Goal: Transaction & Acquisition: Purchase product/service

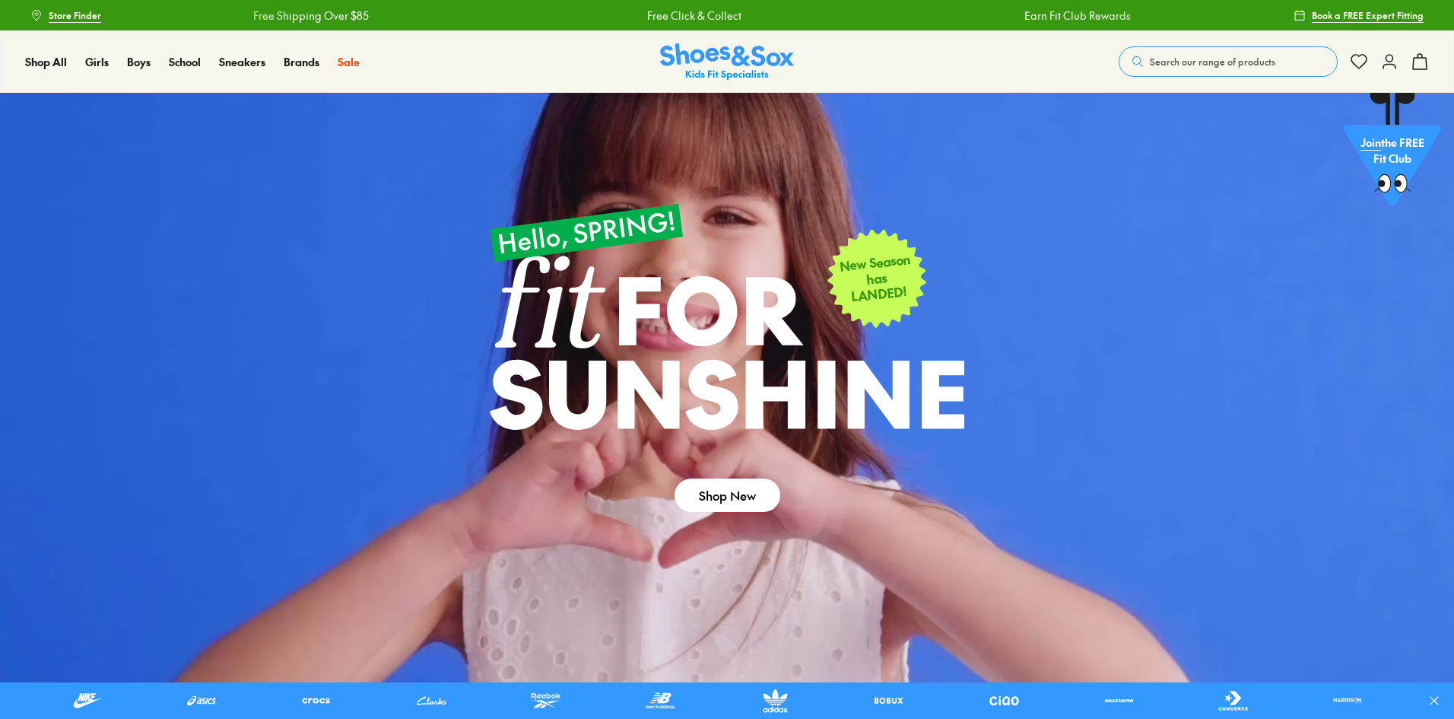
click at [1388, 61] on use at bounding box center [1389, 62] width 12 height 14
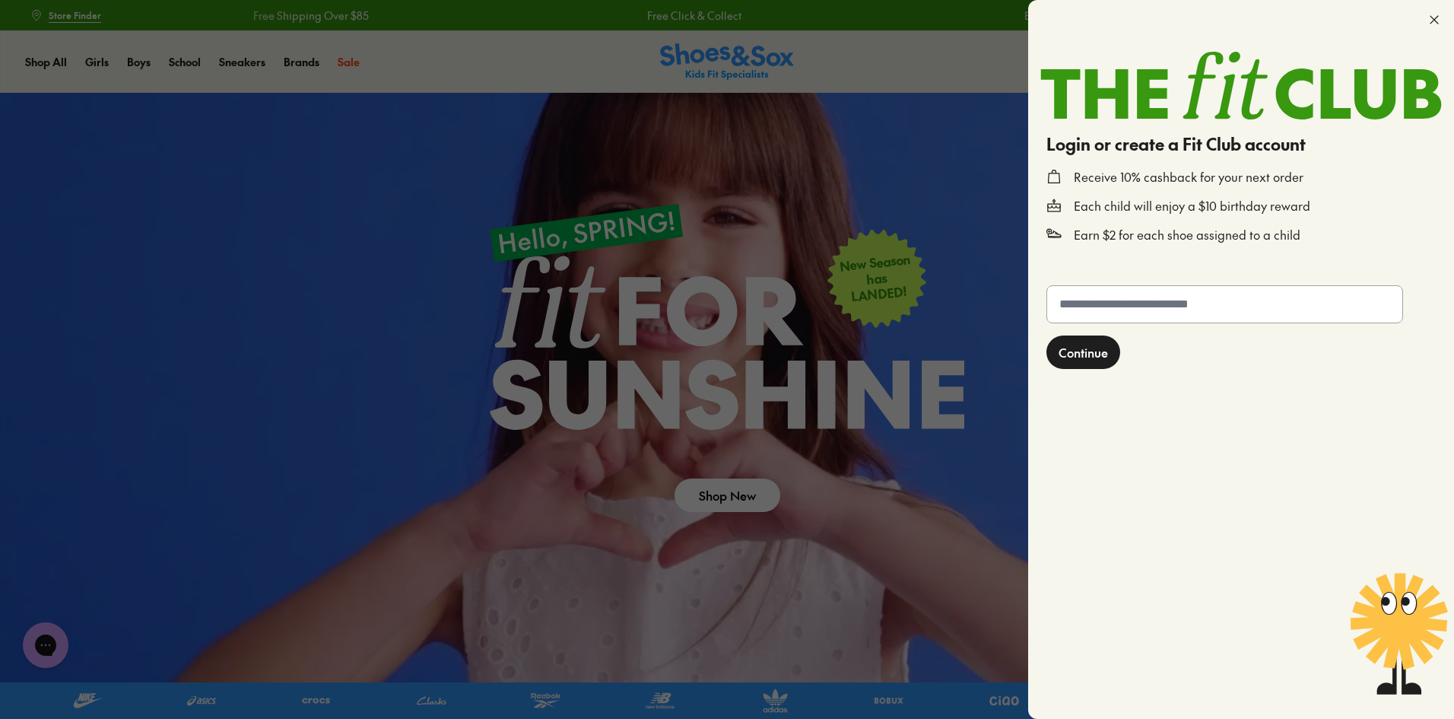
click at [1172, 302] on input "text" at bounding box center [1224, 304] width 355 height 36
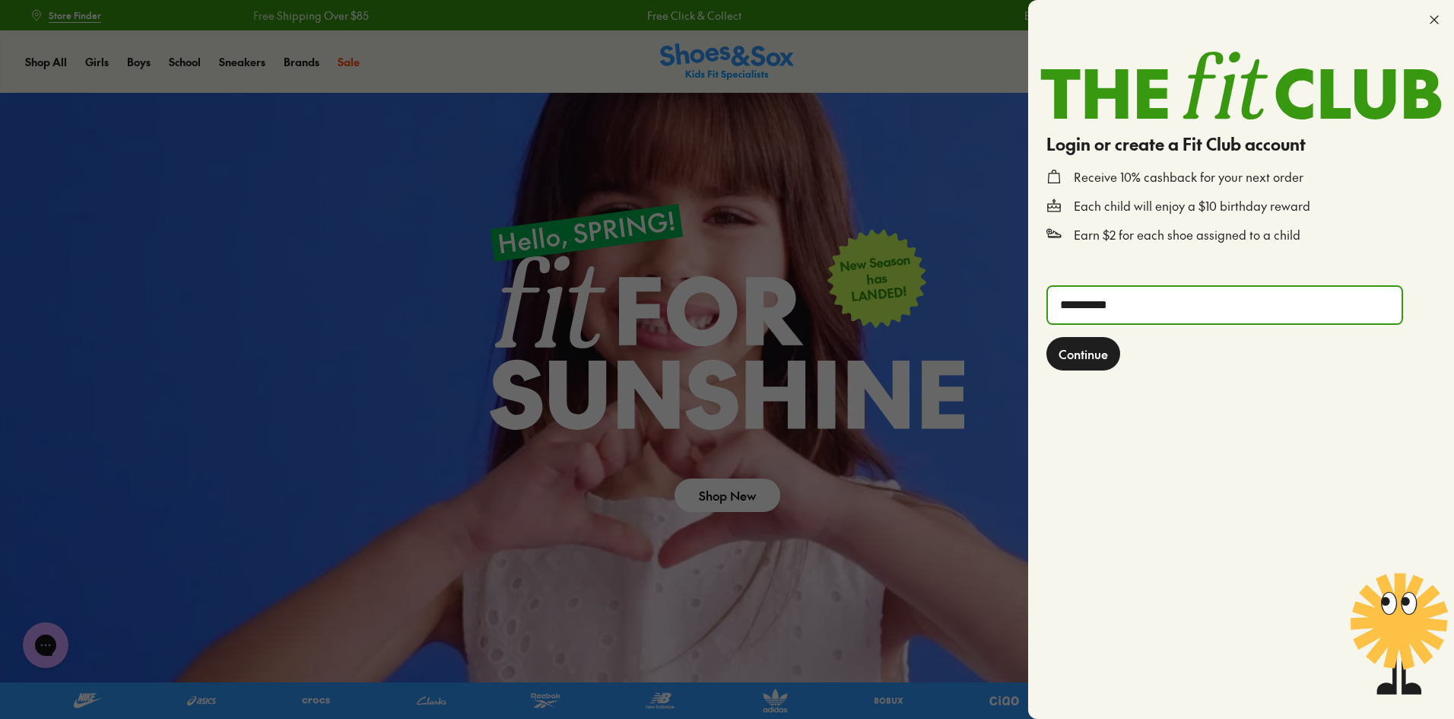
type input "**********"
click at [1046, 337] on button "Continue" at bounding box center [1083, 353] width 74 height 33
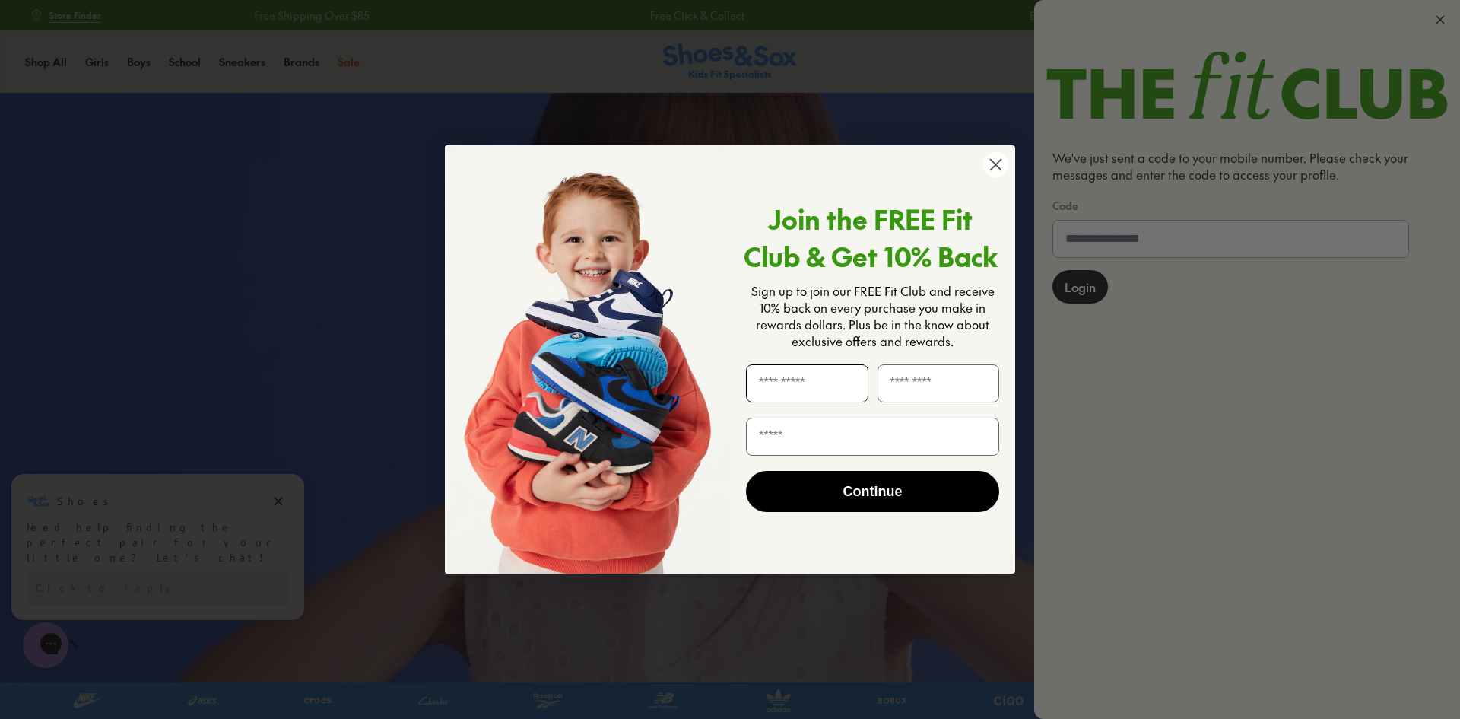
click at [826, 377] on input "First Name" at bounding box center [807, 383] width 122 height 38
type input "******"
click at [840, 442] on input "Email" at bounding box center [872, 436] width 253 height 38
type input "**********"
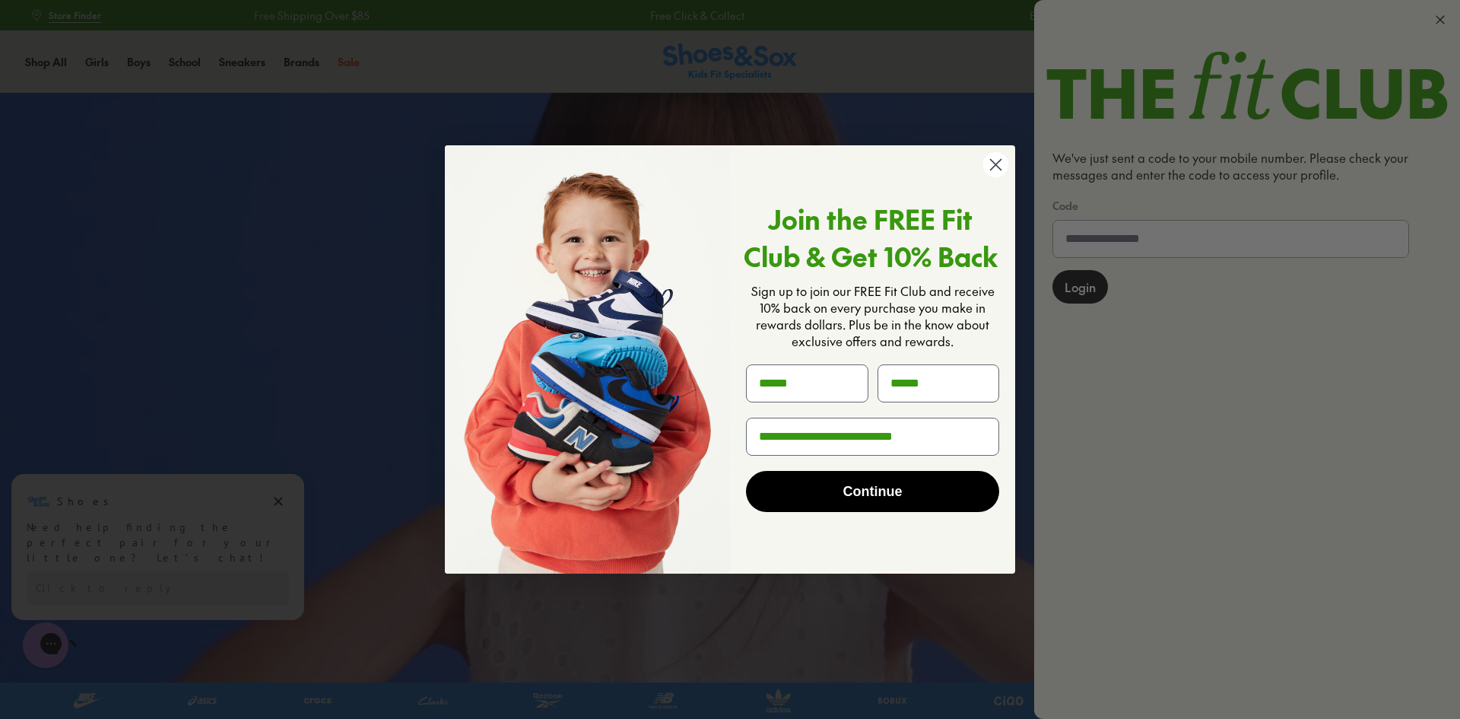
click at [852, 499] on button "Continue" at bounding box center [872, 491] width 253 height 41
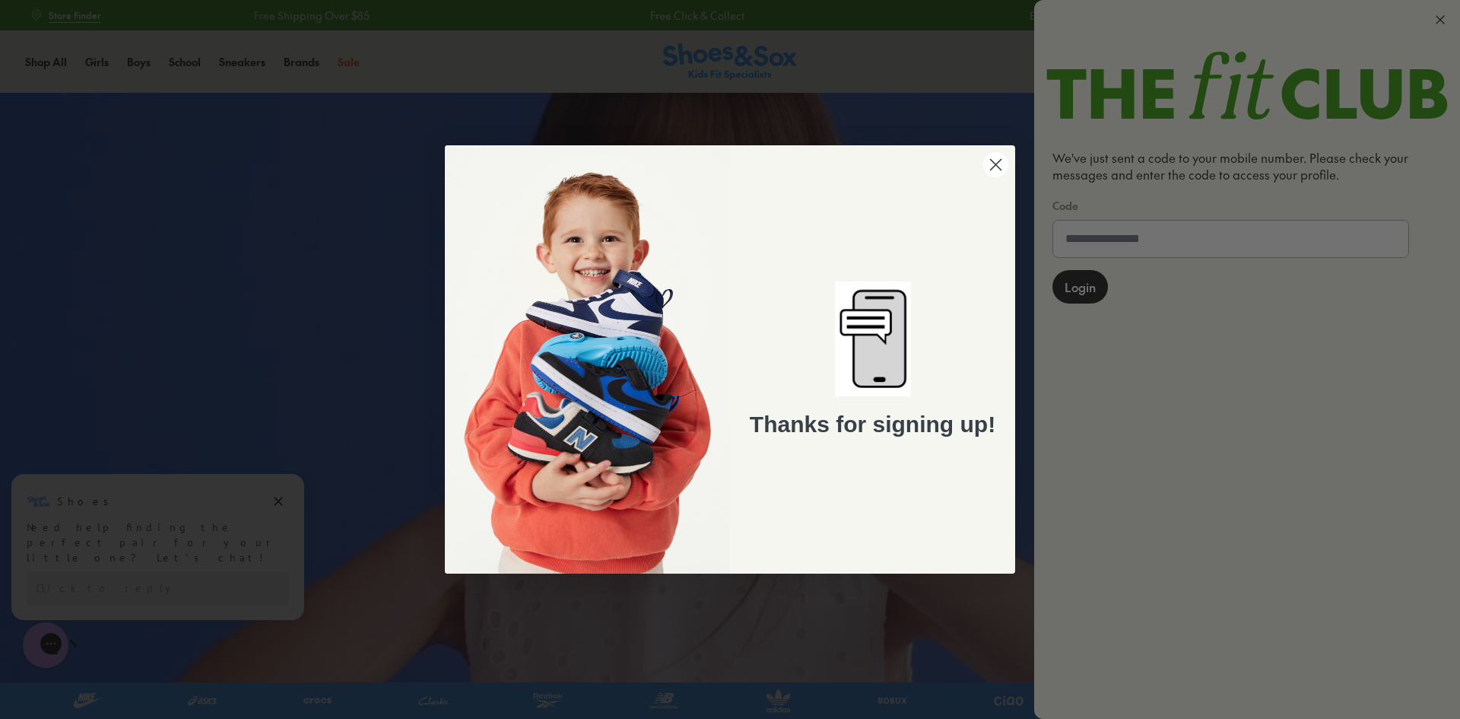
click at [900, 87] on div "Close dialog Thanks for signing up! ******" at bounding box center [730, 359] width 1460 height 719
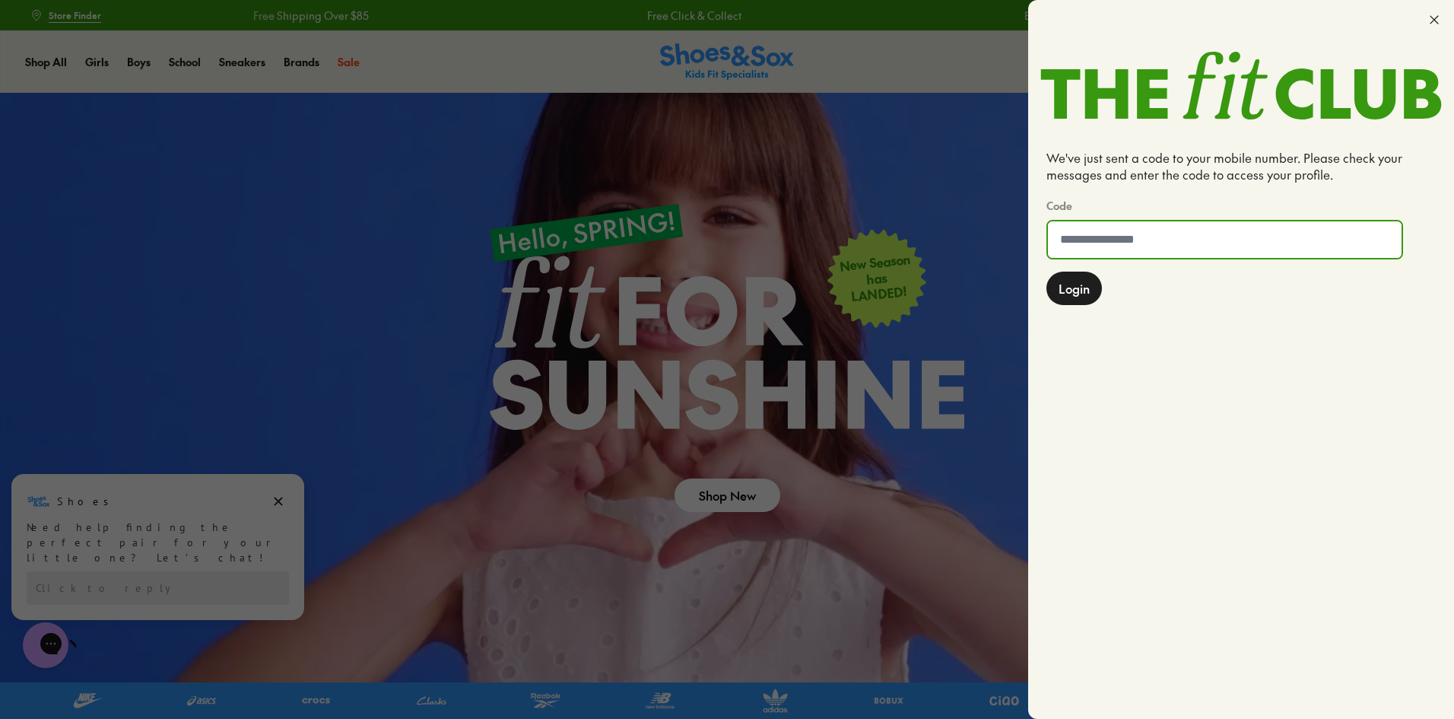
click at [1100, 236] on input at bounding box center [1225, 239] width 354 height 36
type input "******"
click at [1046, 271] on button "Login" at bounding box center [1074, 287] width 56 height 33
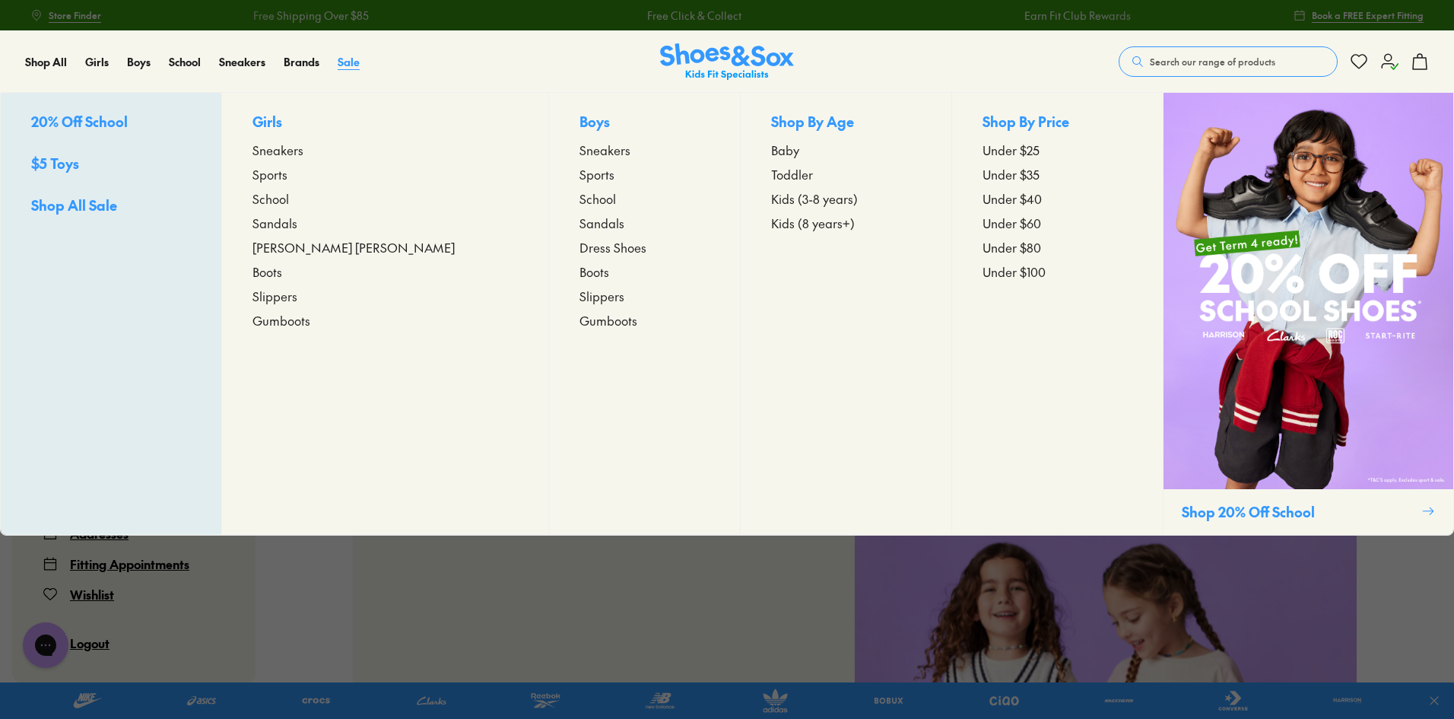
click at [354, 65] on span "Sale" at bounding box center [349, 61] width 22 height 15
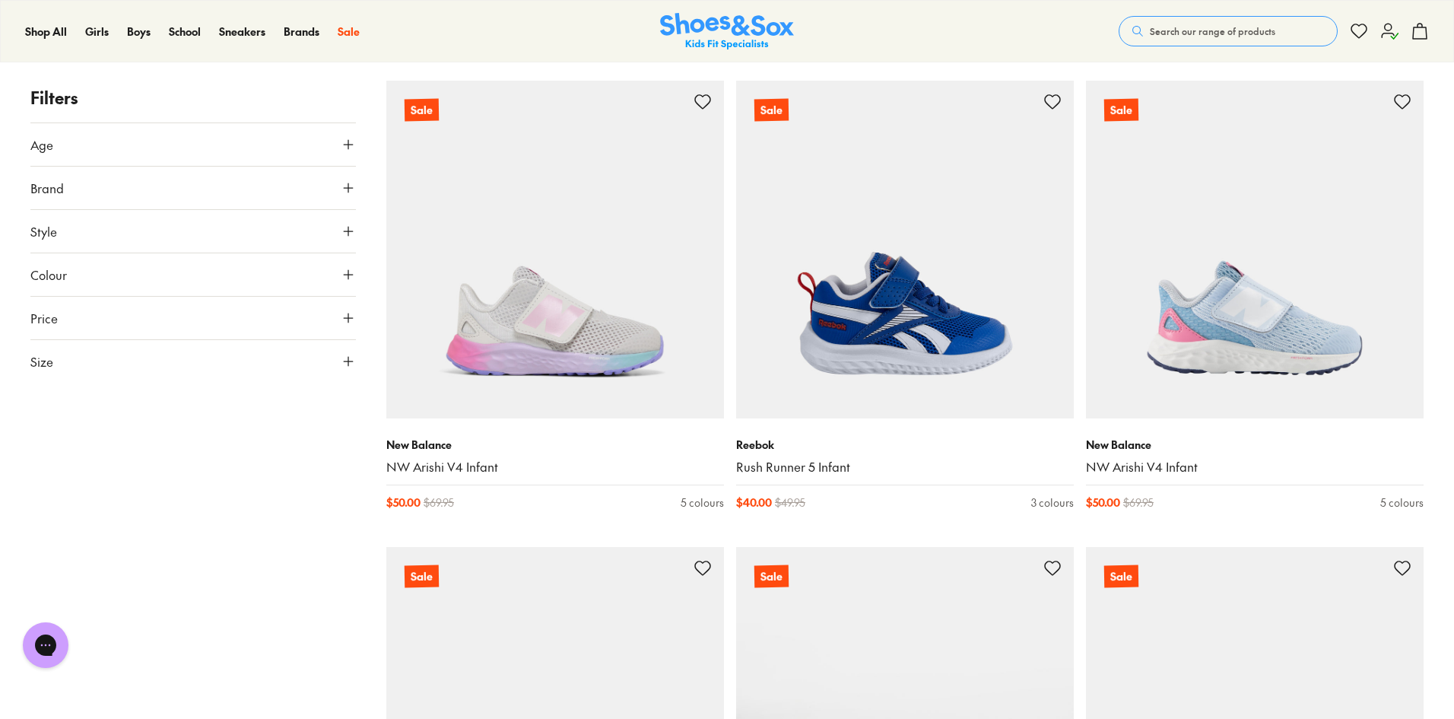
scroll to position [228, 0]
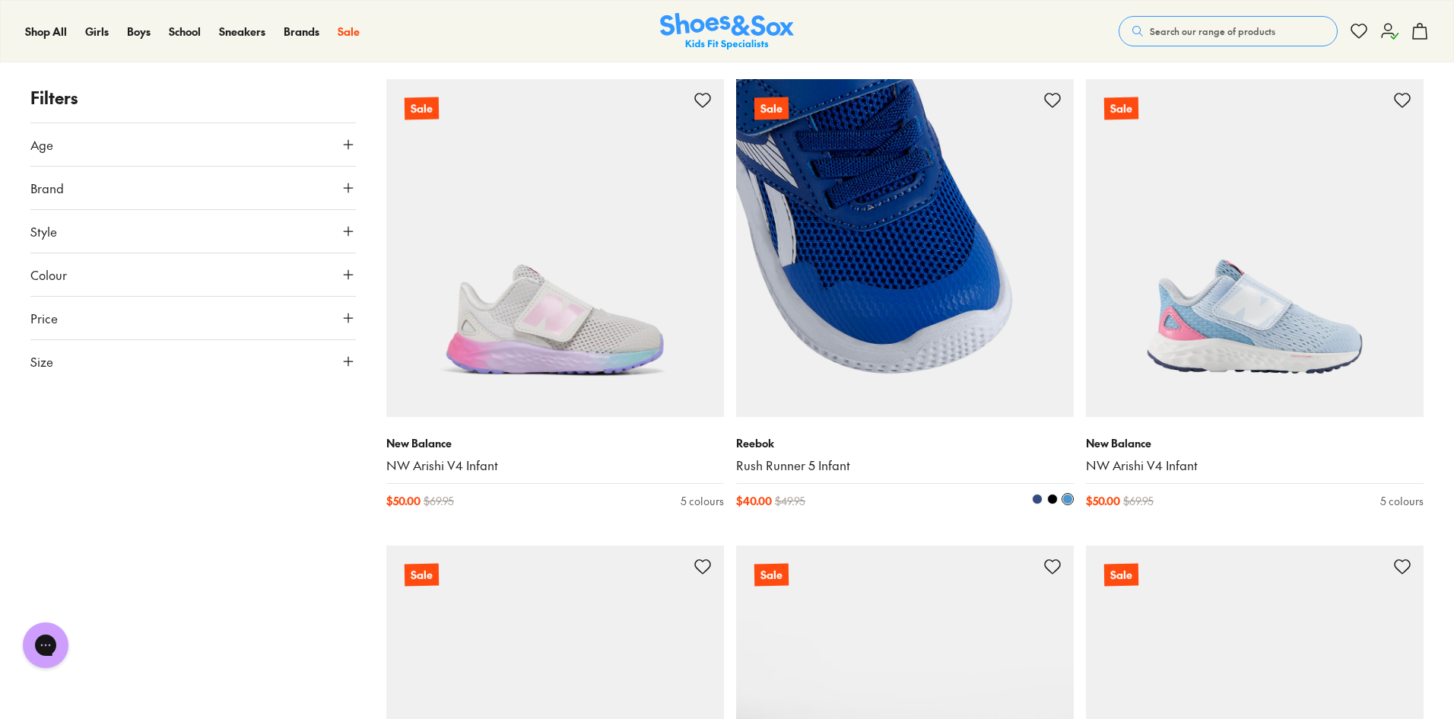
click at [936, 351] on img at bounding box center [905, 248] width 338 height 338
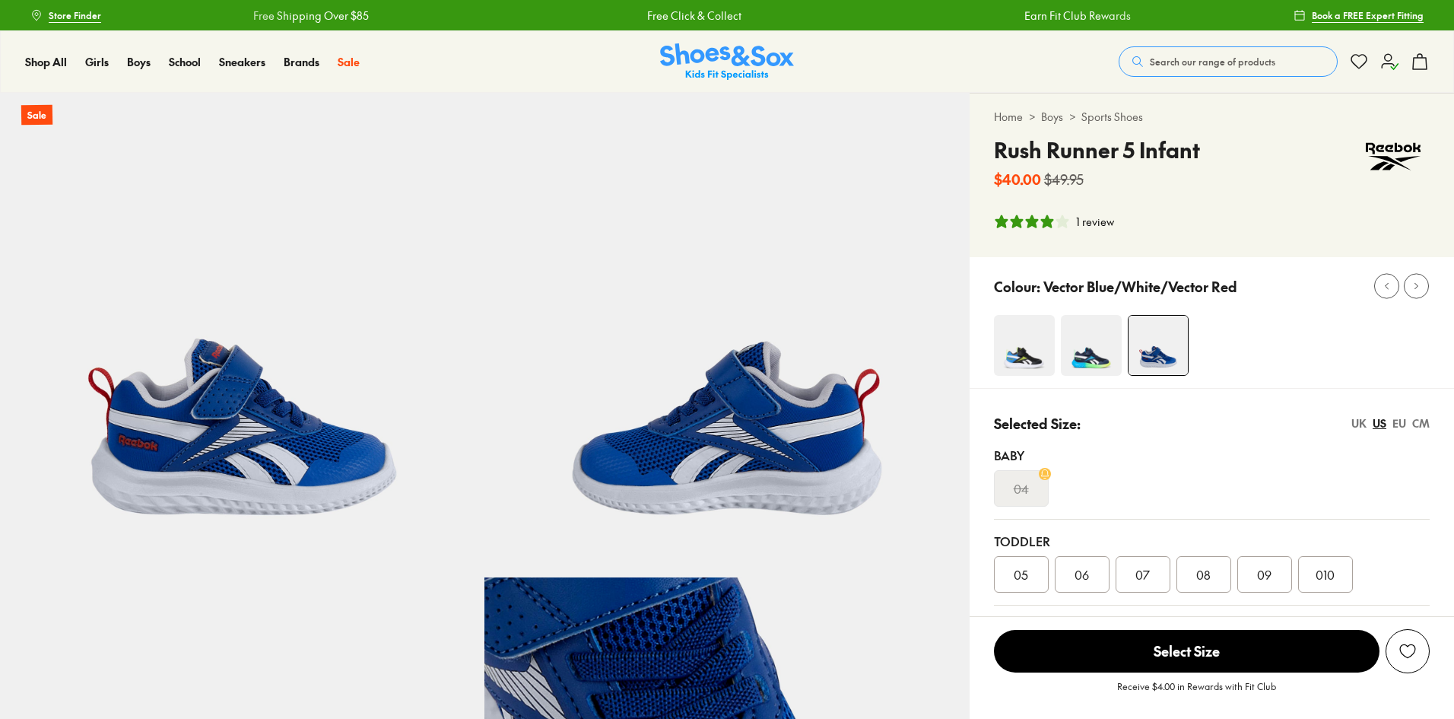
select select "*"
click at [1084, 570] on span "06" at bounding box center [1081, 574] width 14 height 18
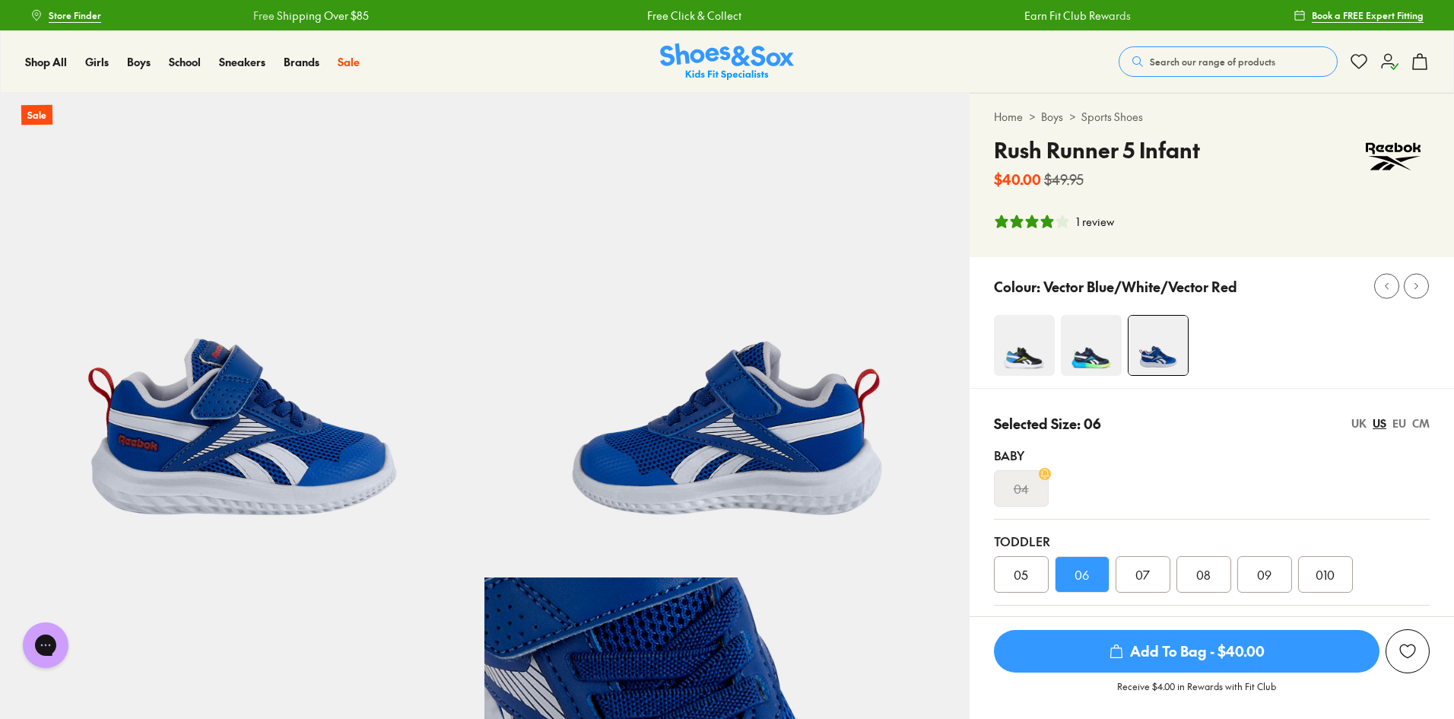
click at [1171, 652] on span "Add To Bag - $40.00" at bounding box center [1187, 651] width 386 height 43
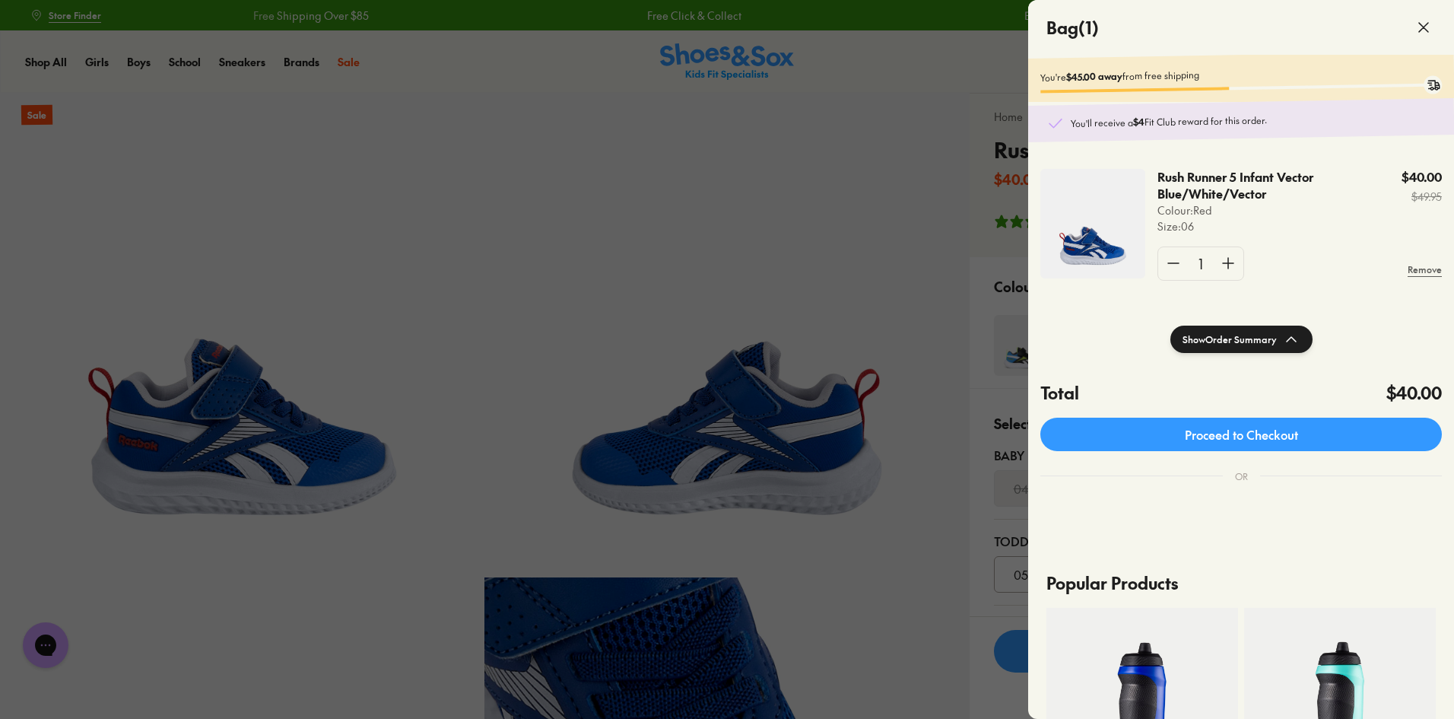
click at [868, 331] on div at bounding box center [727, 359] width 1454 height 719
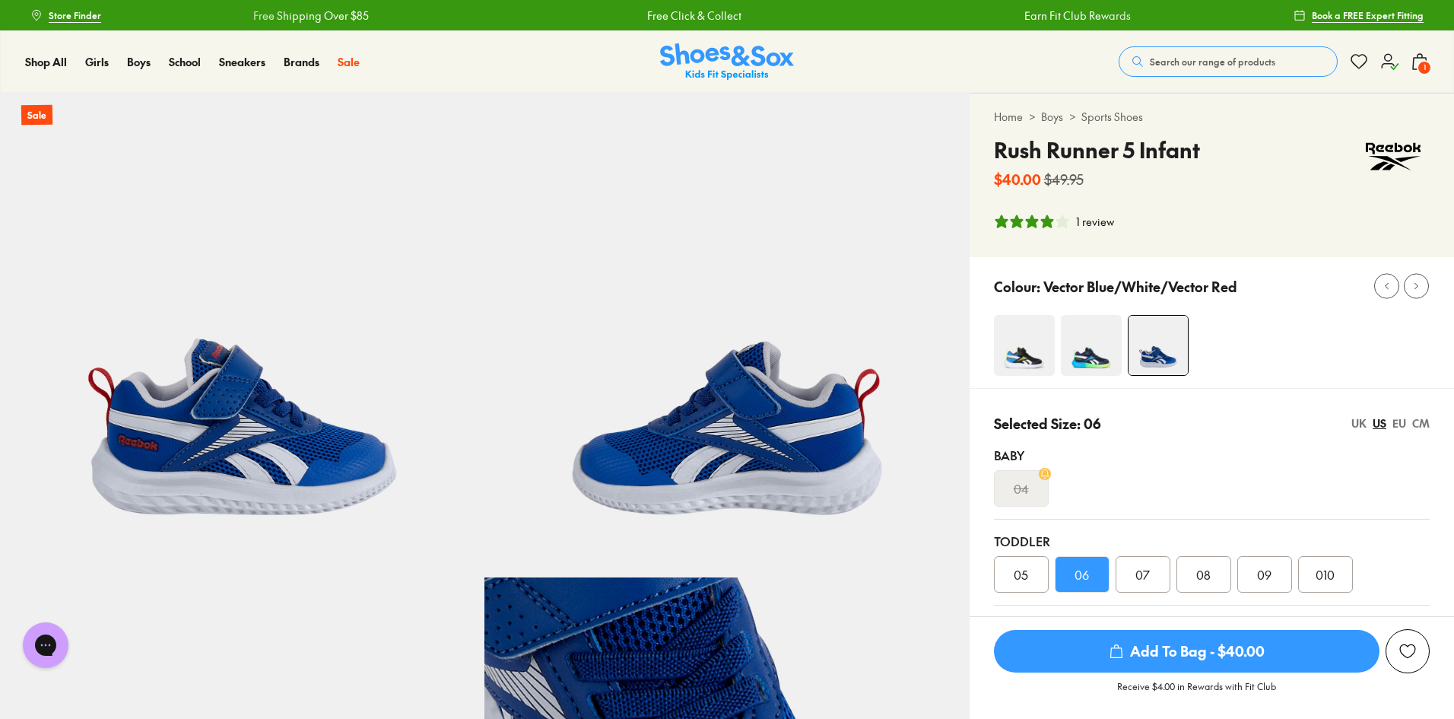
click at [1081, 350] on img at bounding box center [1091, 345] width 61 height 61
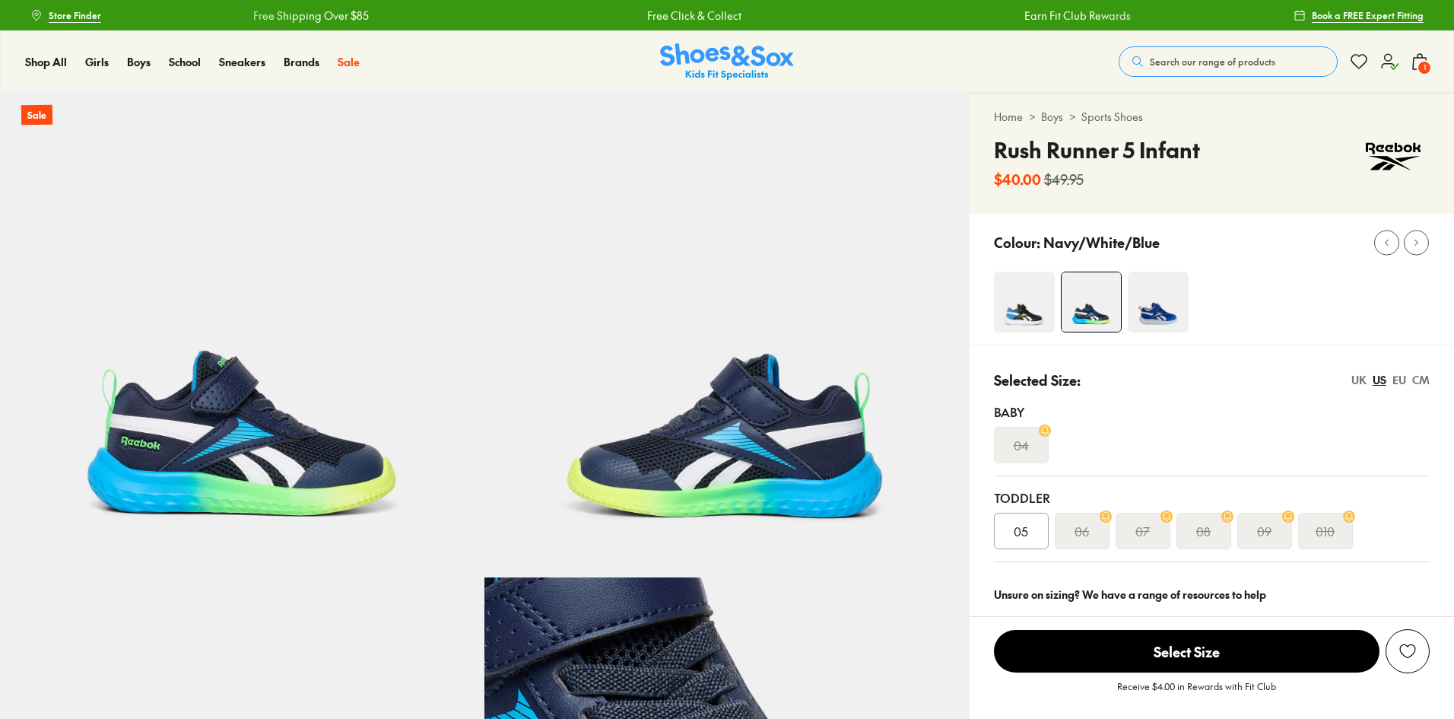
click at [1027, 320] on img at bounding box center [1024, 301] width 61 height 61
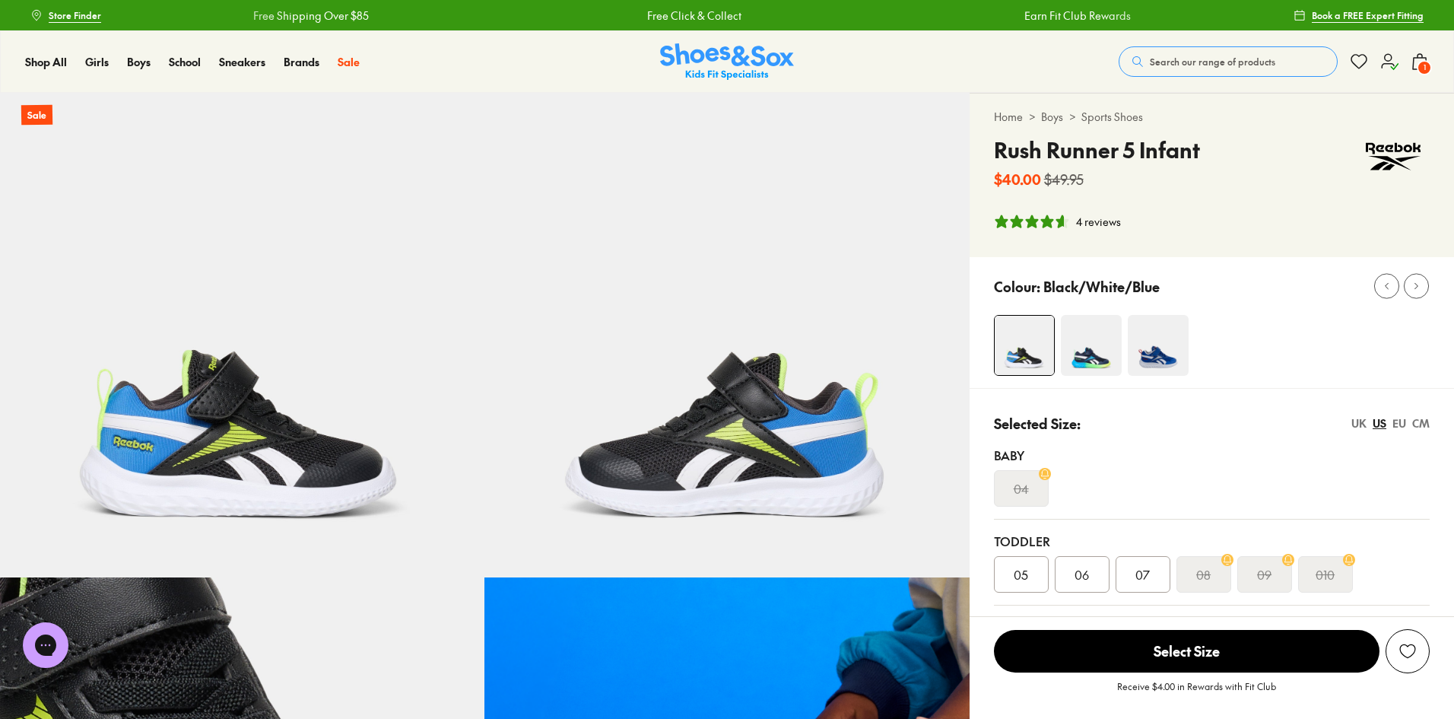
select select "*"
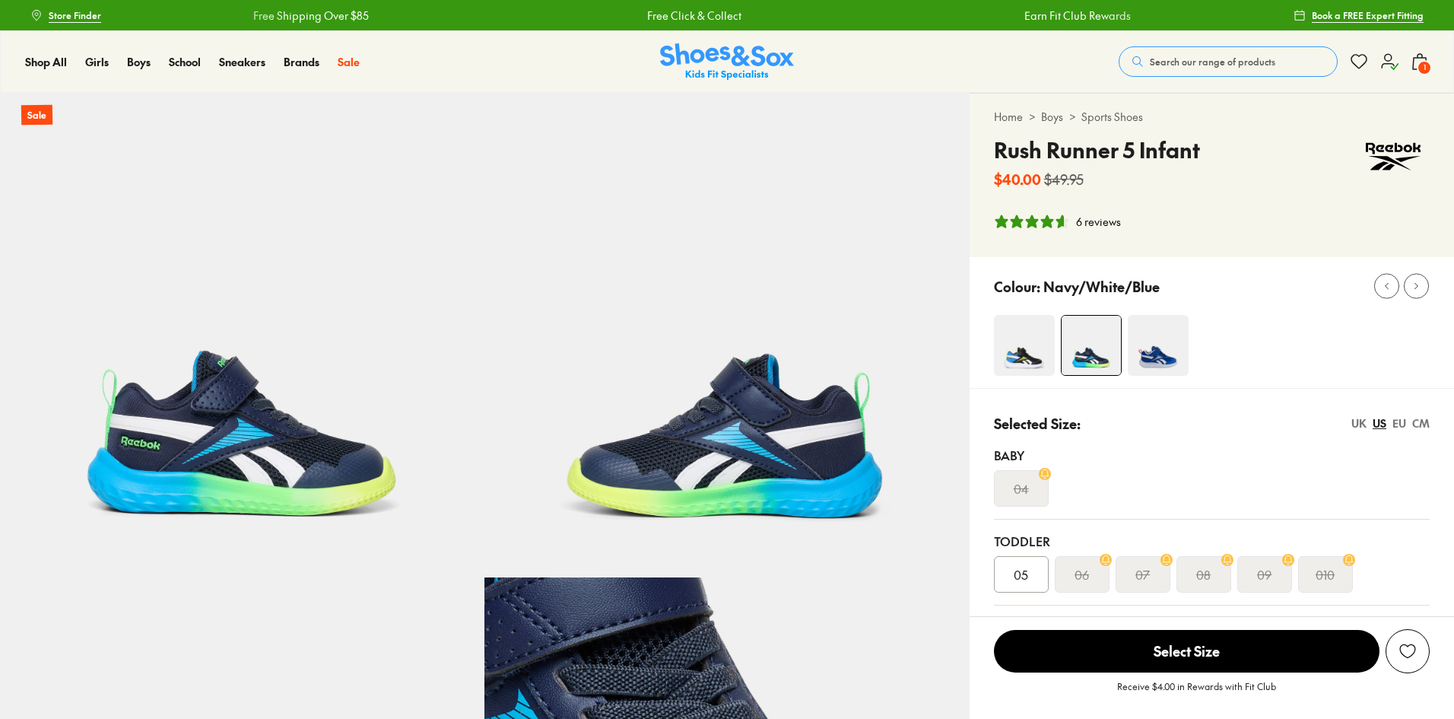
select select "*"
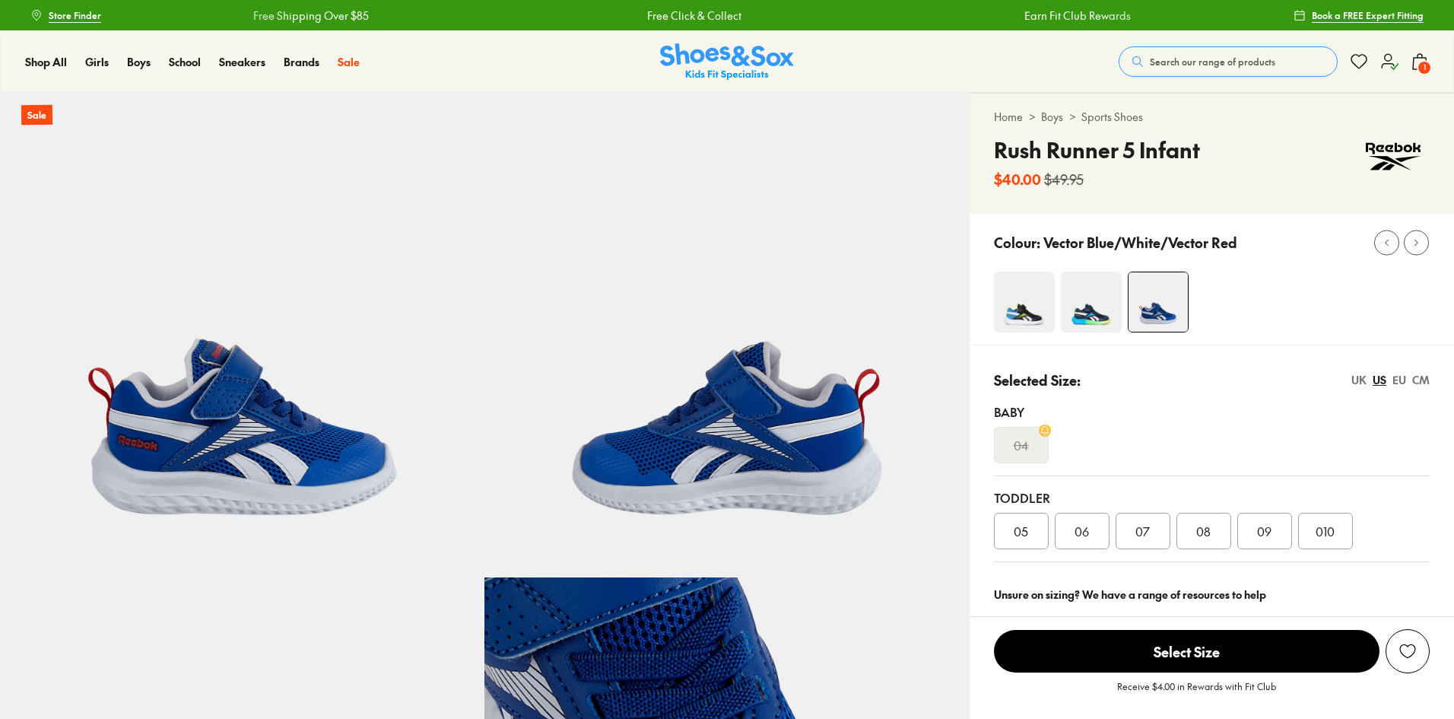
select select "*"
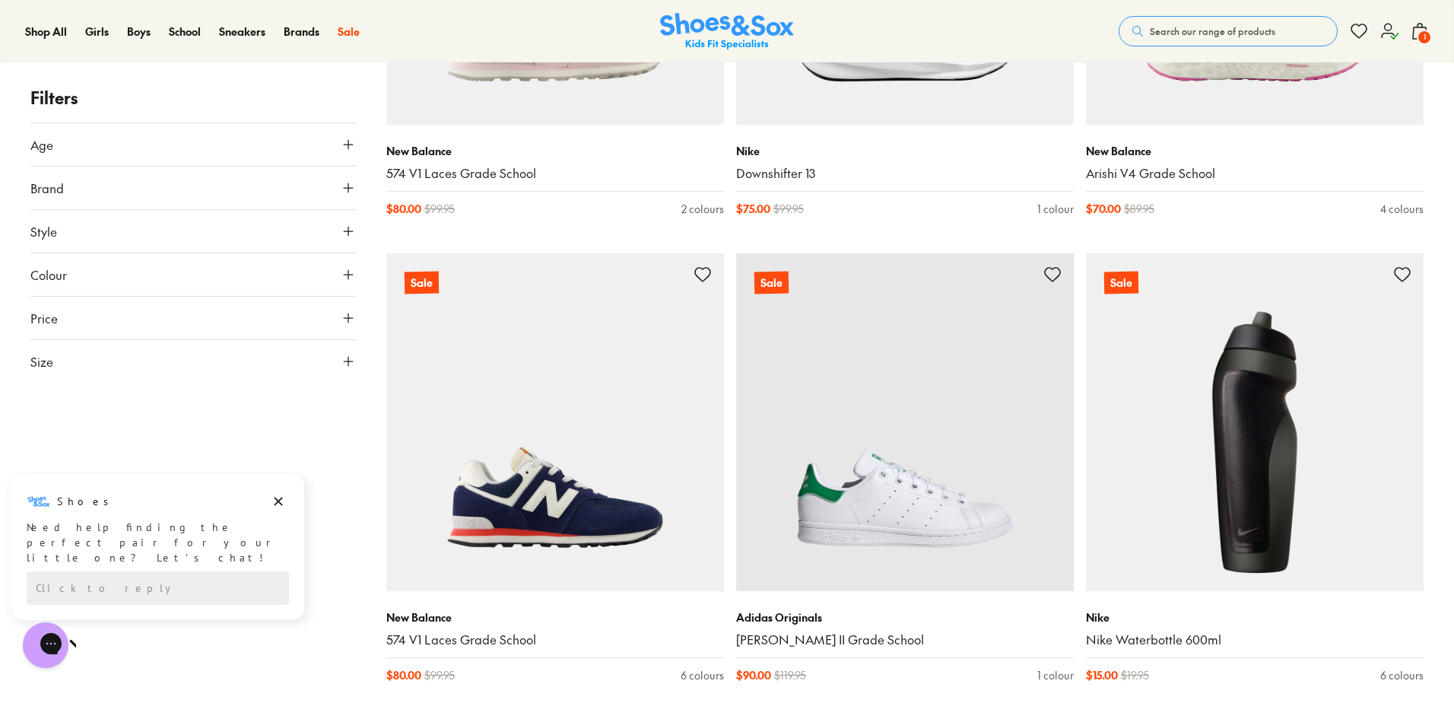
scroll to position [3962, 0]
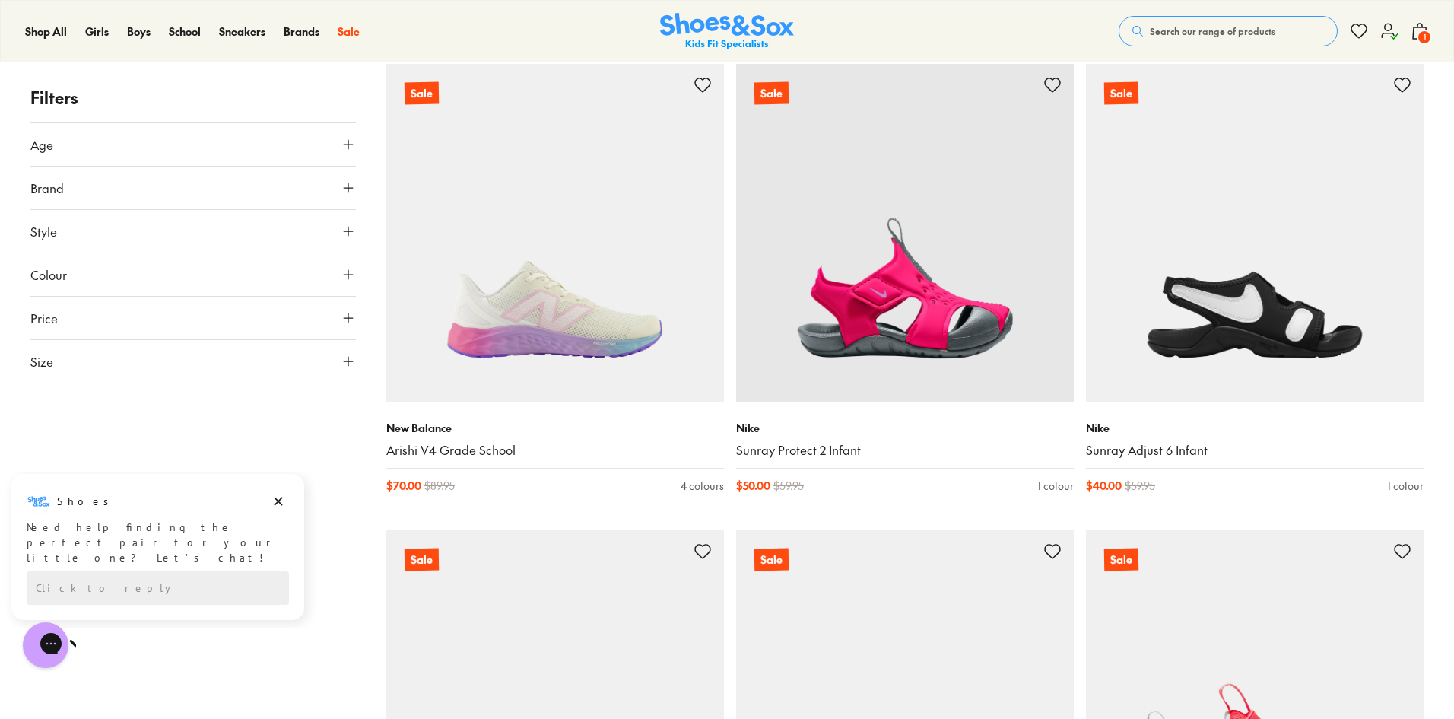
scroll to position [1528, 0]
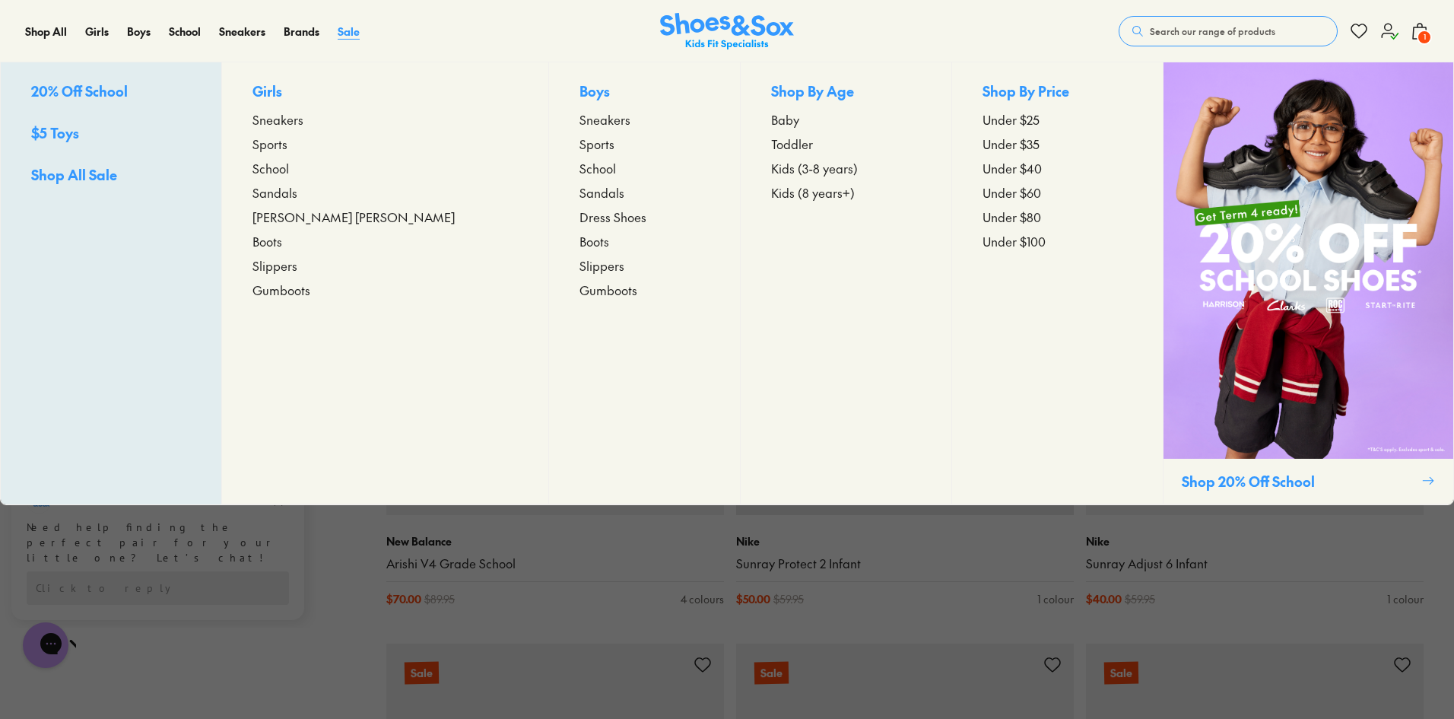
click at [345, 33] on span "Sale" at bounding box center [349, 31] width 22 height 15
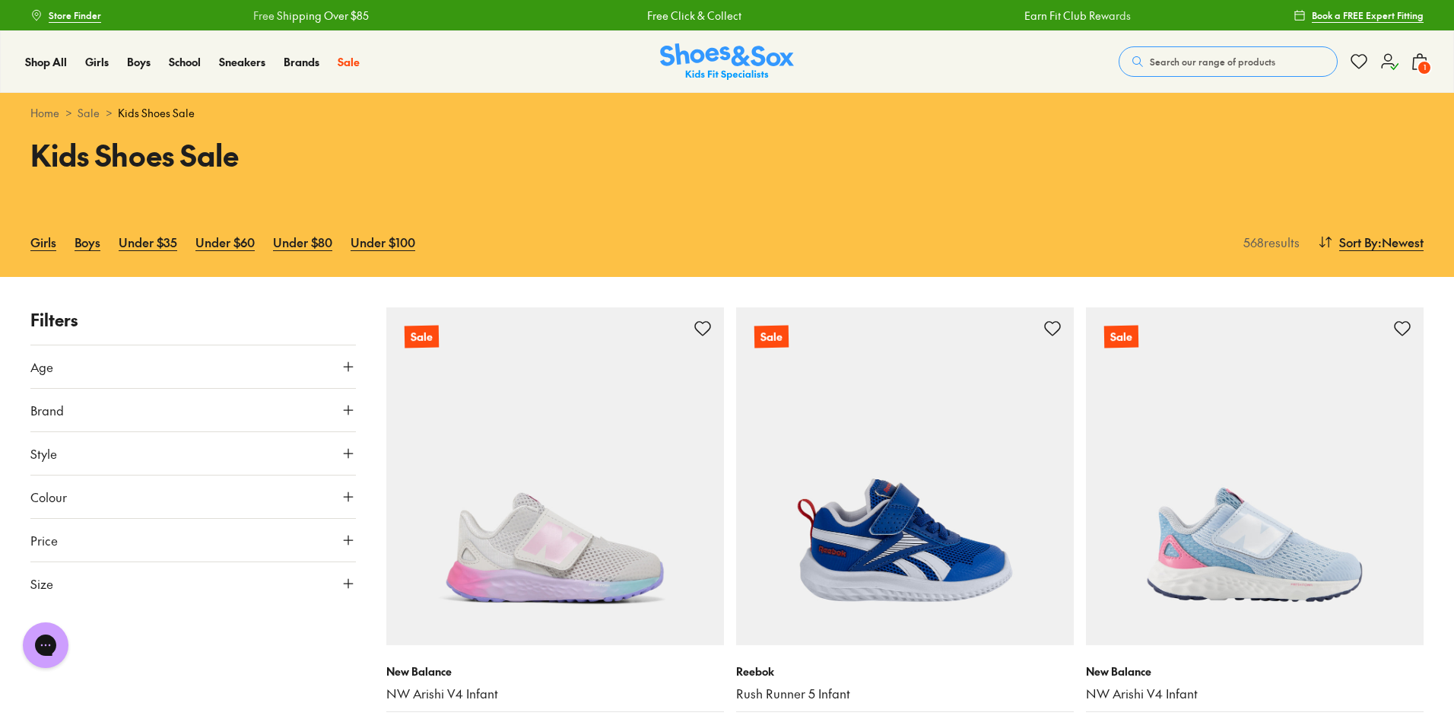
click at [351, 369] on icon at bounding box center [348, 366] width 15 height 15
click at [138, 408] on p "( 218 )" at bounding box center [137, 403] width 23 height 16
click at [32, 409] on div "Infant/Toddler ( 218 )" at bounding box center [111, 403] width 163 height 18
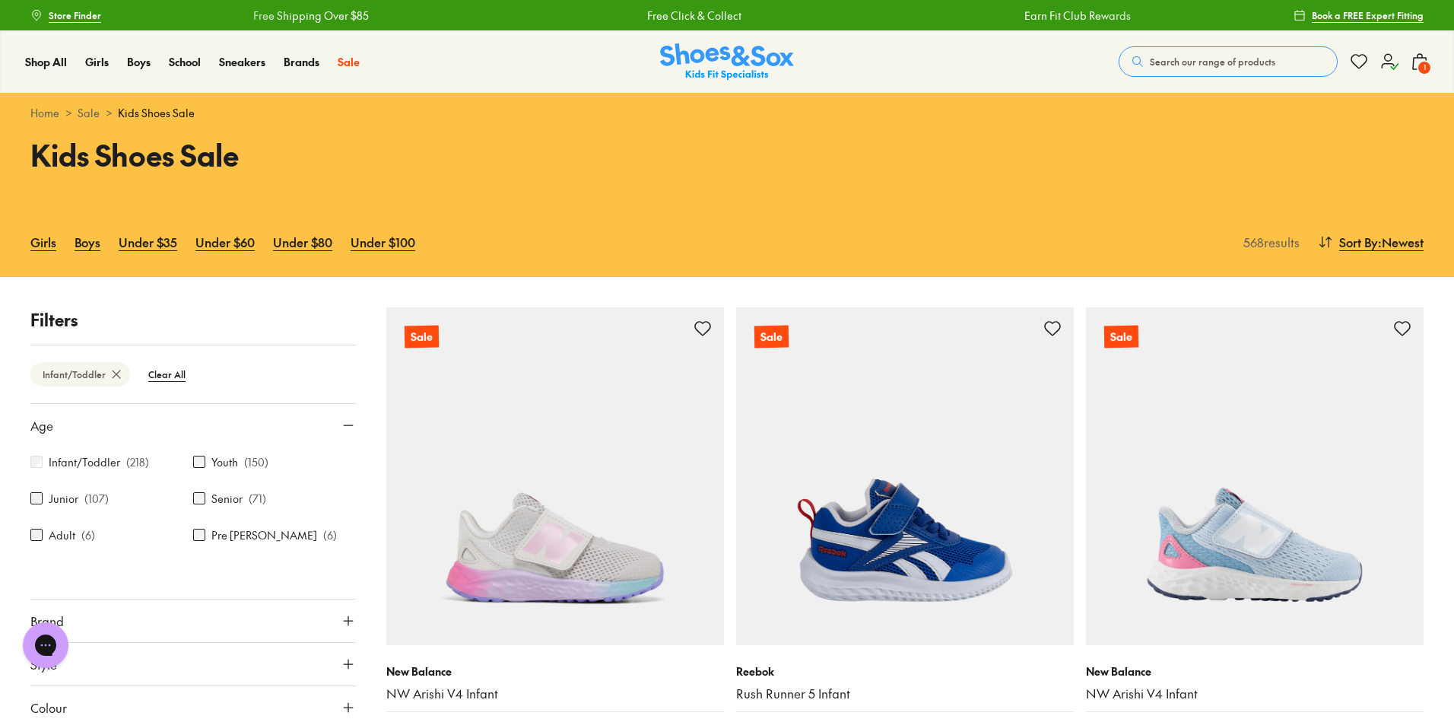
scroll to position [201, 0]
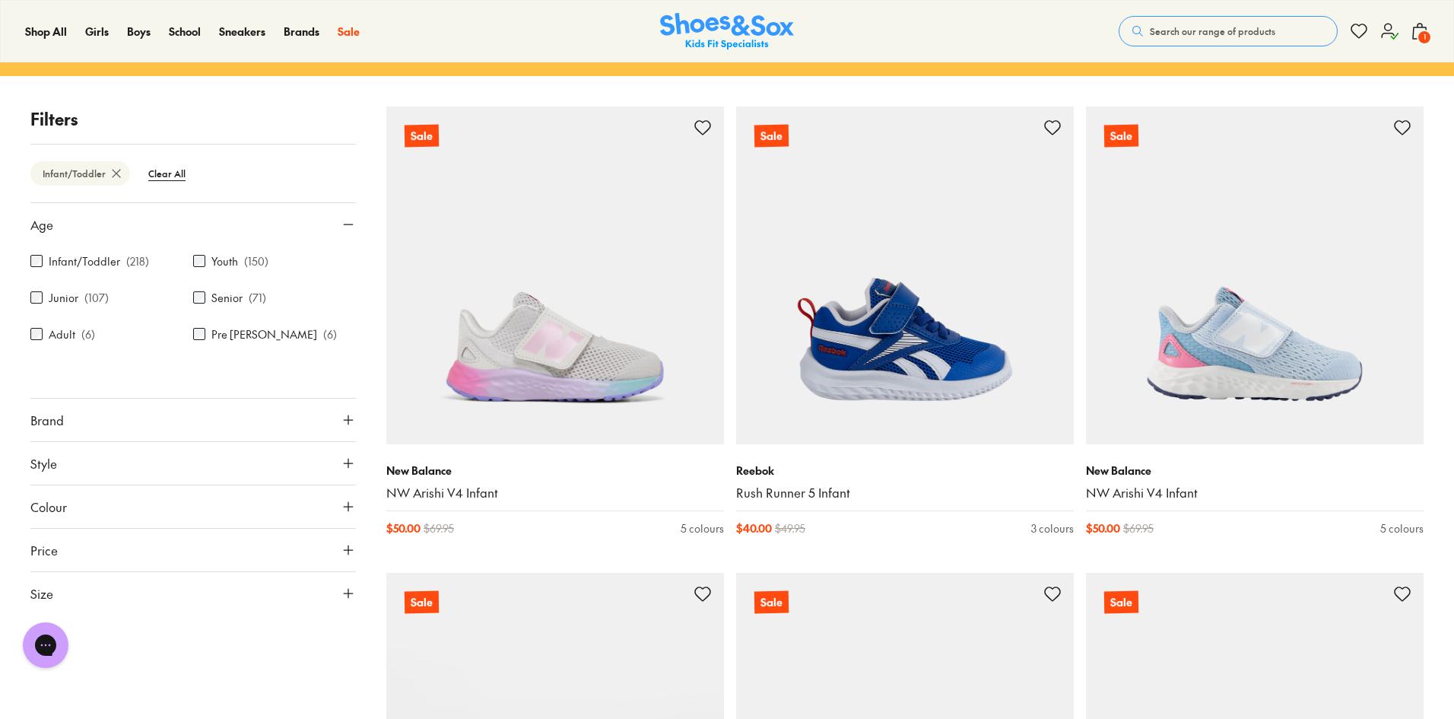
click at [344, 419] on icon at bounding box center [348, 419] width 15 height 15
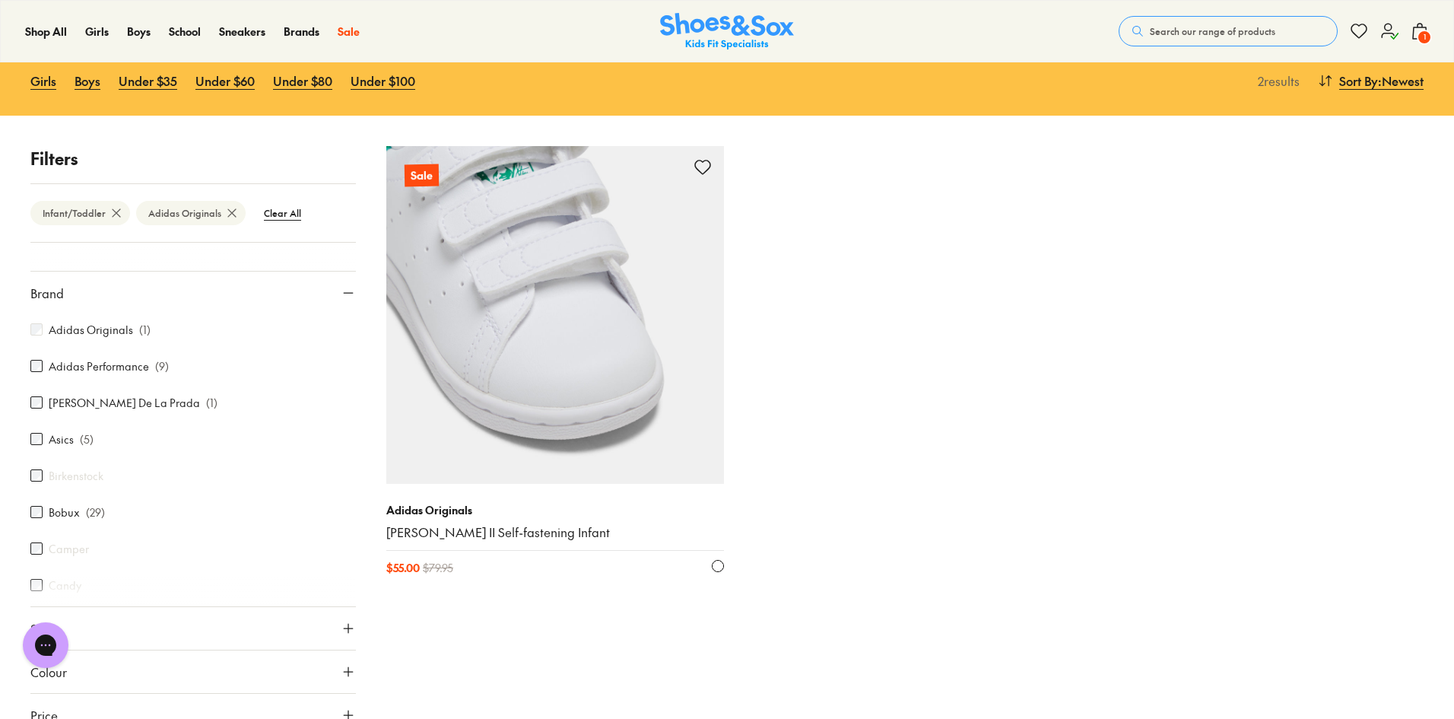
scroll to position [76, 0]
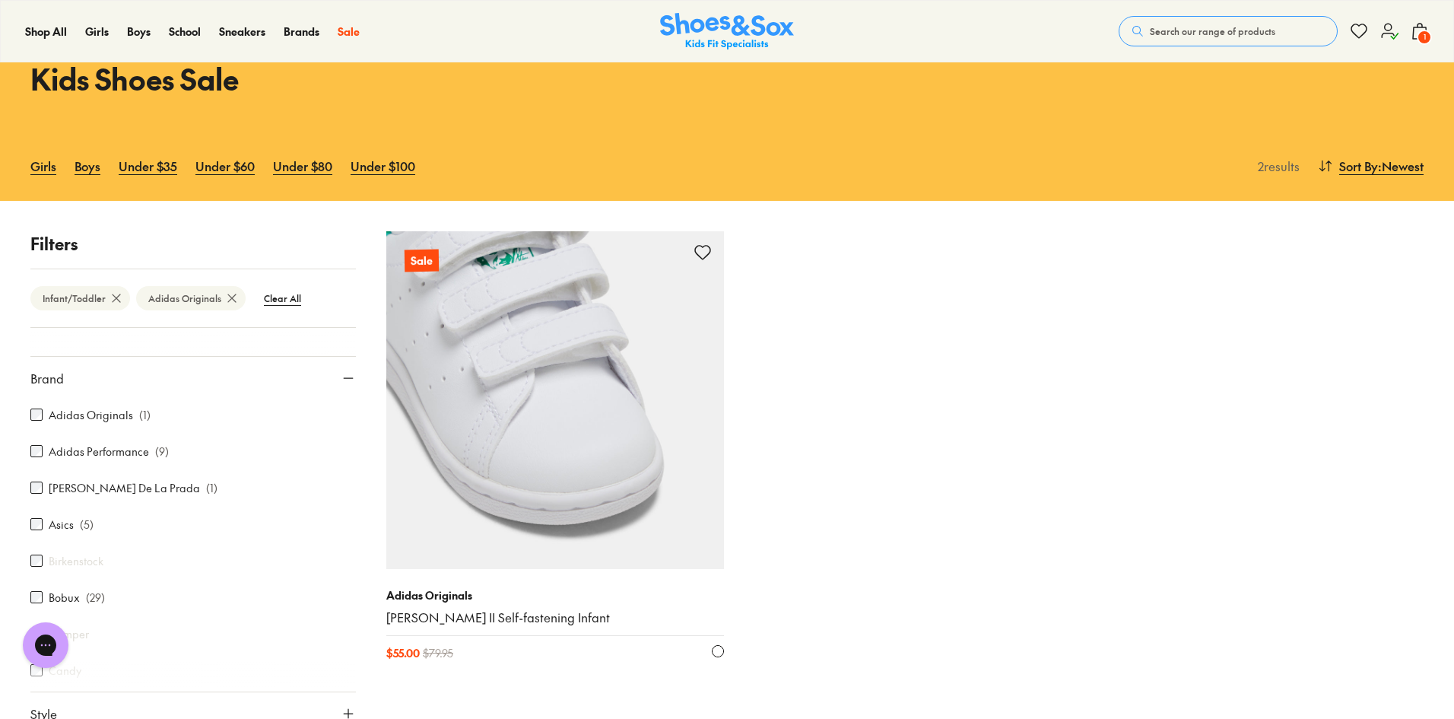
click at [629, 430] on img at bounding box center [555, 400] width 338 height 338
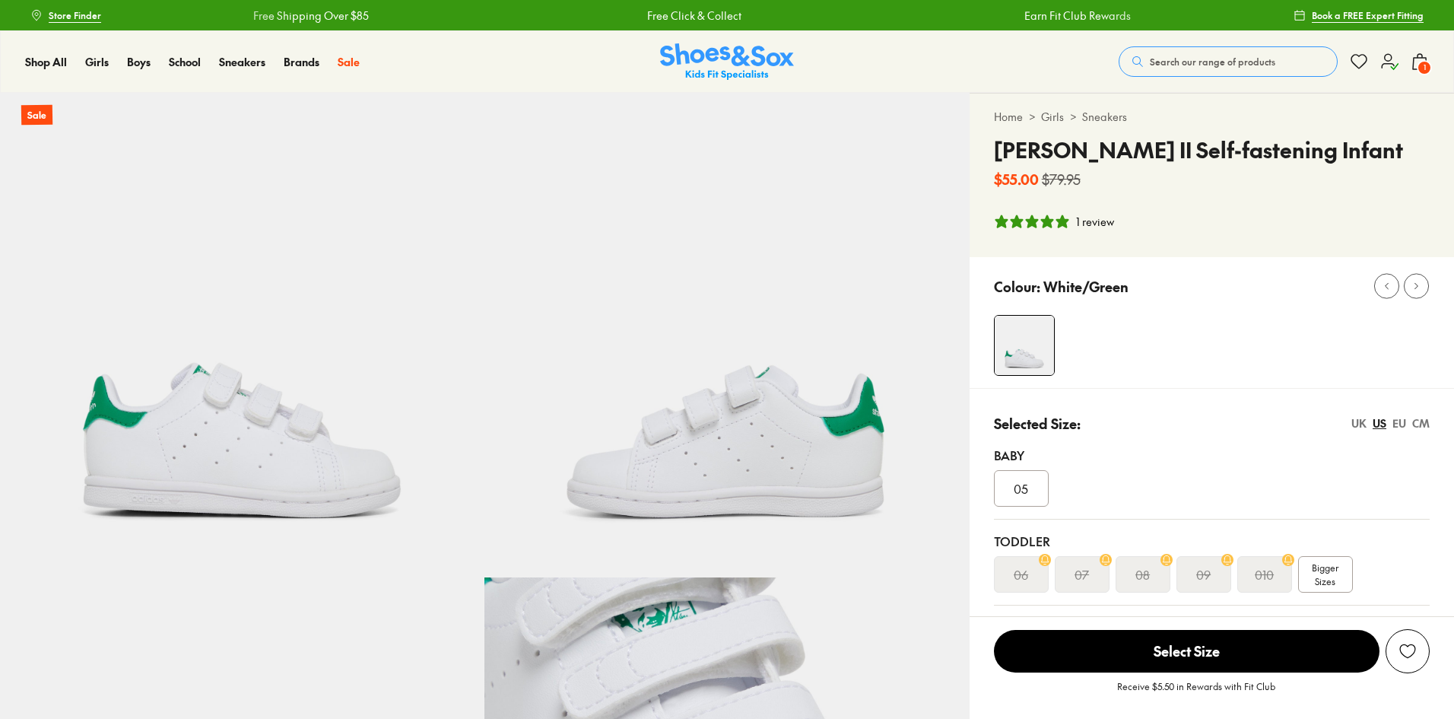
select select "*"
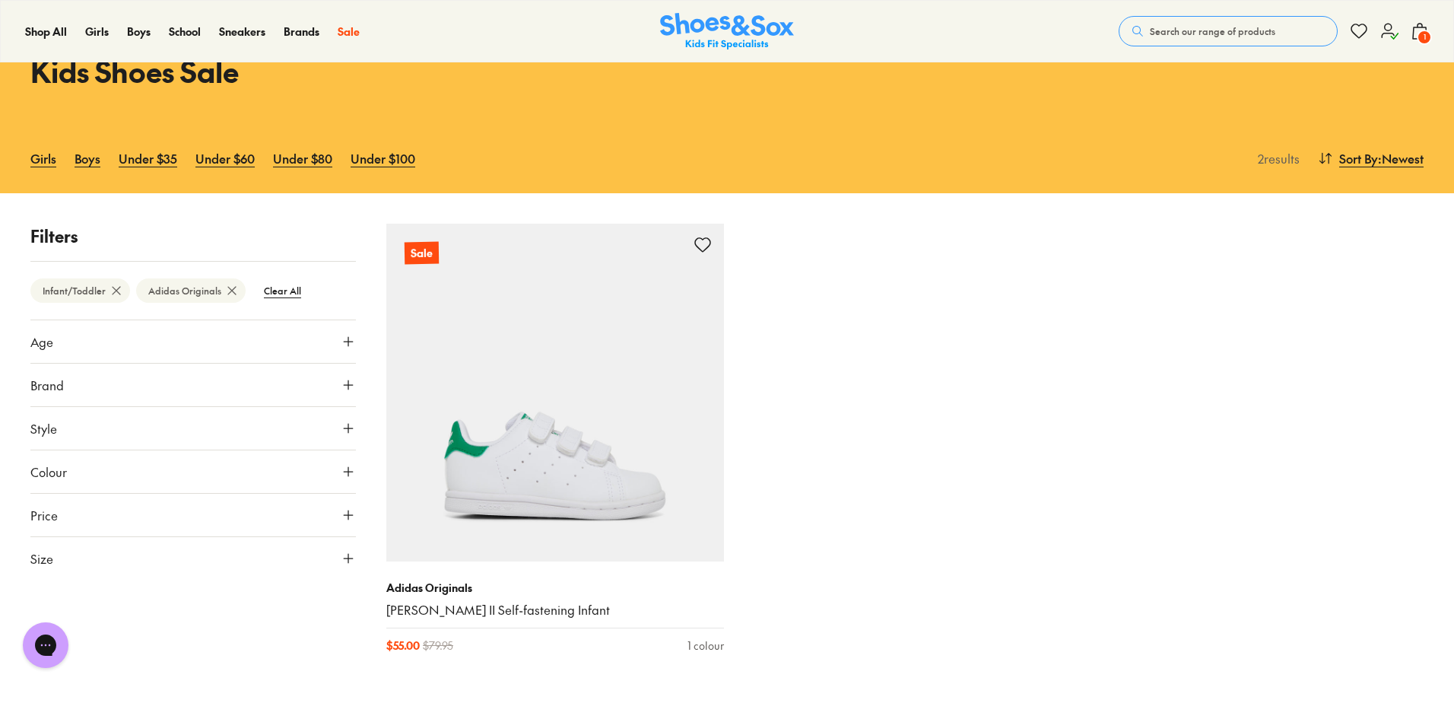
click at [230, 287] on icon at bounding box center [231, 290] width 15 height 15
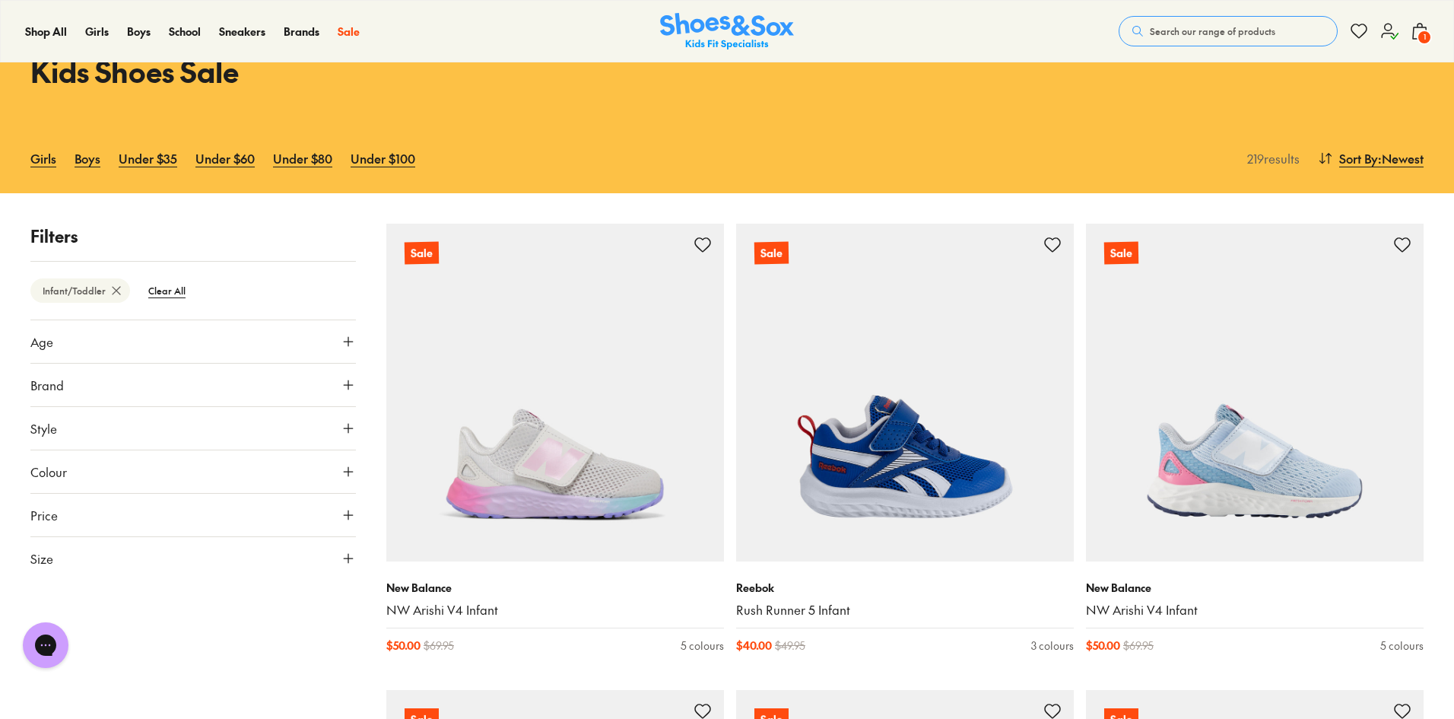
click at [347, 427] on icon at bounding box center [348, 427] width 15 height 15
click at [345, 382] on icon at bounding box center [348, 384] width 15 height 15
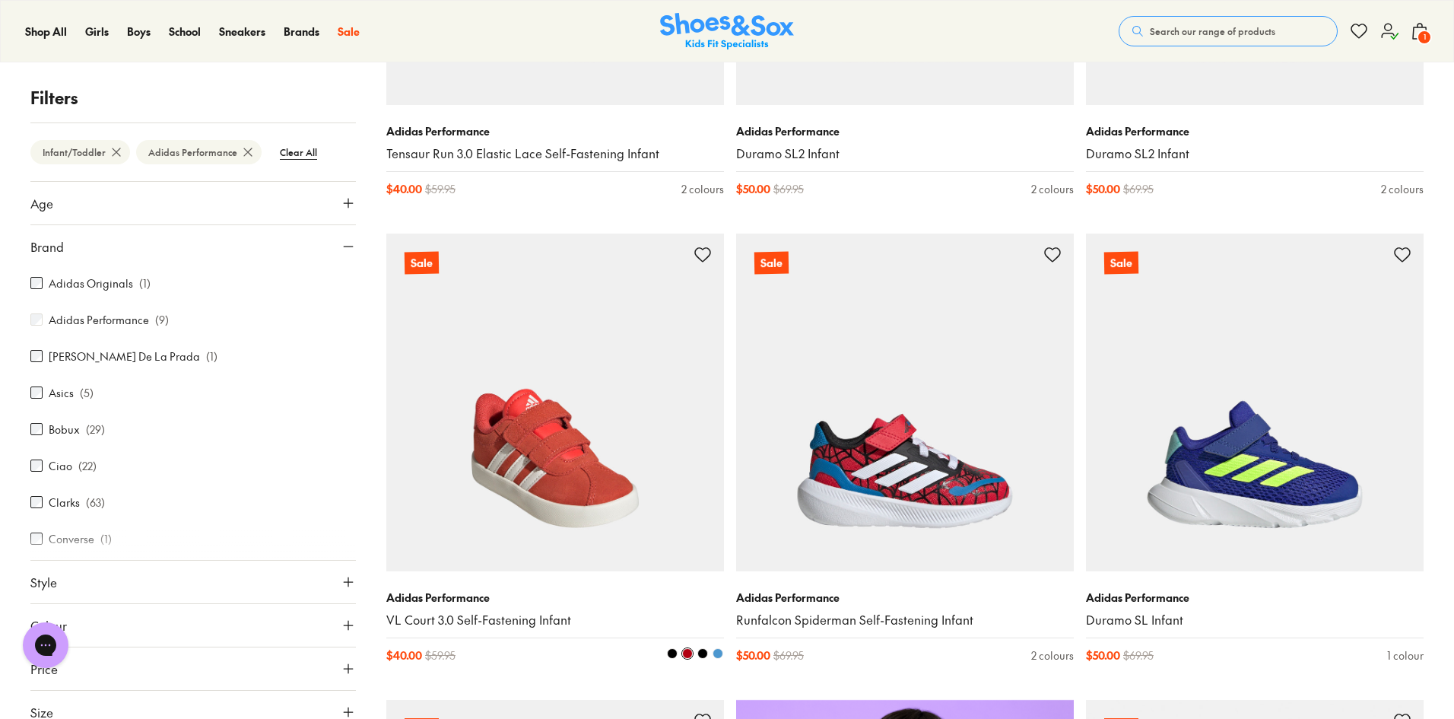
scroll to position [616, 0]
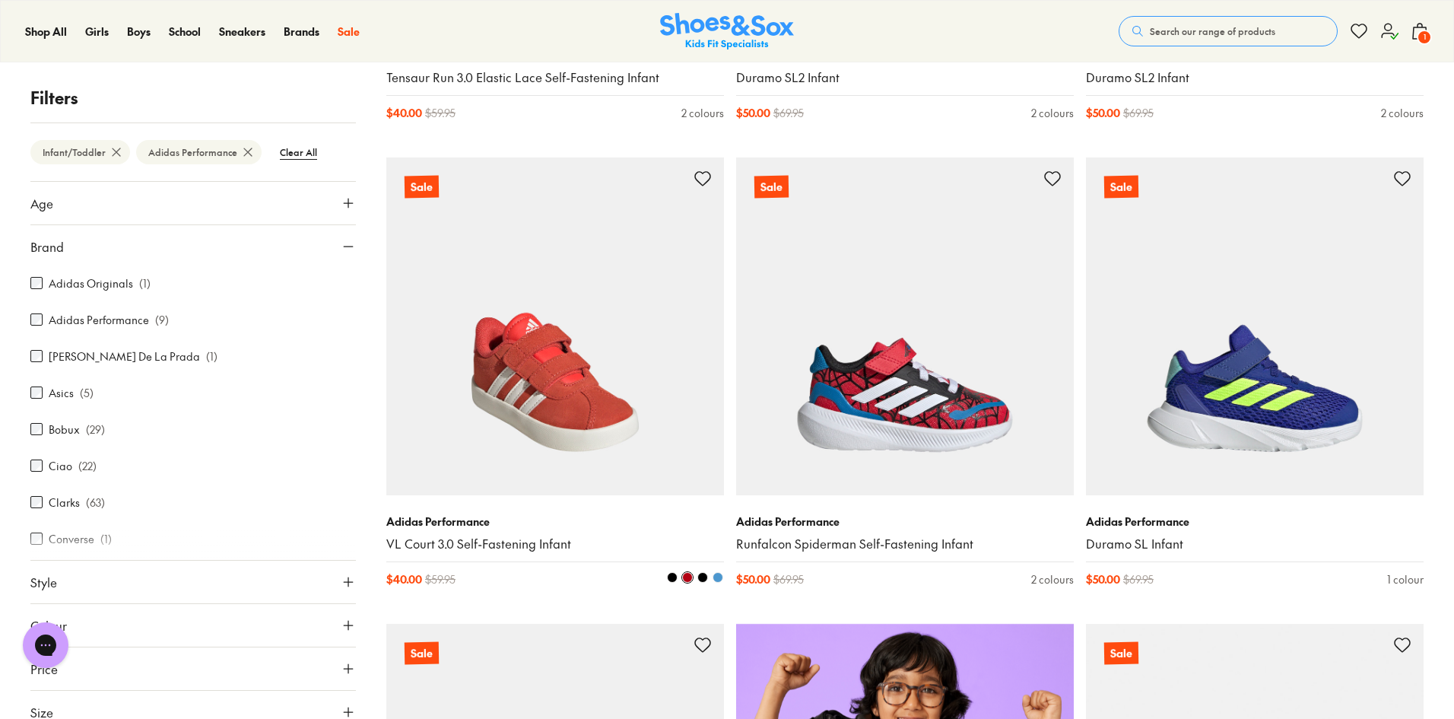
click at [703, 580] on span at bounding box center [702, 577] width 11 height 11
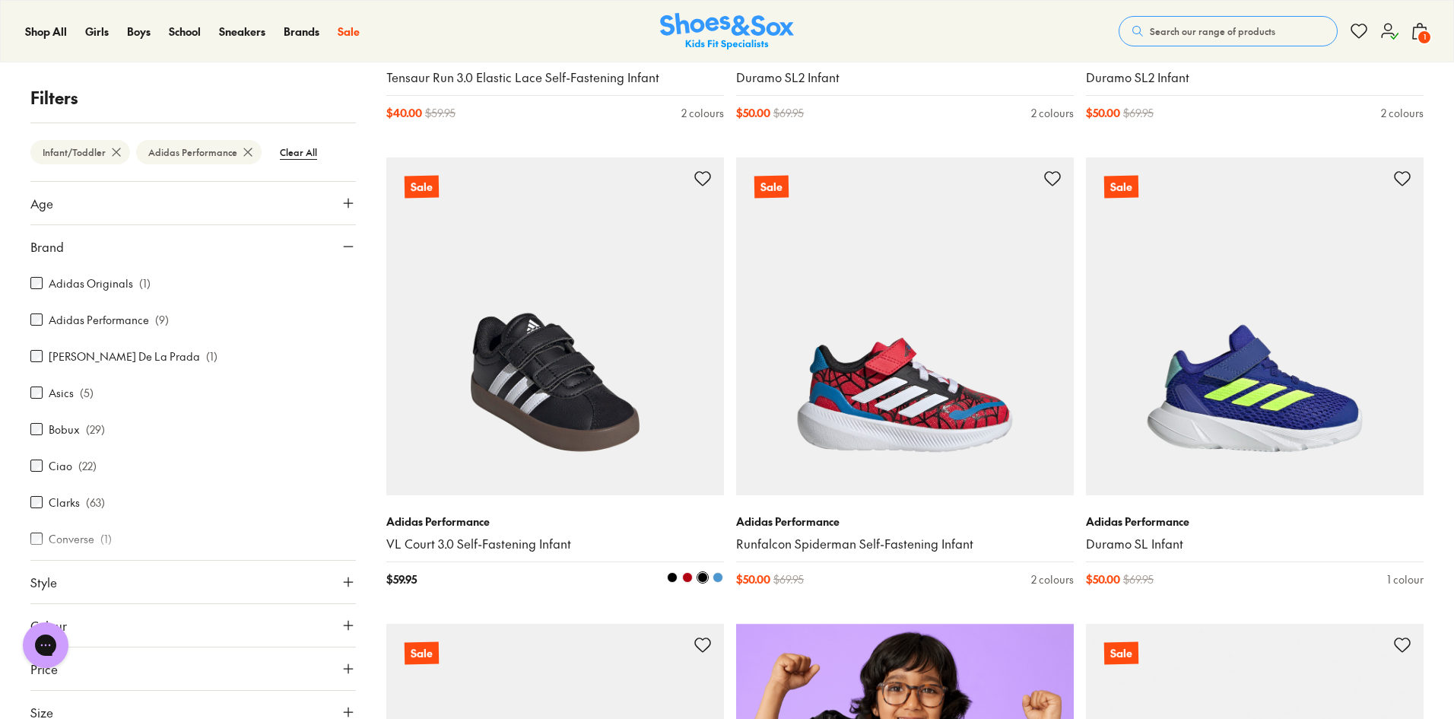
click at [670, 579] on span at bounding box center [672, 577] width 11 height 11
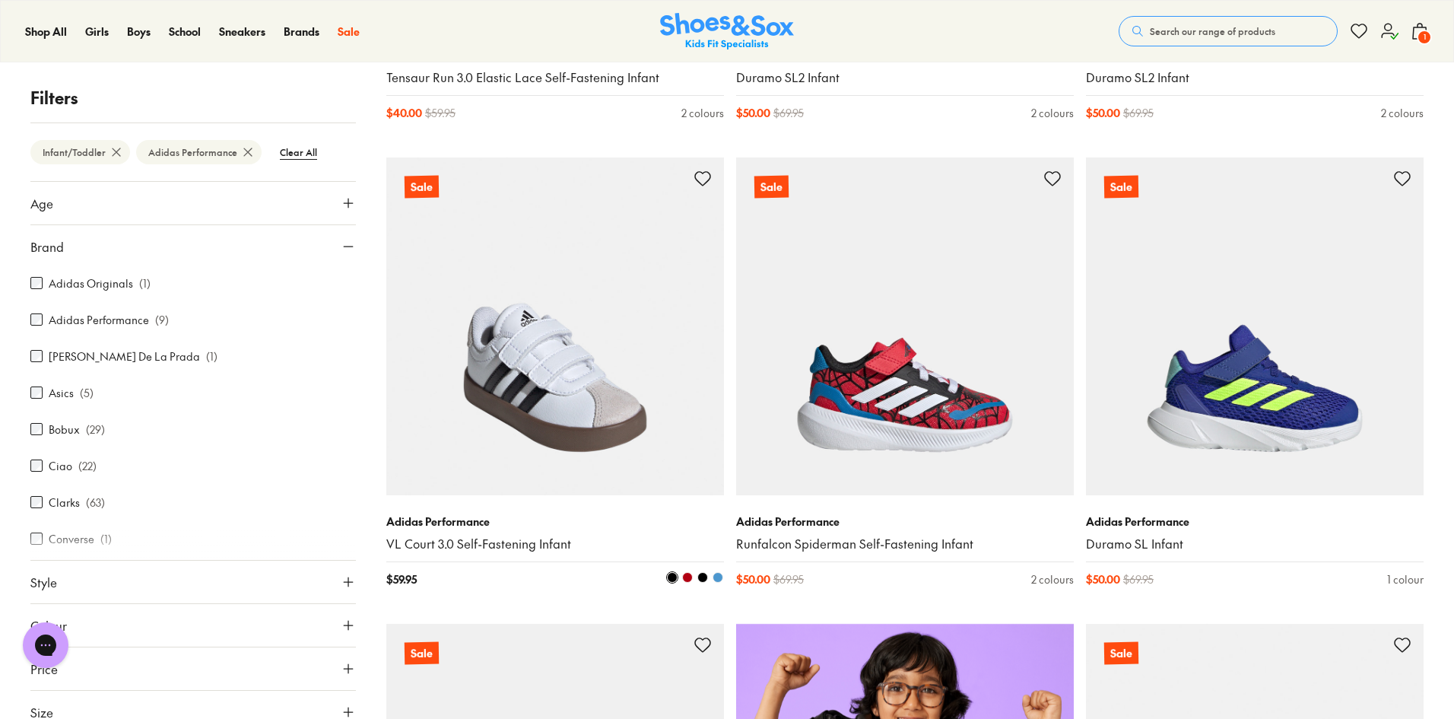
click at [576, 420] on img at bounding box center [555, 326] width 338 height 338
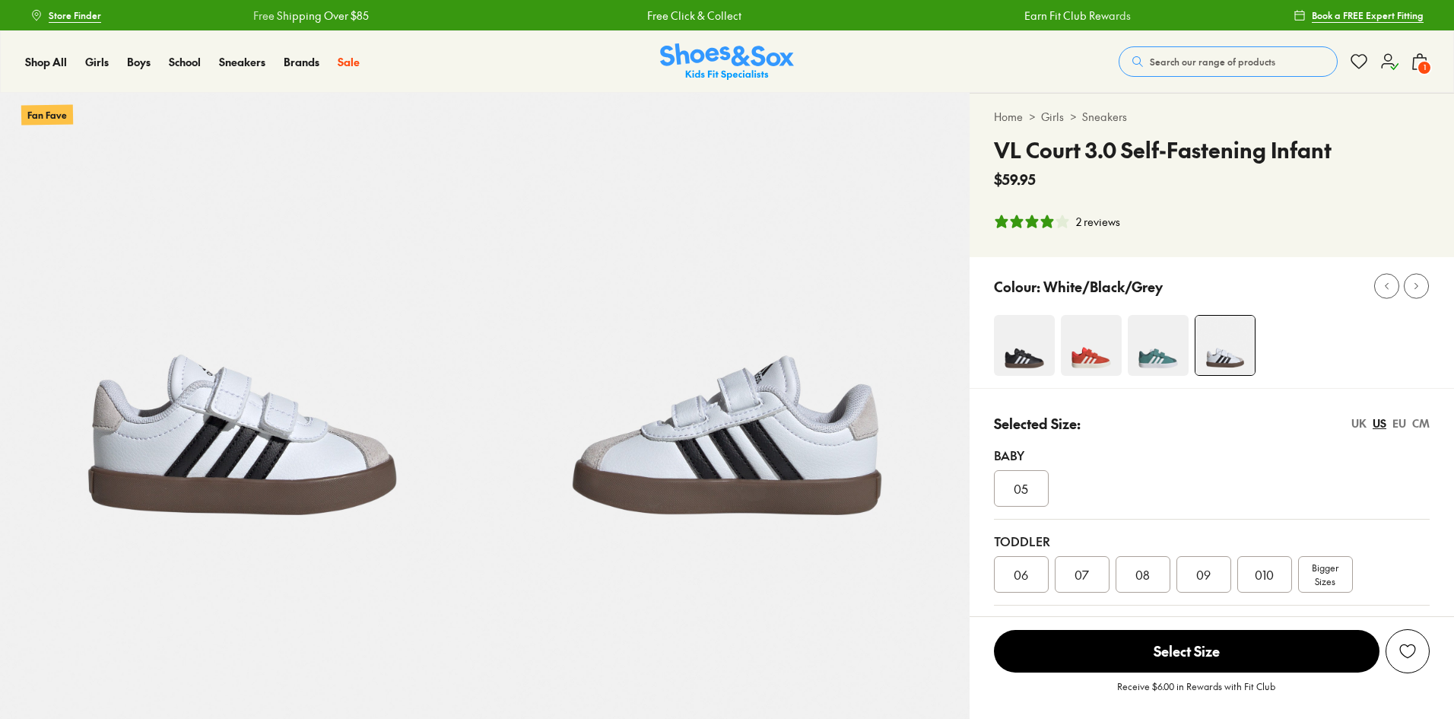
select select "*"
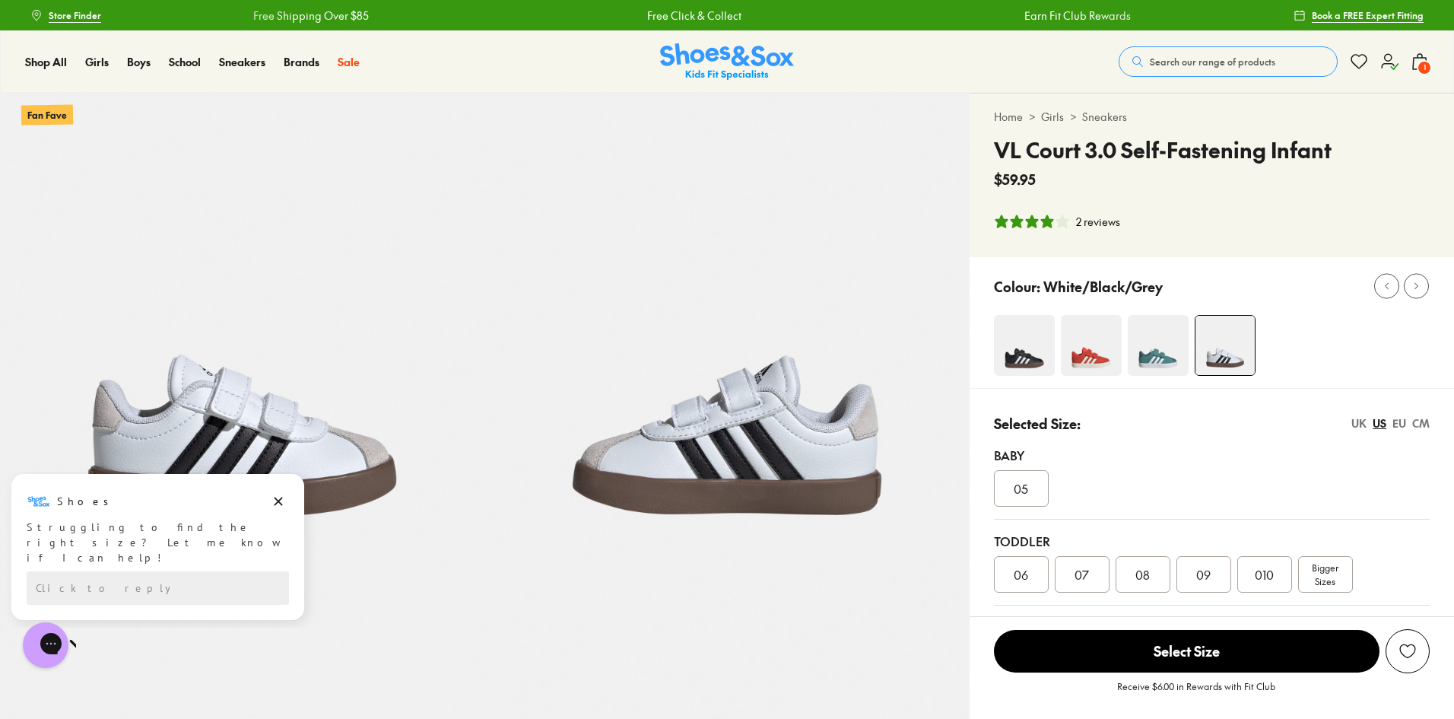
click at [1076, 569] on span "07" at bounding box center [1081, 574] width 14 height 18
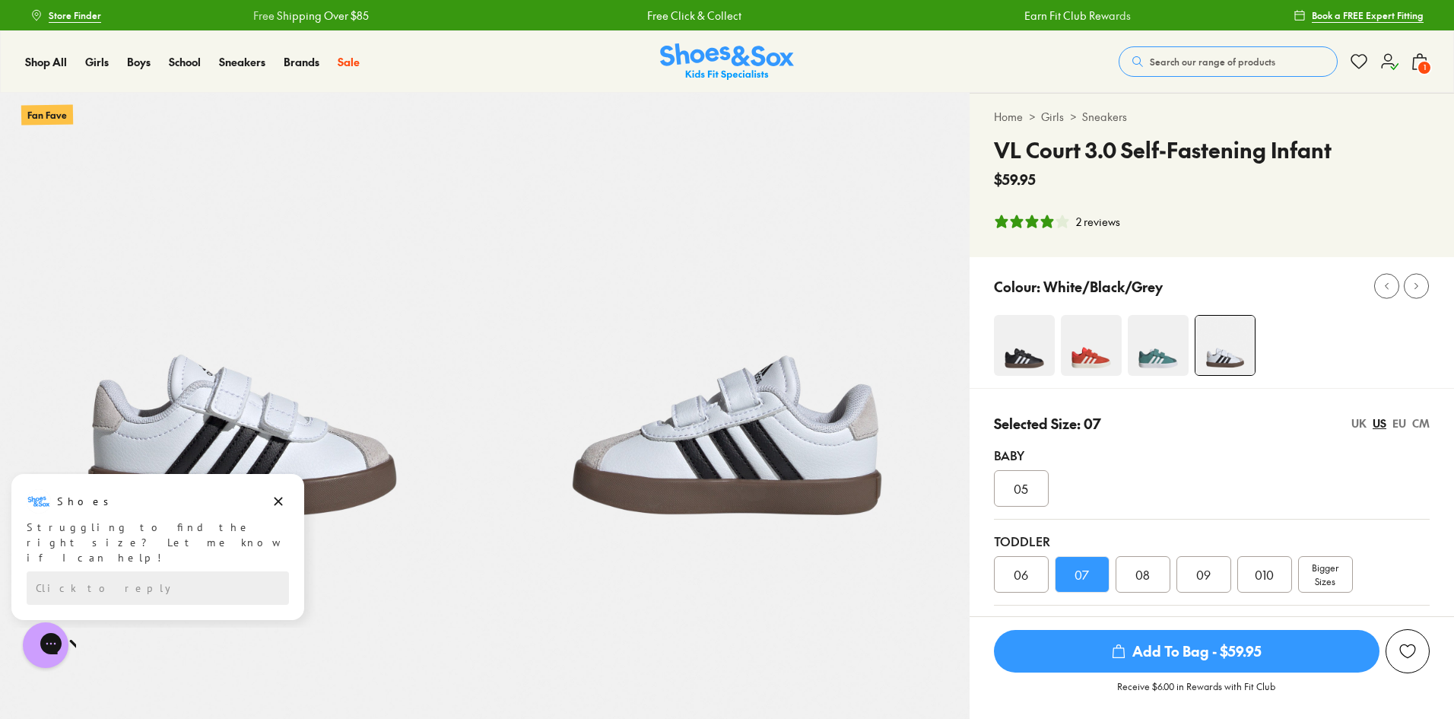
click at [1027, 573] on span "06" at bounding box center [1021, 574] width 14 height 18
click at [1093, 584] on div "07" at bounding box center [1082, 574] width 55 height 36
click at [1125, 638] on span "Add To Bag - $59.95" at bounding box center [1187, 651] width 386 height 43
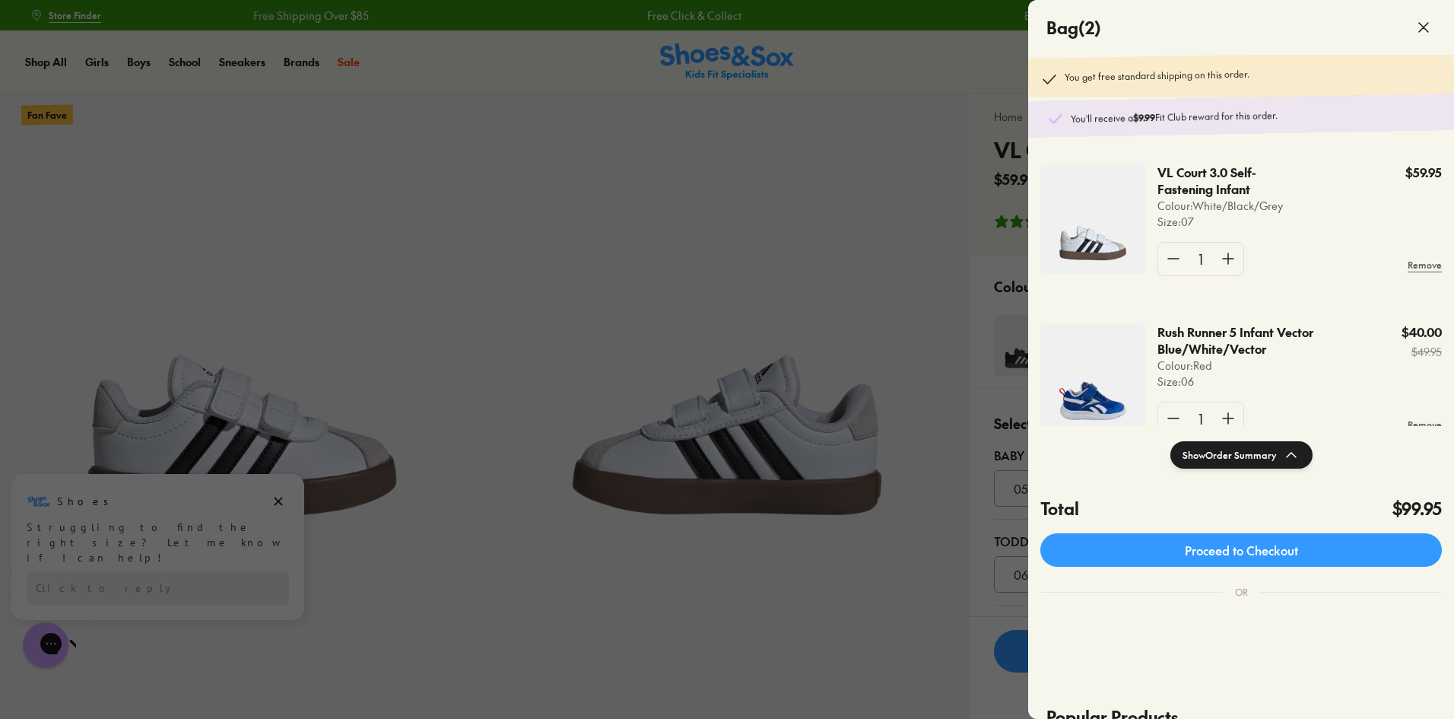
click at [620, 287] on div at bounding box center [727, 359] width 1454 height 719
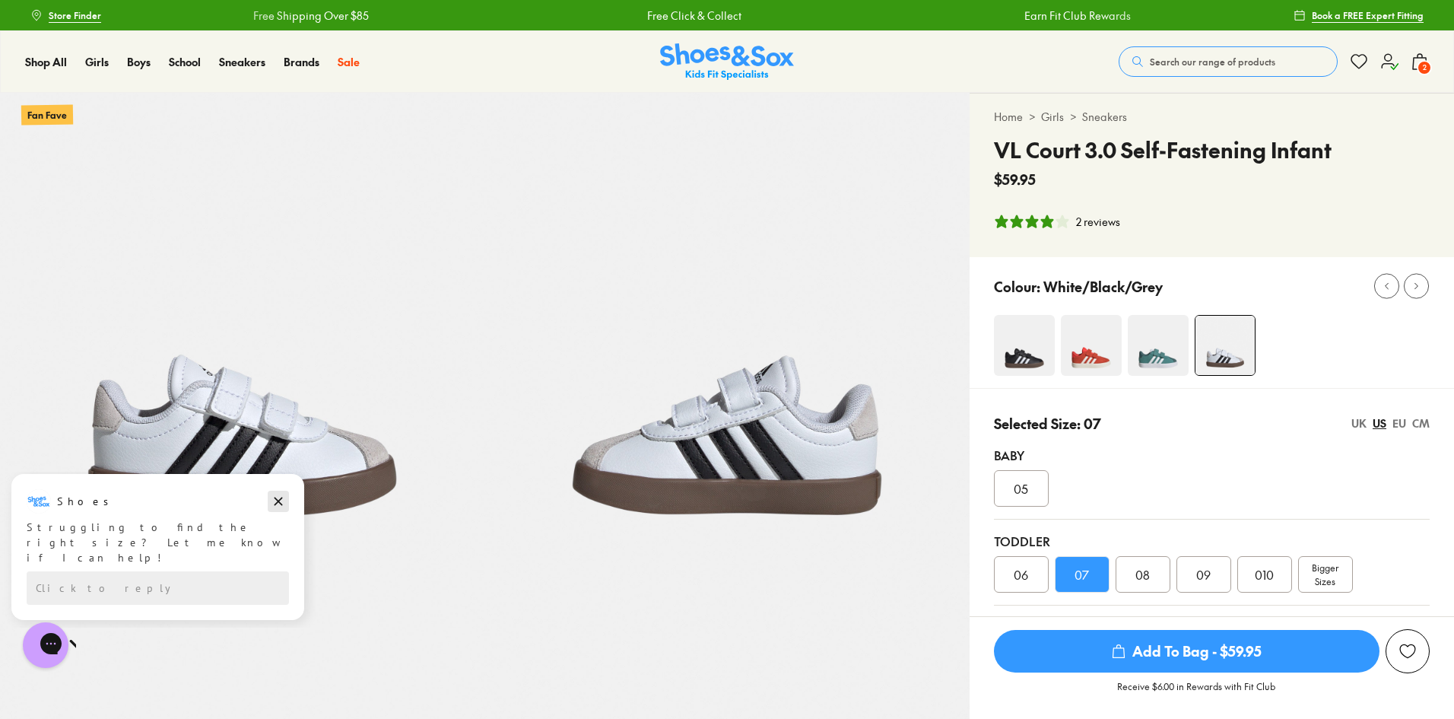
click at [275, 499] on icon "Dismiss campaign" at bounding box center [278, 501] width 8 height 8
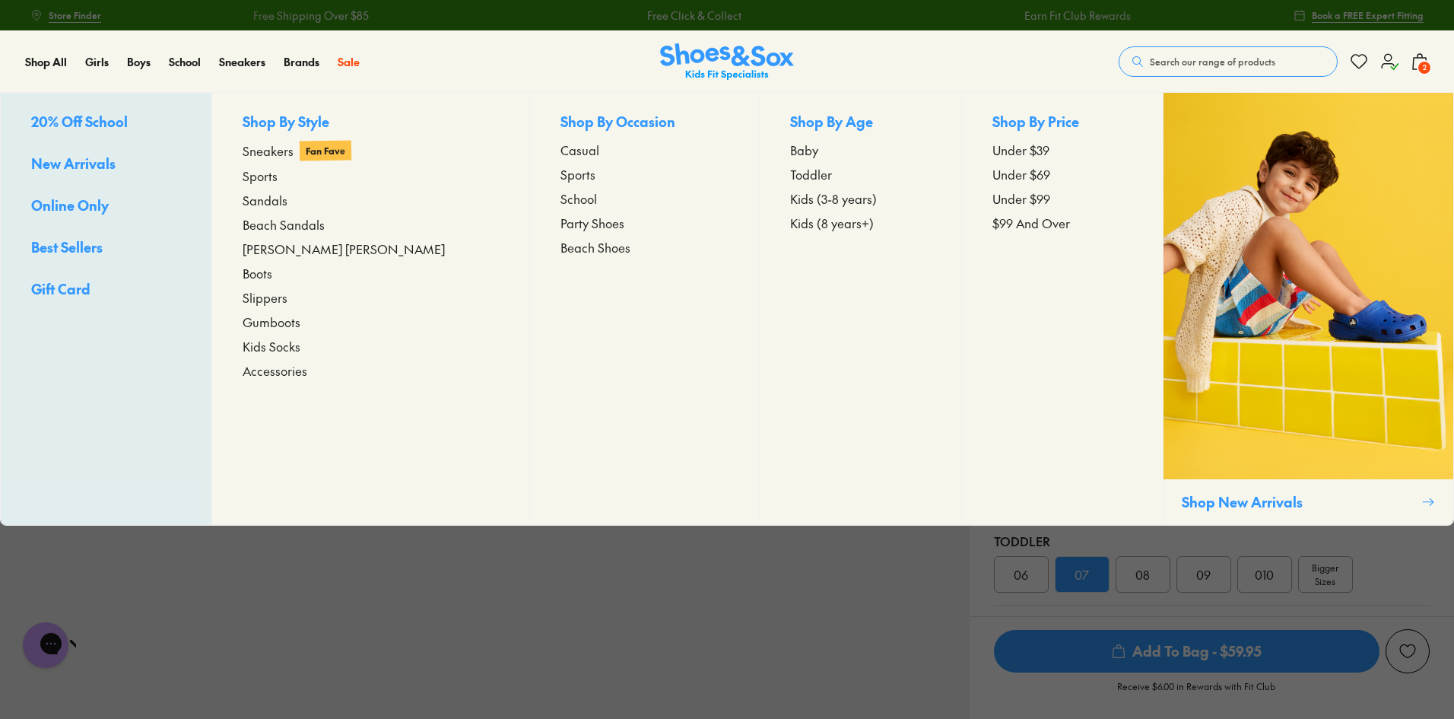
click at [66, 122] on span "20% Off School" at bounding box center [79, 121] width 97 height 19
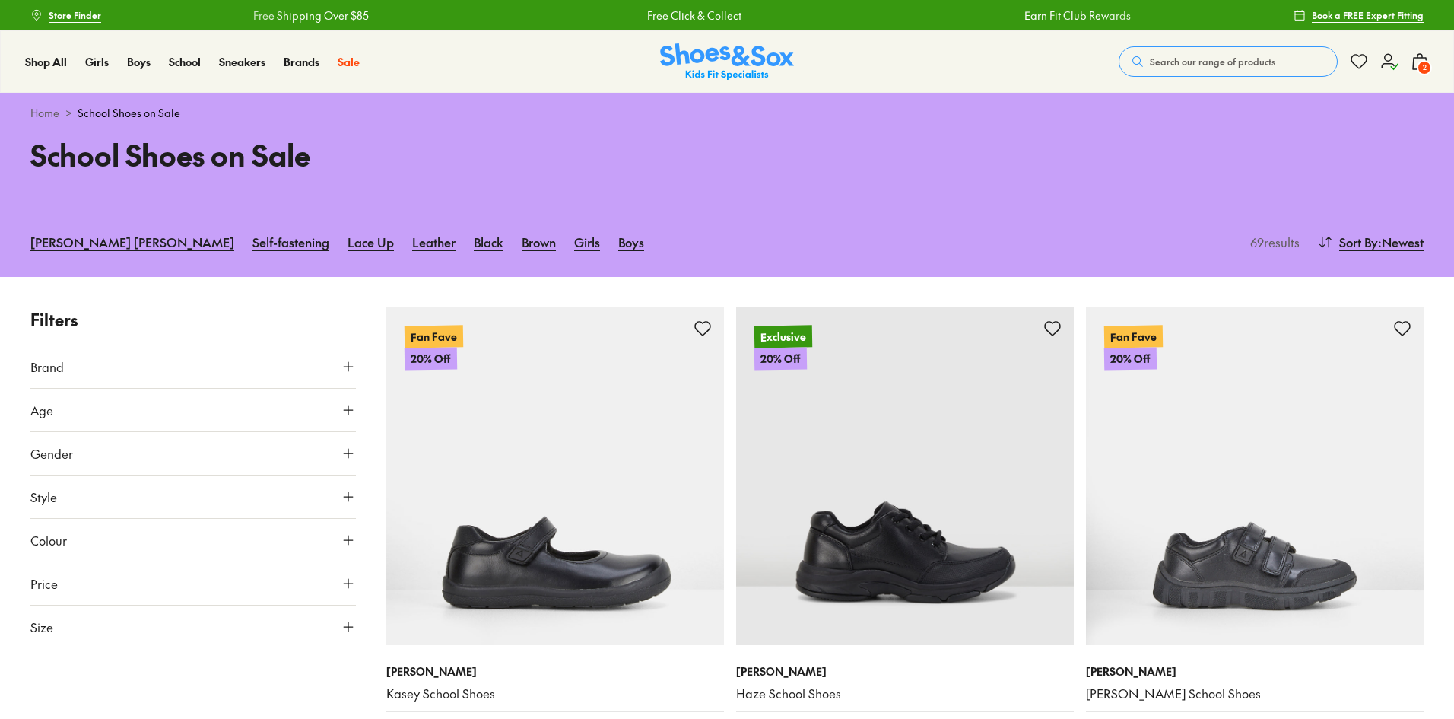
type input "***"
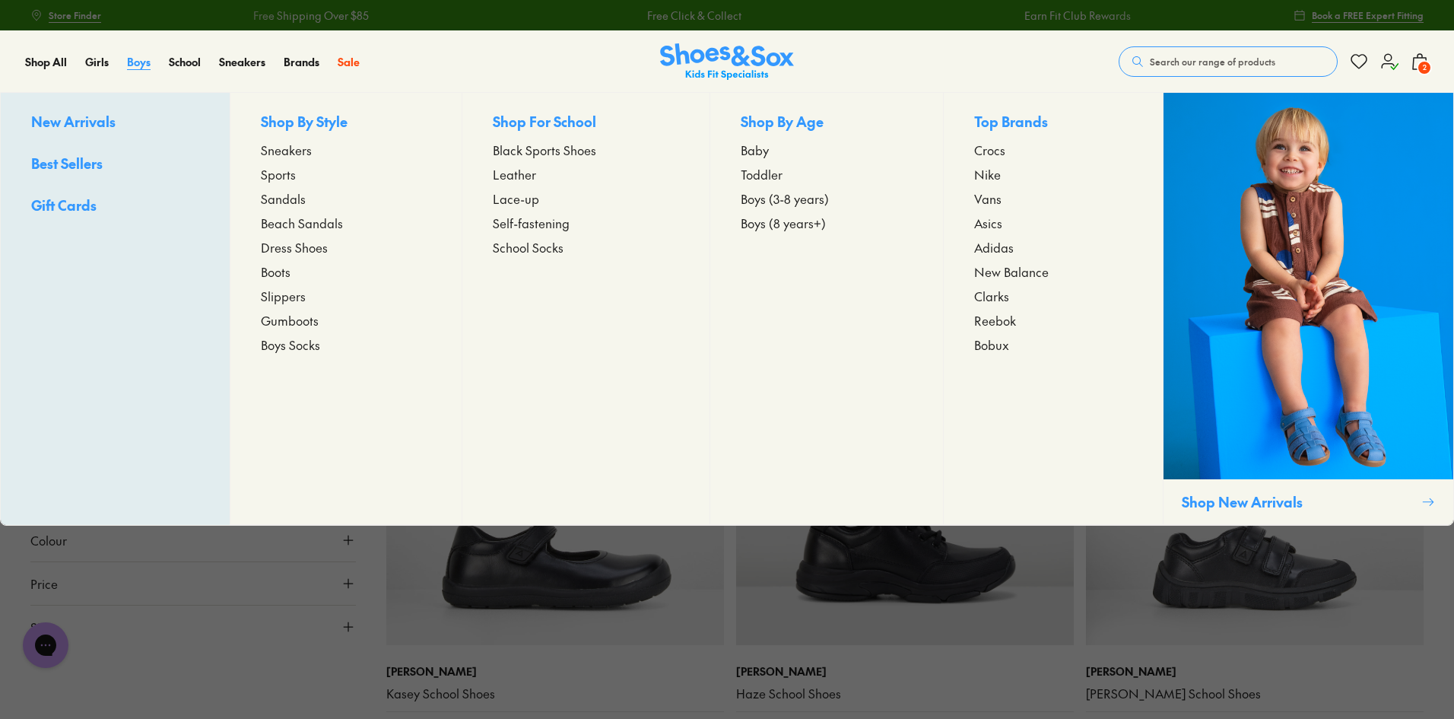
click at [134, 65] on span "Boys" at bounding box center [139, 61] width 24 height 15
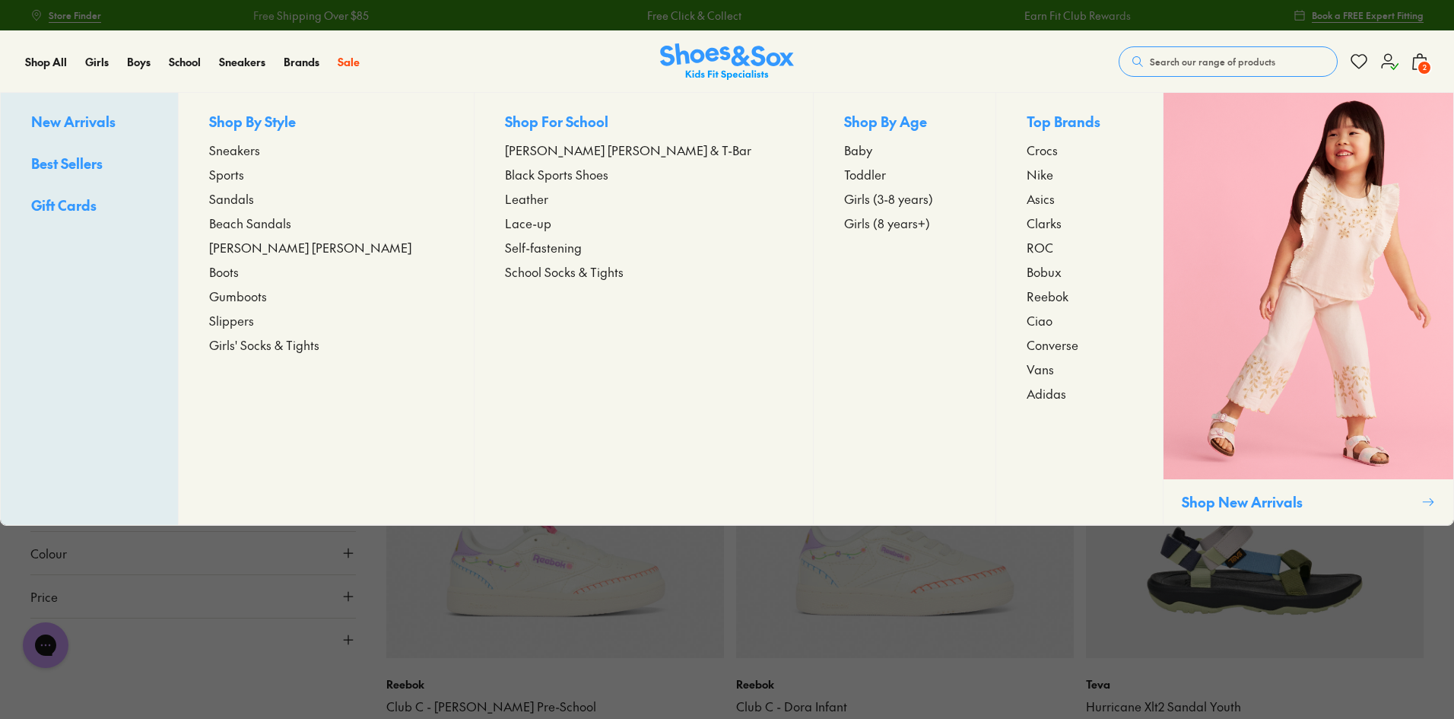
click at [844, 173] on span "Toddler" at bounding box center [865, 174] width 42 height 18
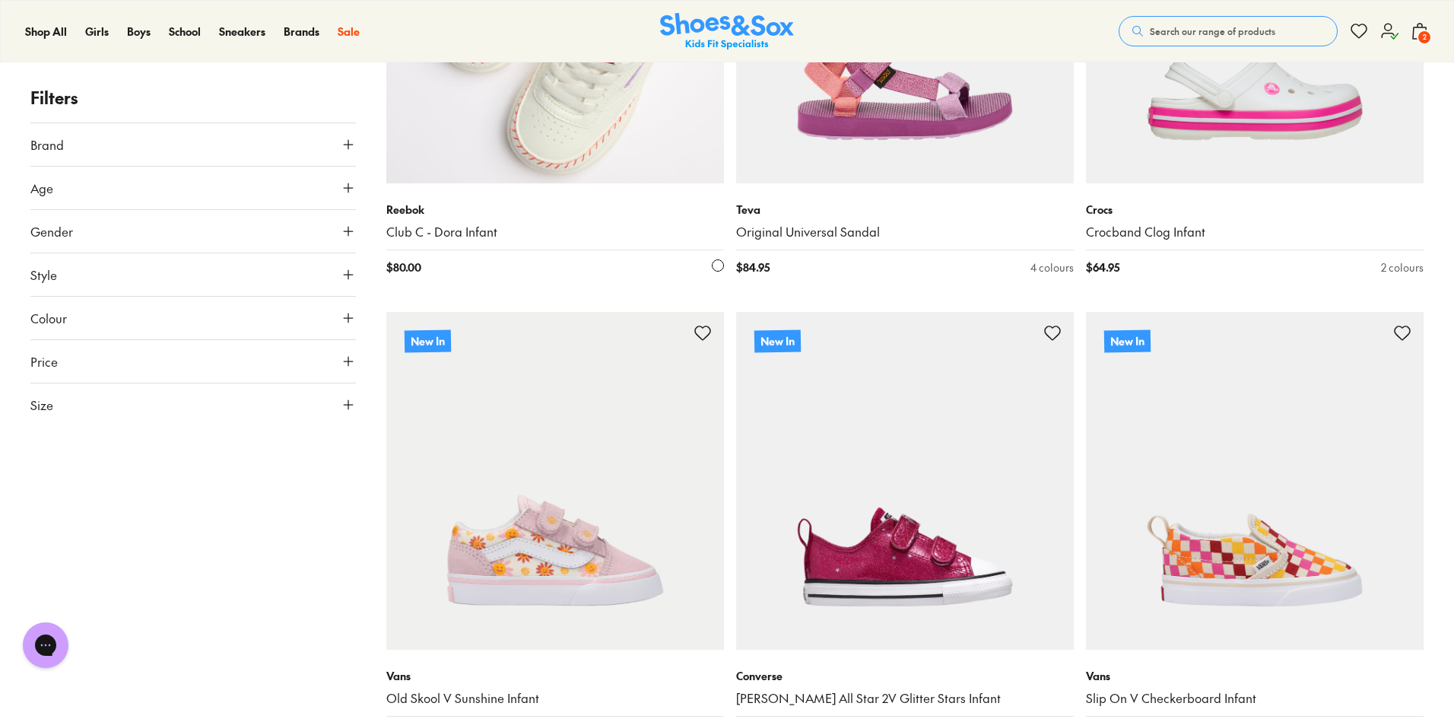
scroll to position [456, 0]
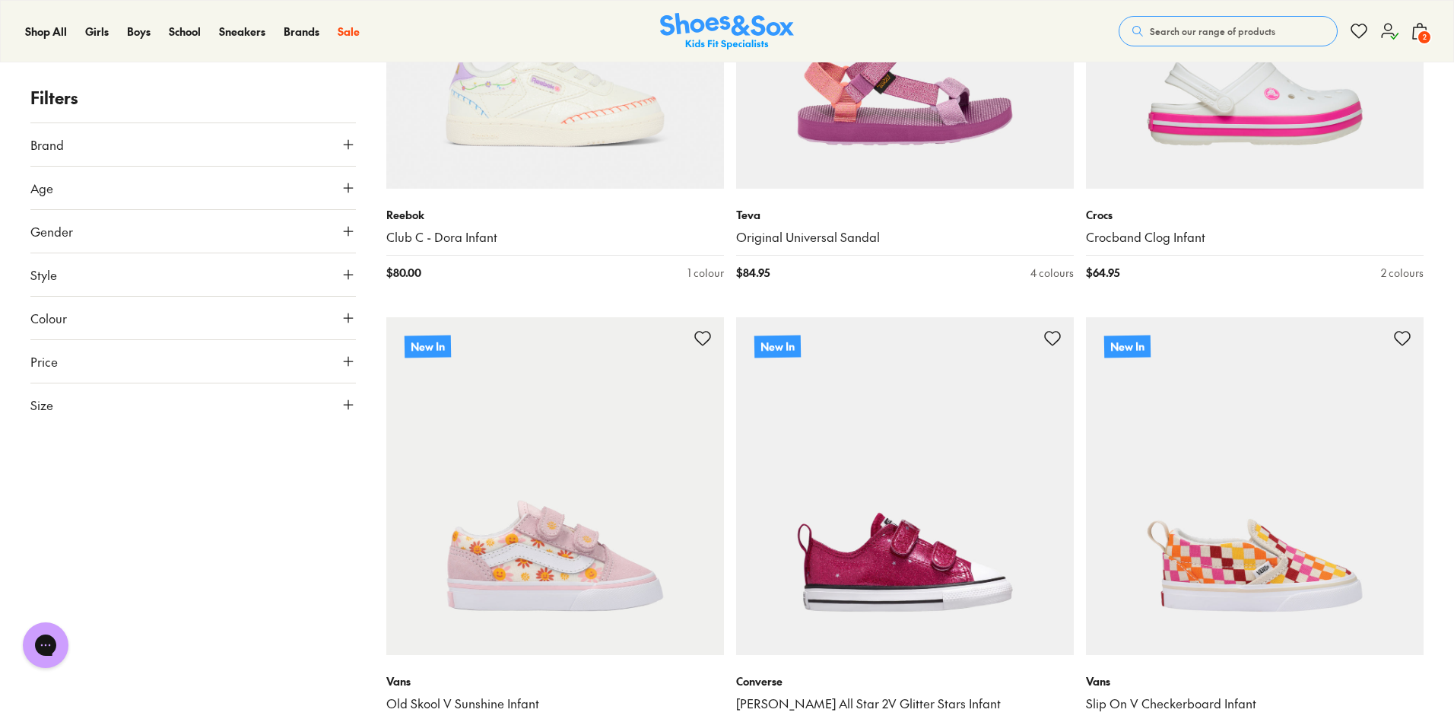
click at [348, 230] on use at bounding box center [348, 231] width 9 height 9
click at [315, 279] on label "Unisex" at bounding box center [299, 276] width 106 height 28
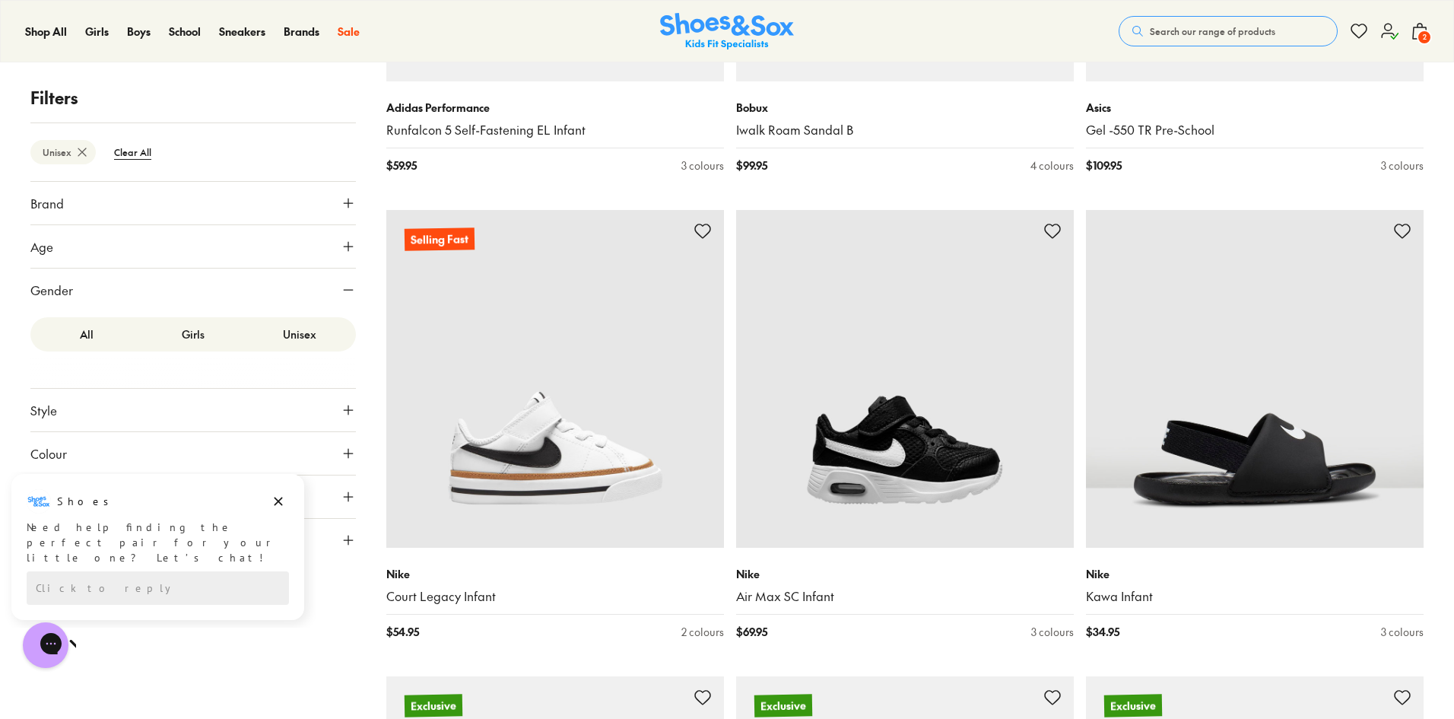
scroll to position [4130, 0]
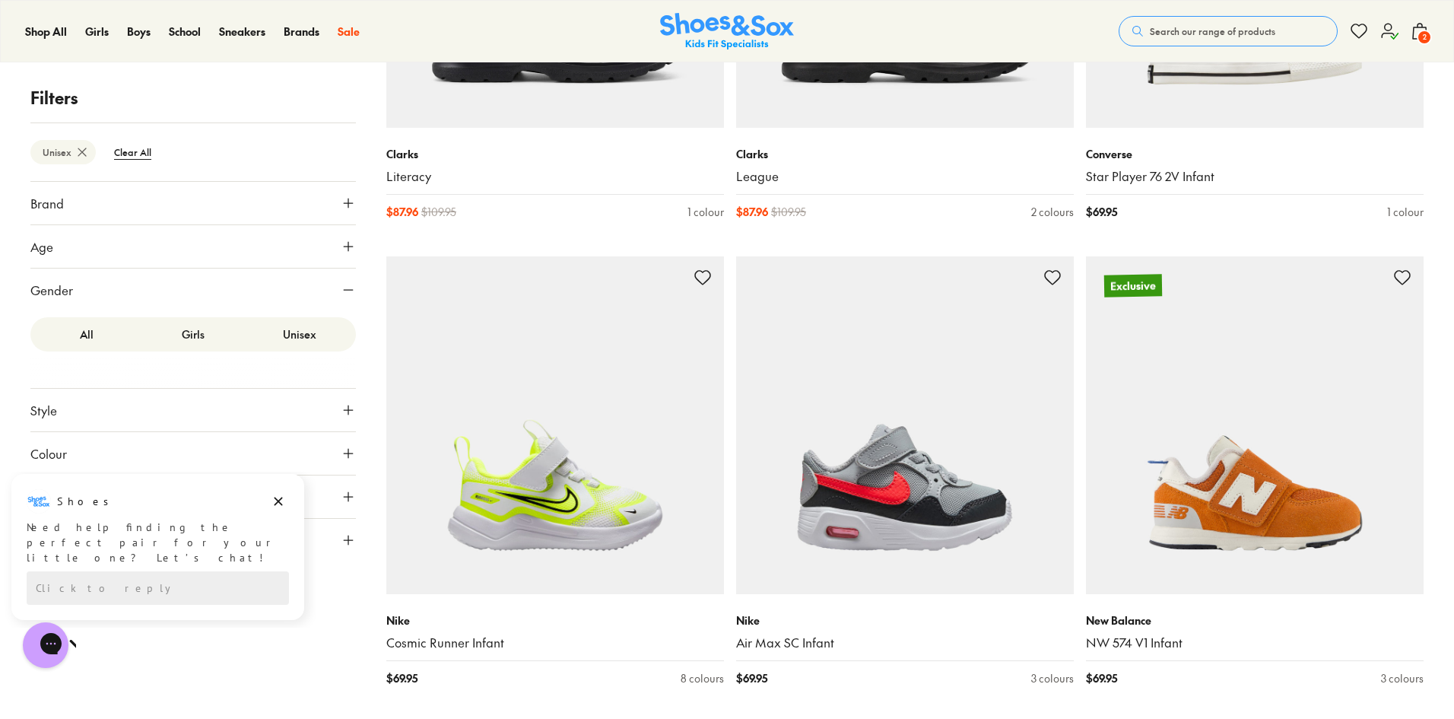
scroll to position [7627, 0]
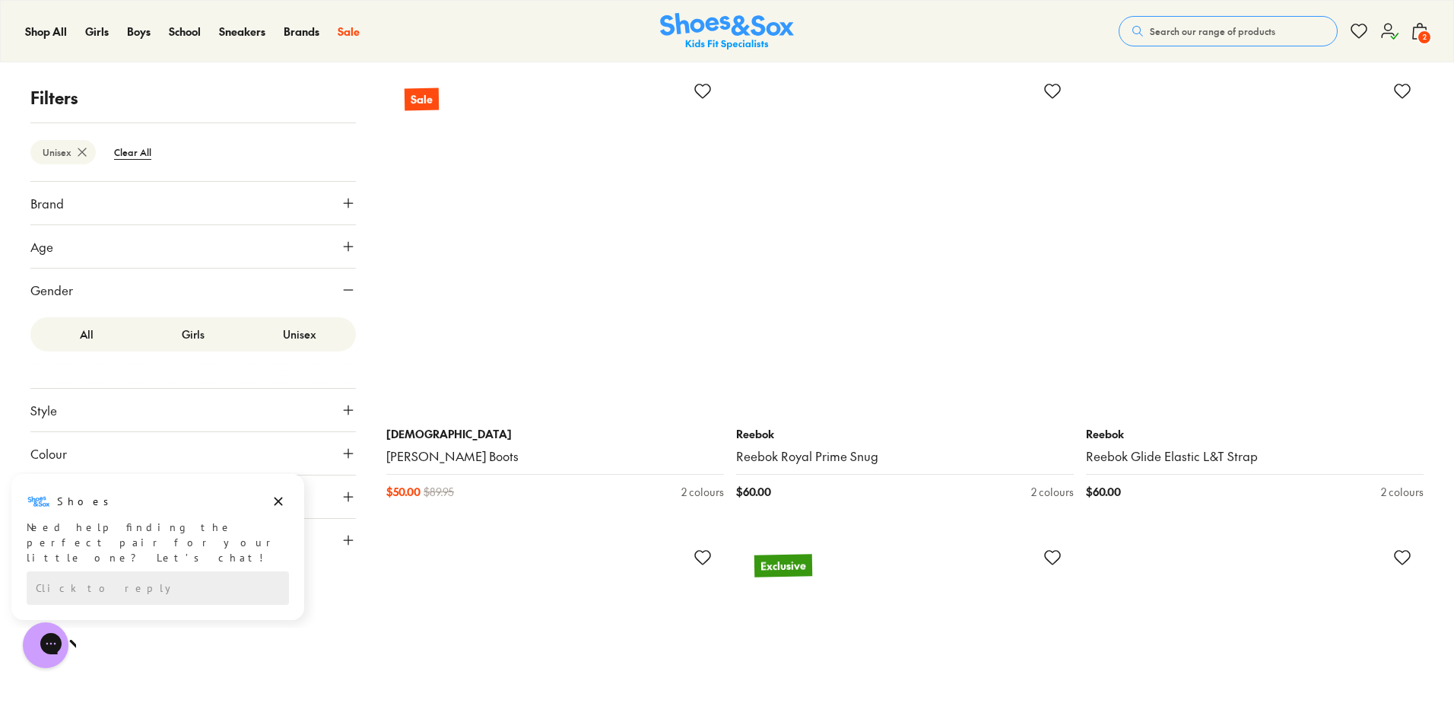
scroll to position [11429, 0]
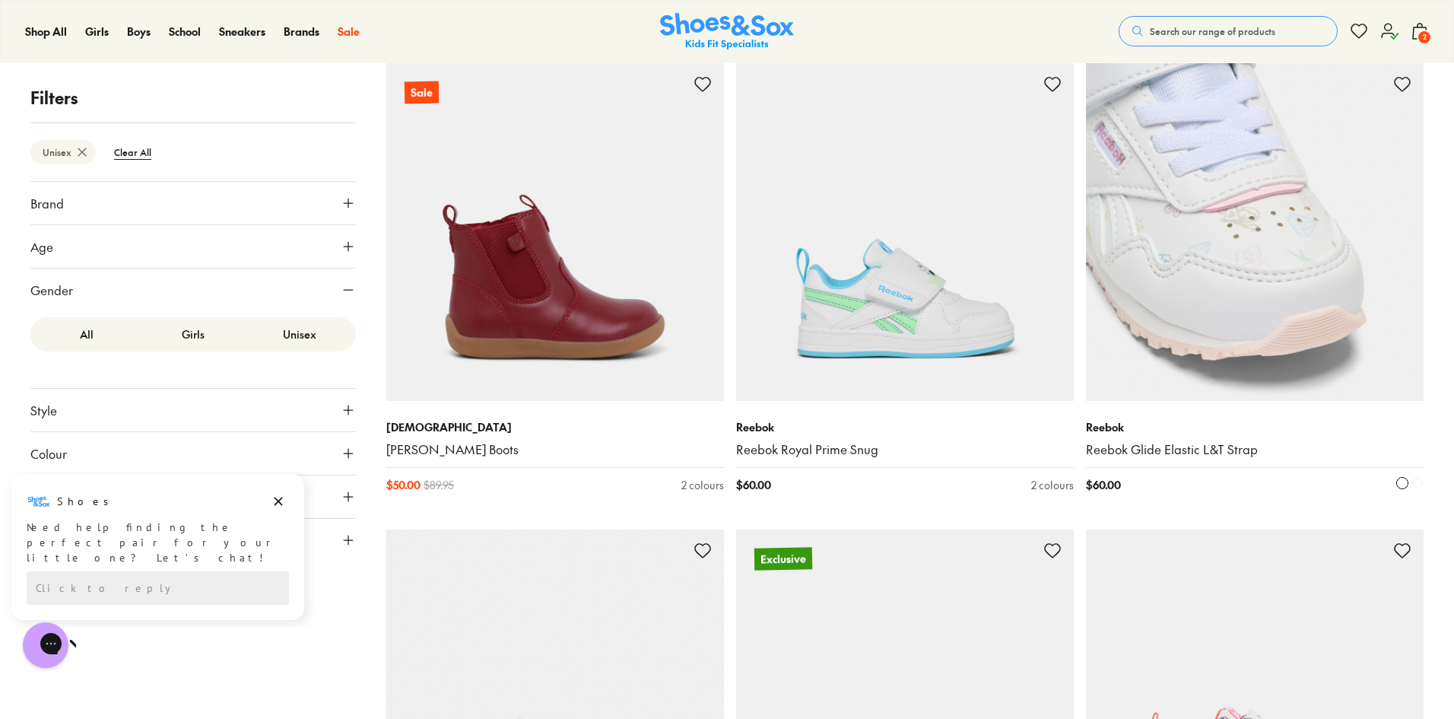
click at [1199, 313] on img at bounding box center [1255, 232] width 338 height 338
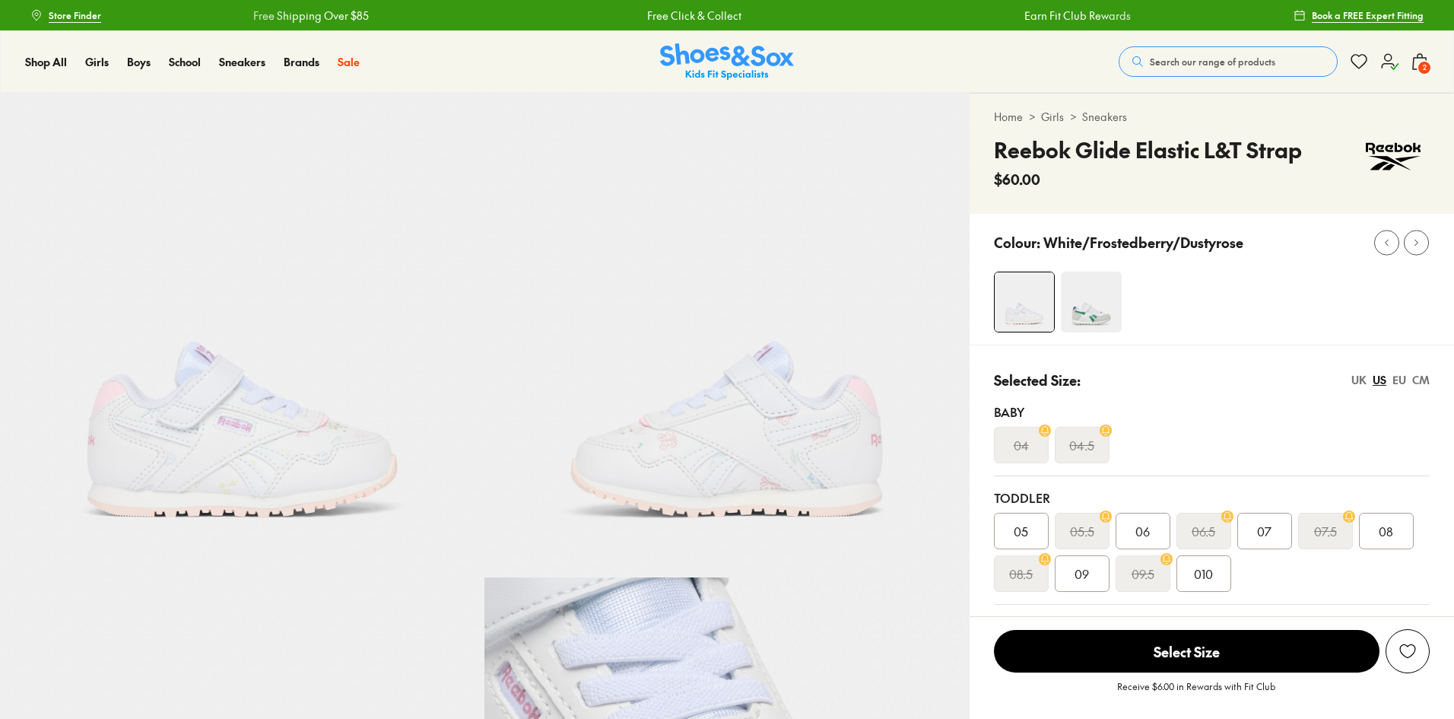
select select "*"
click at [1261, 532] on span "07" at bounding box center [1264, 531] width 14 height 18
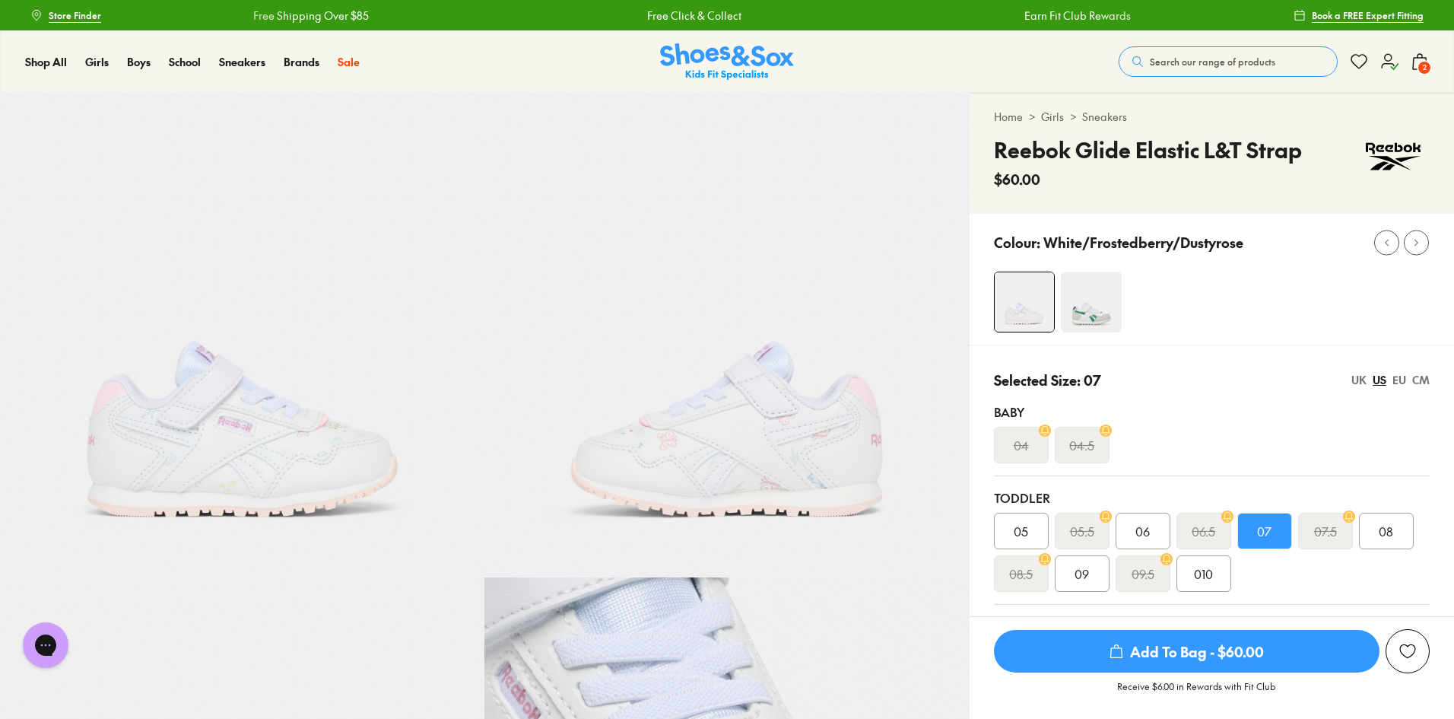
click at [1230, 653] on span "Add To Bag - $60.00" at bounding box center [1187, 651] width 386 height 43
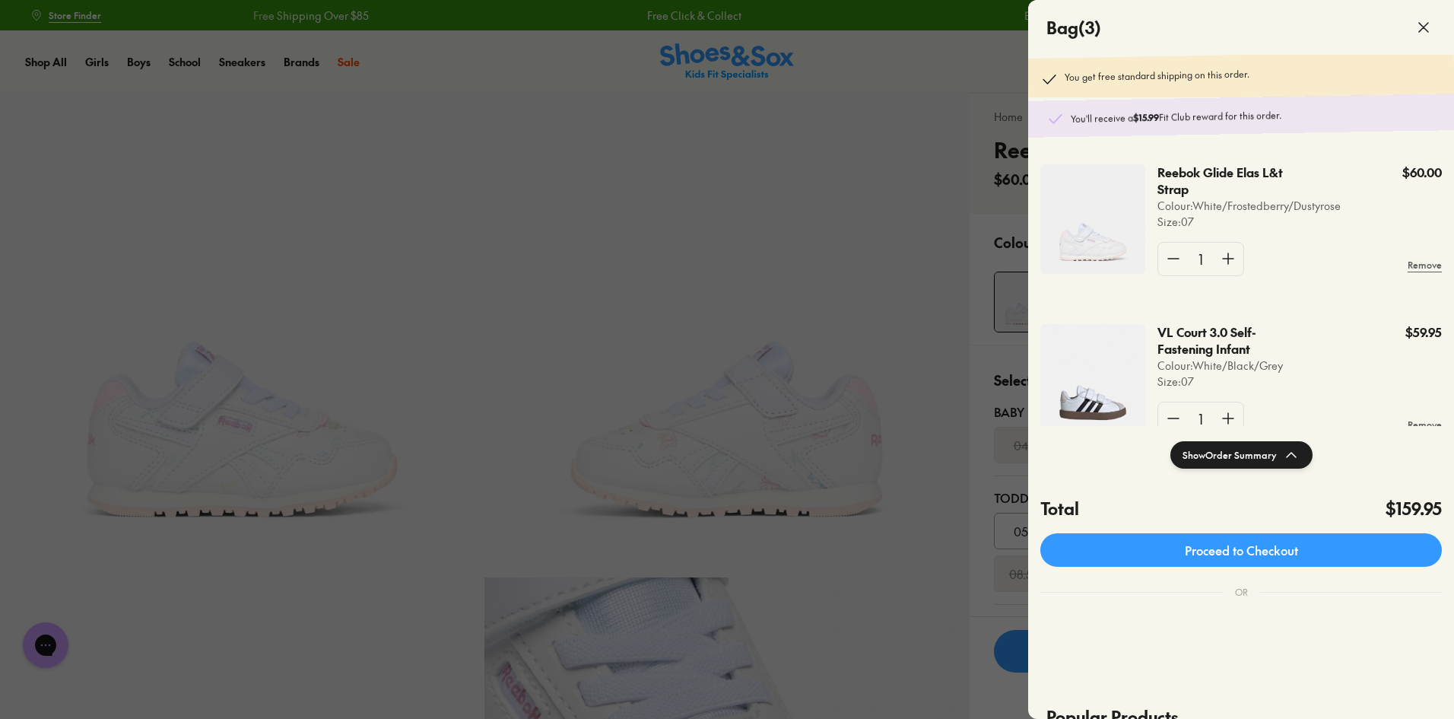
click at [781, 183] on div at bounding box center [727, 359] width 1454 height 719
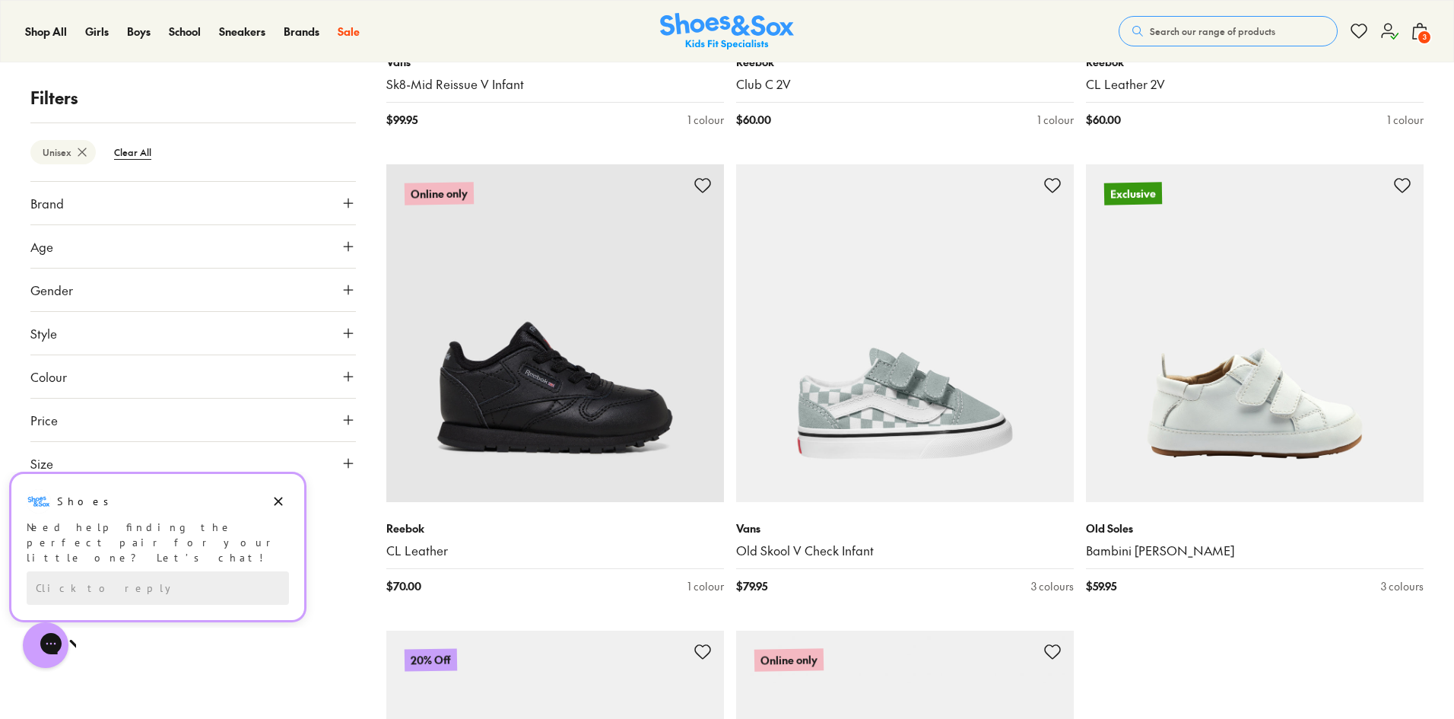
scroll to position [4447, 0]
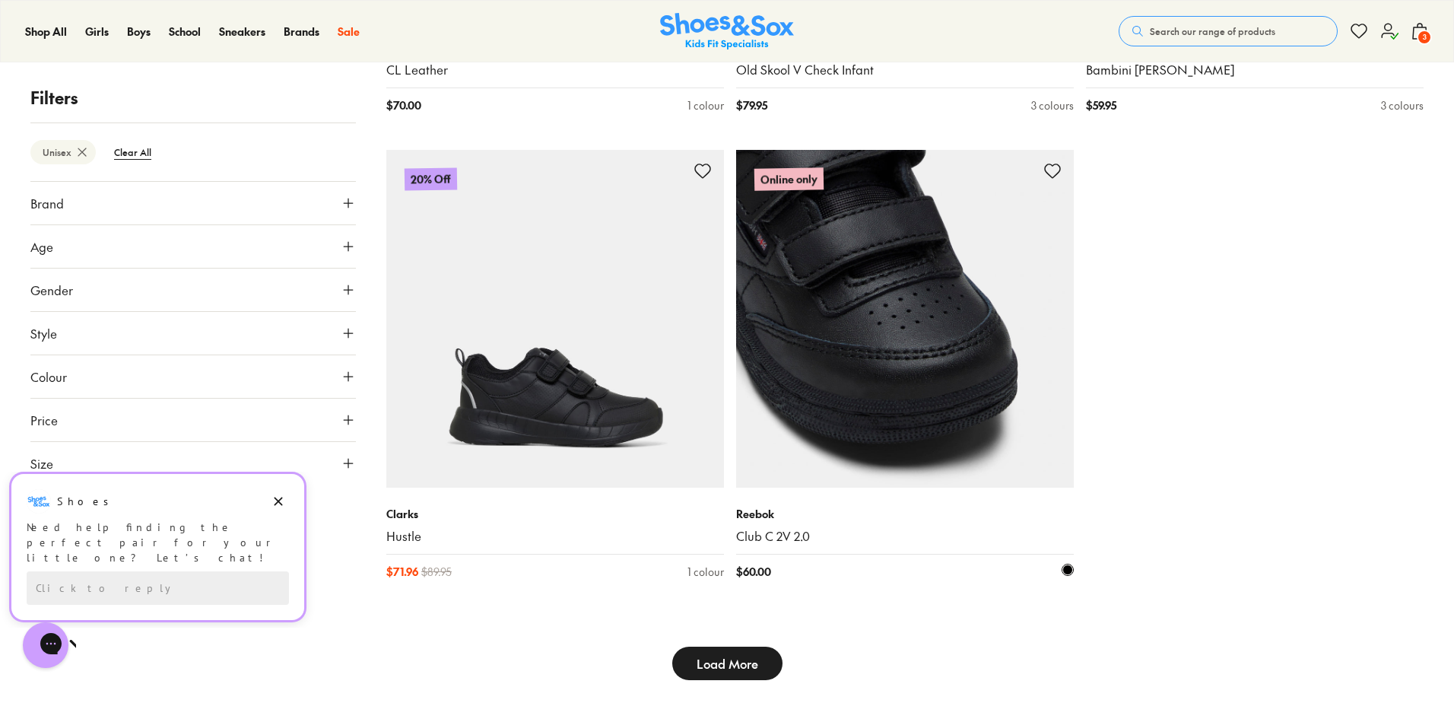
scroll to position [4903, 0]
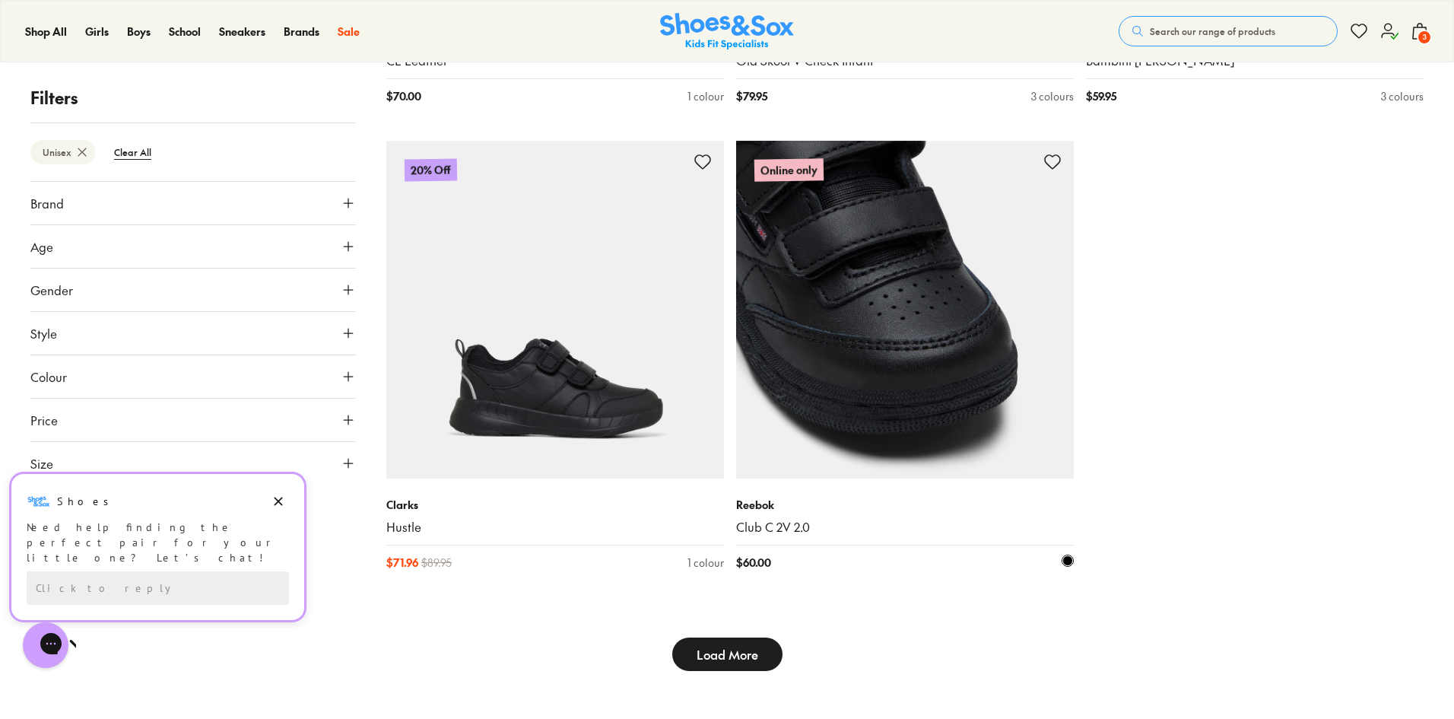
type input "***"
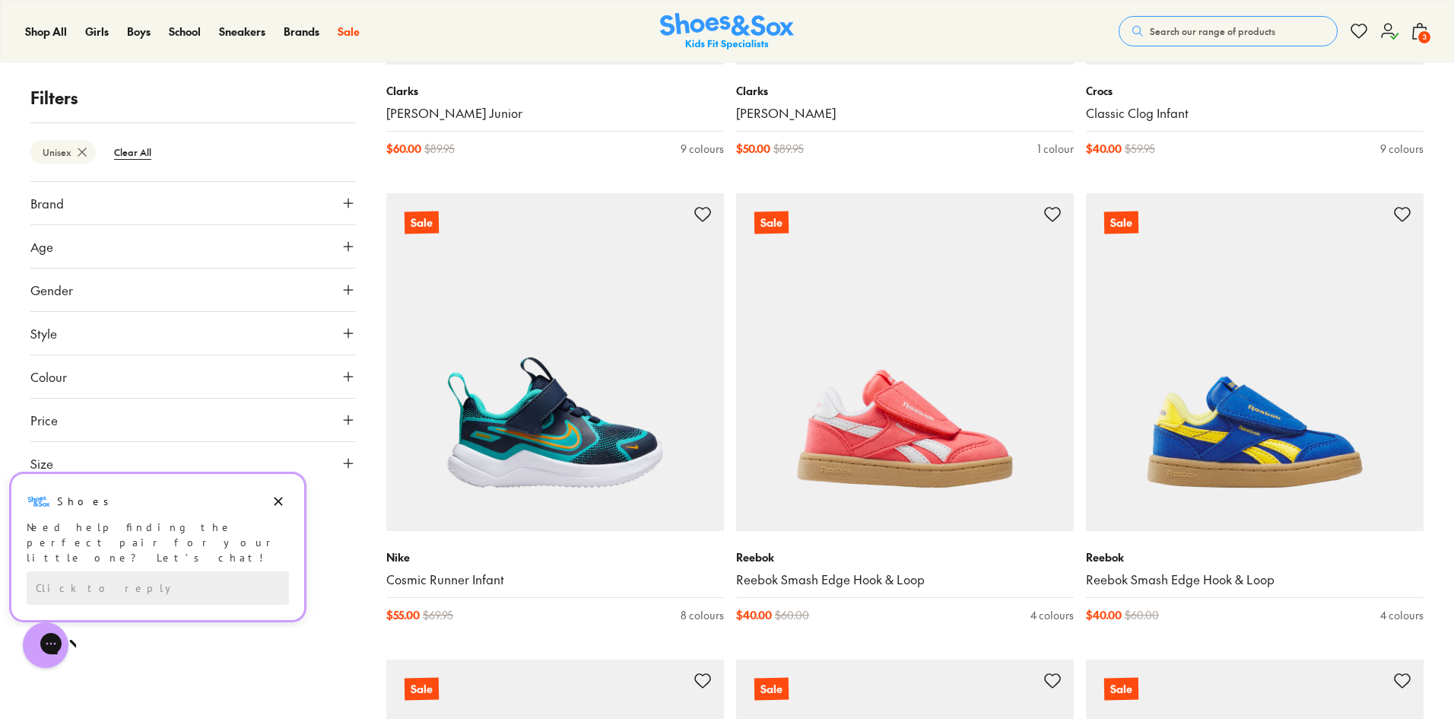
scroll to position [7184, 0]
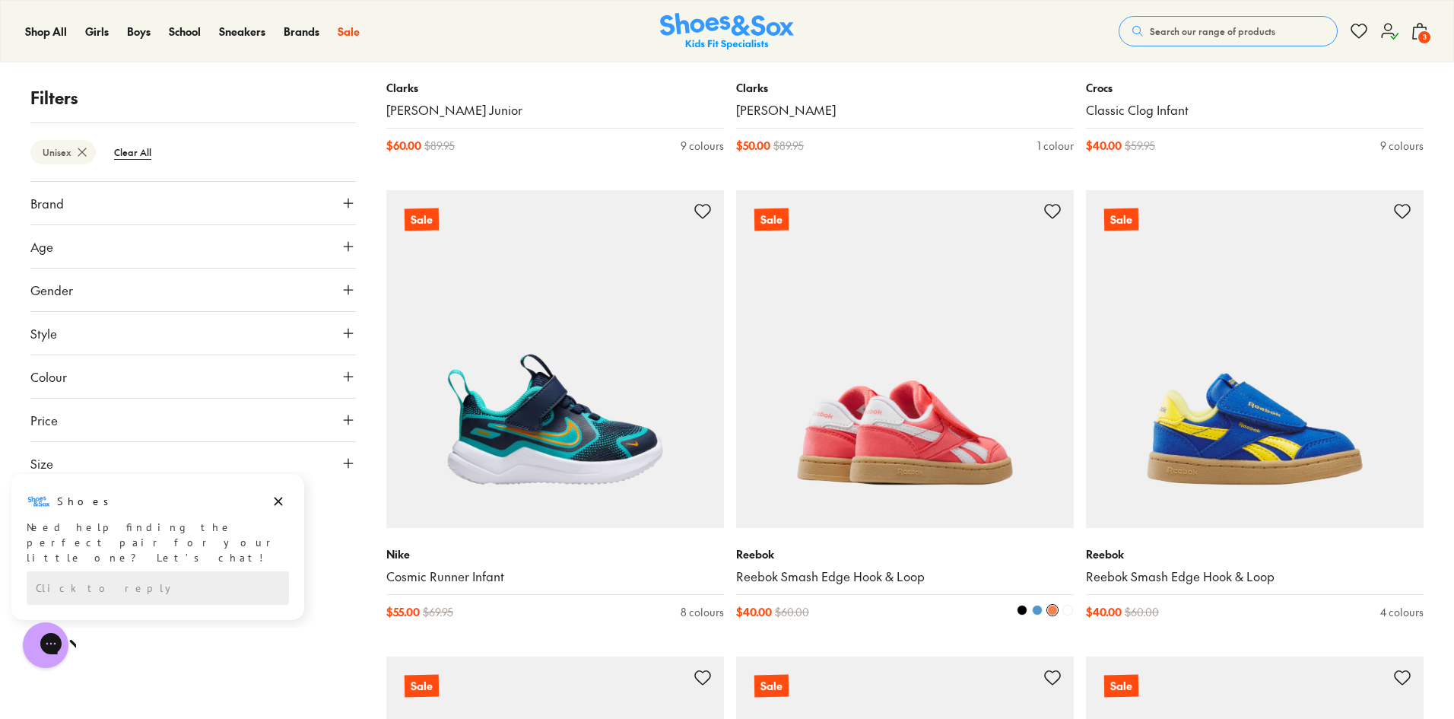
click at [849, 453] on img at bounding box center [905, 359] width 338 height 338
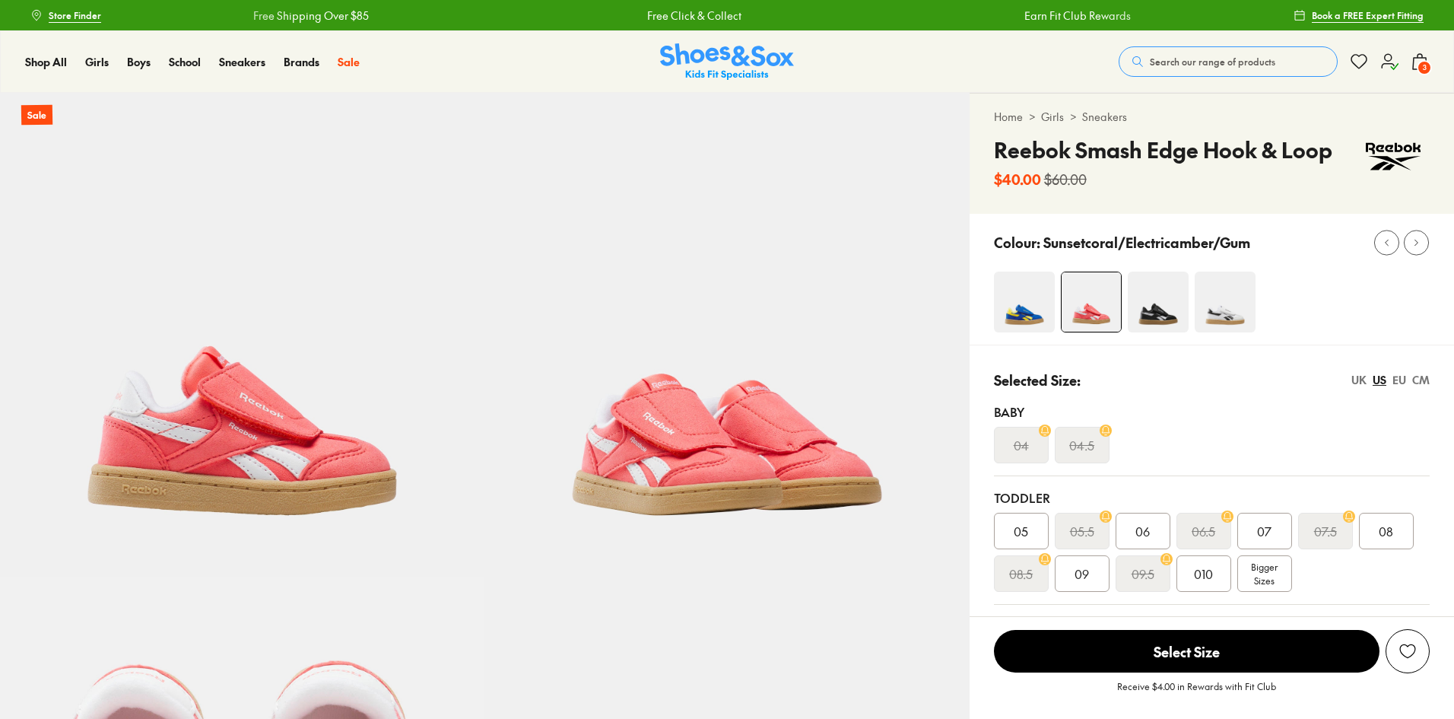
select select "*"
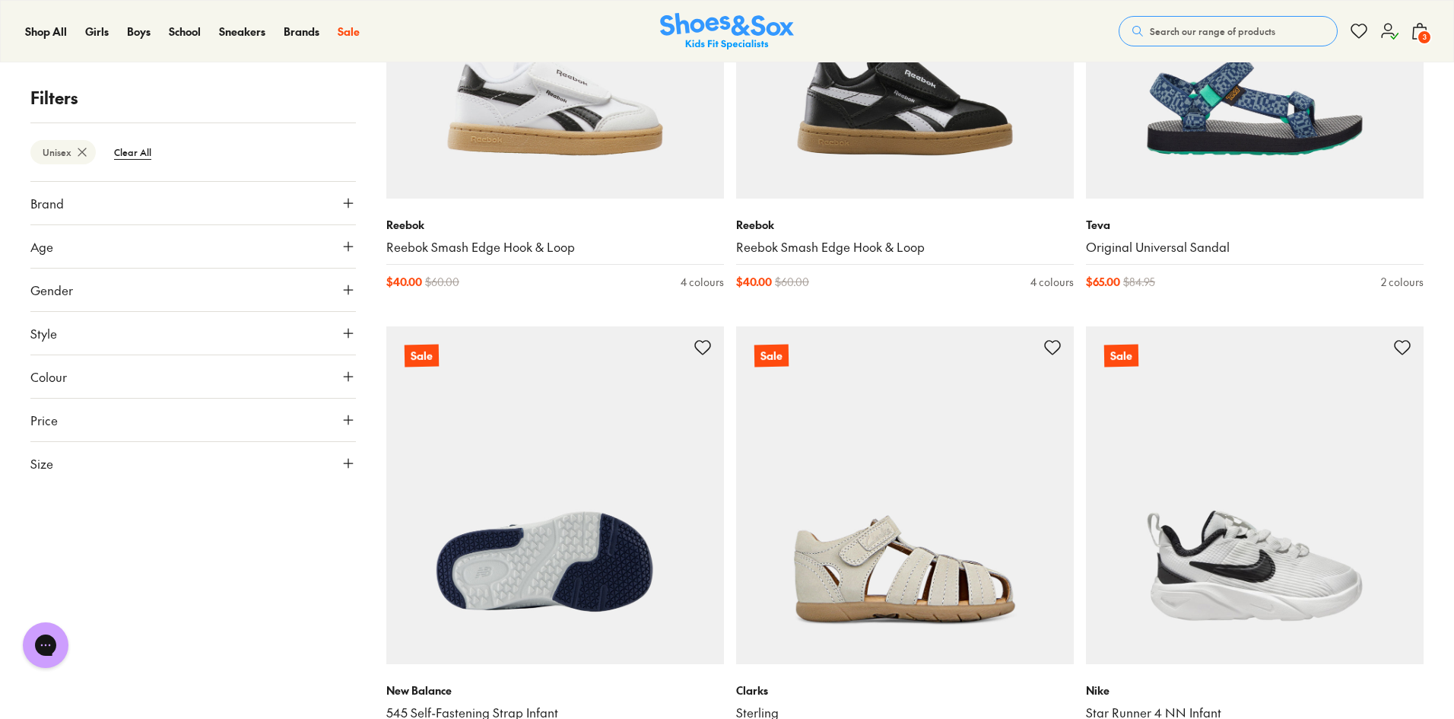
scroll to position [3316, 0]
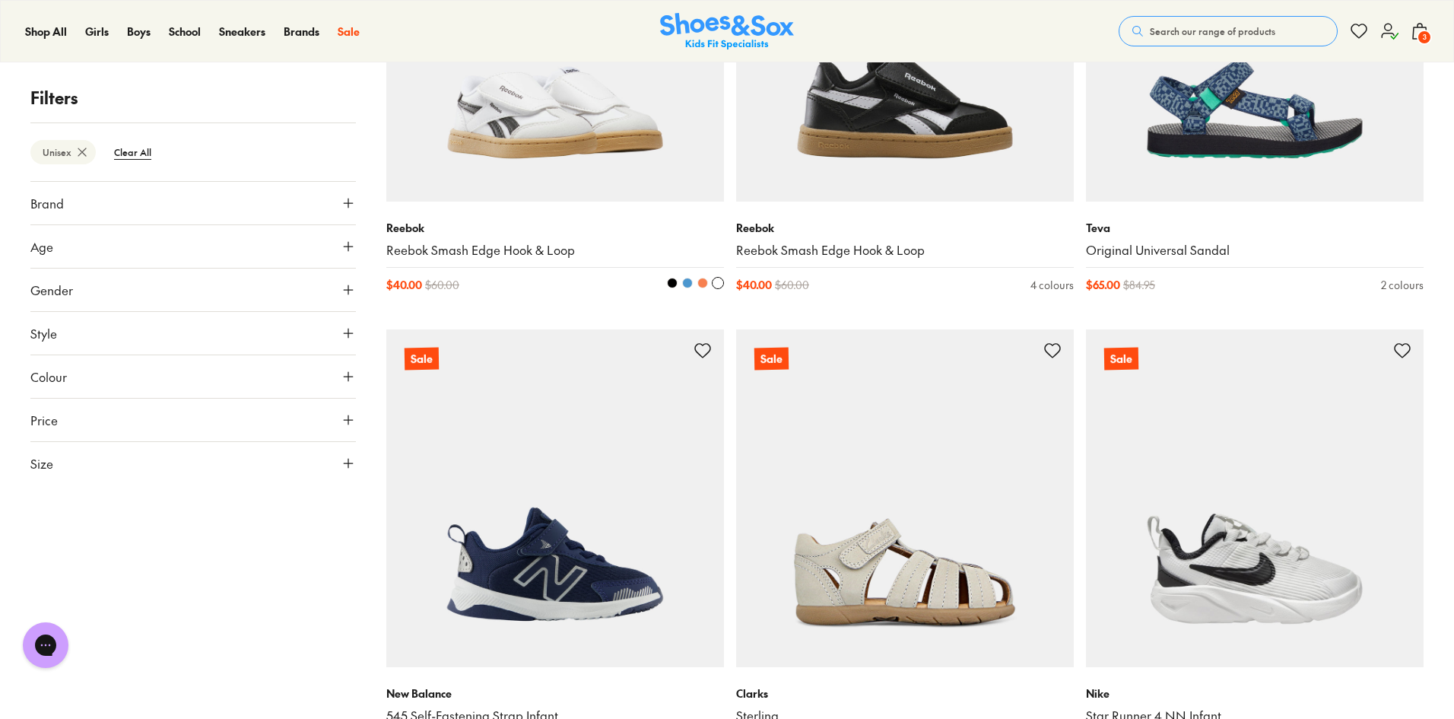
click at [700, 284] on span at bounding box center [702, 283] width 11 height 11
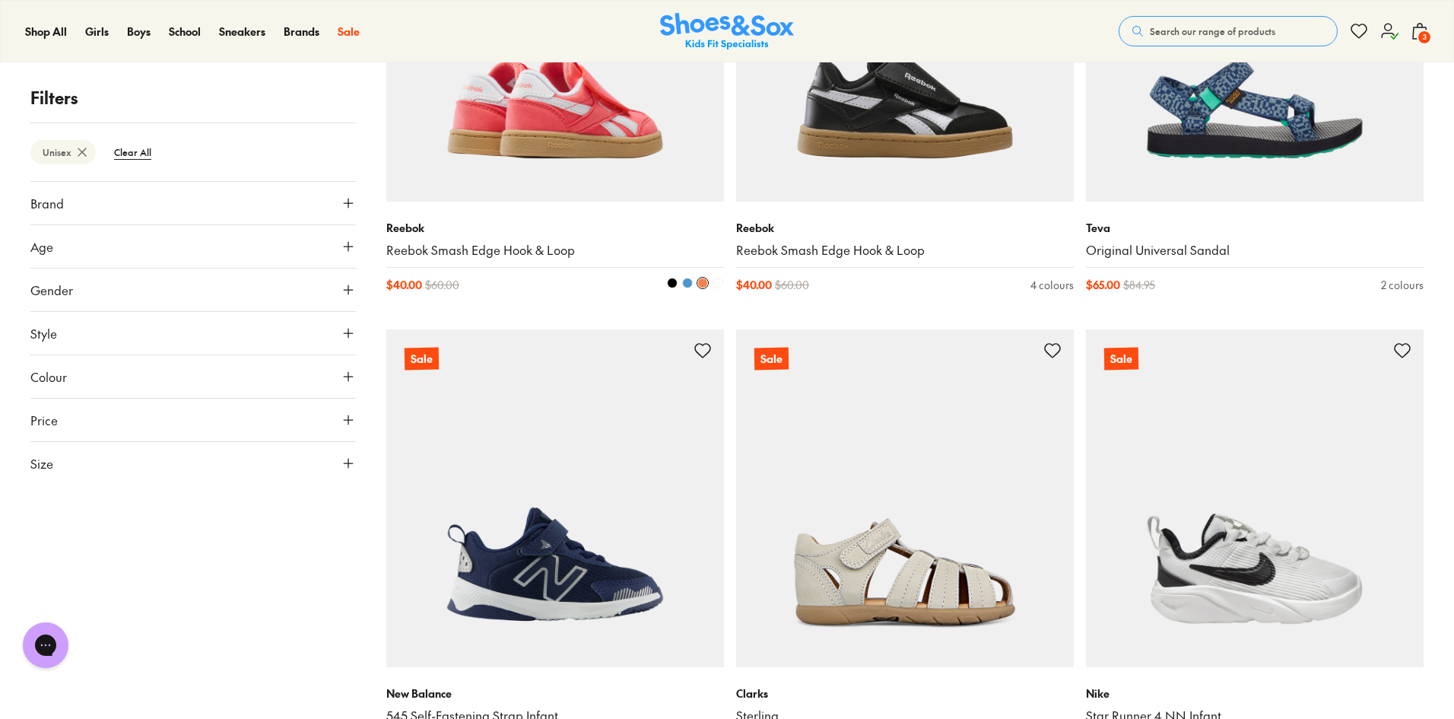
click at [688, 287] on span at bounding box center [687, 283] width 11 height 11
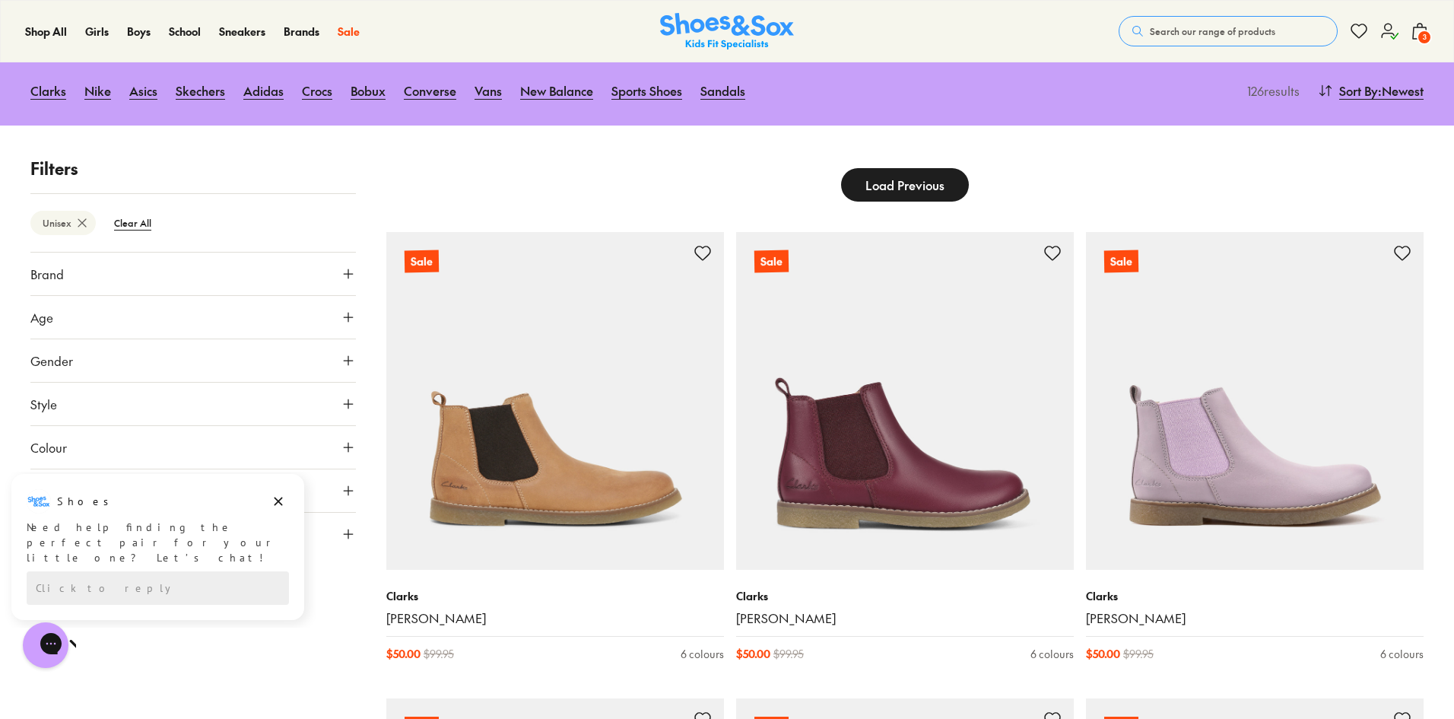
scroll to position [0, 0]
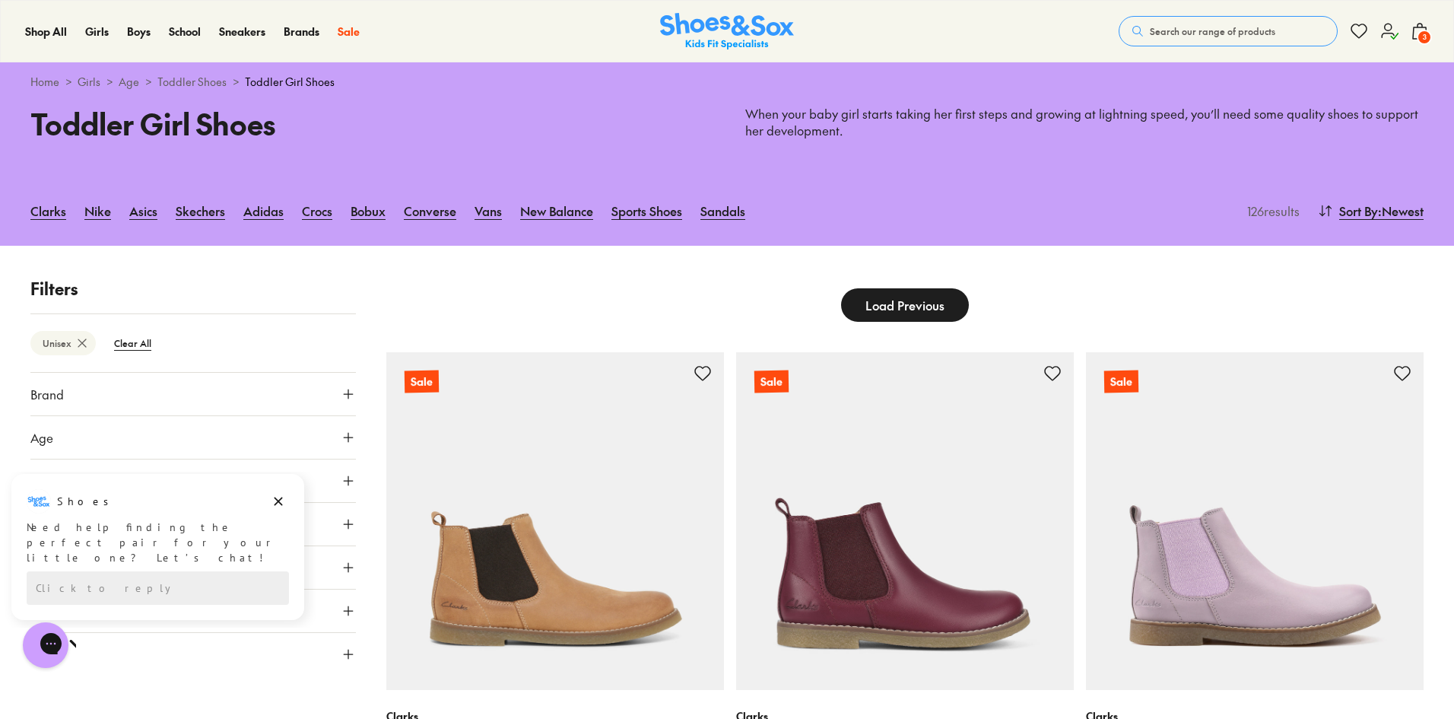
type input "***"
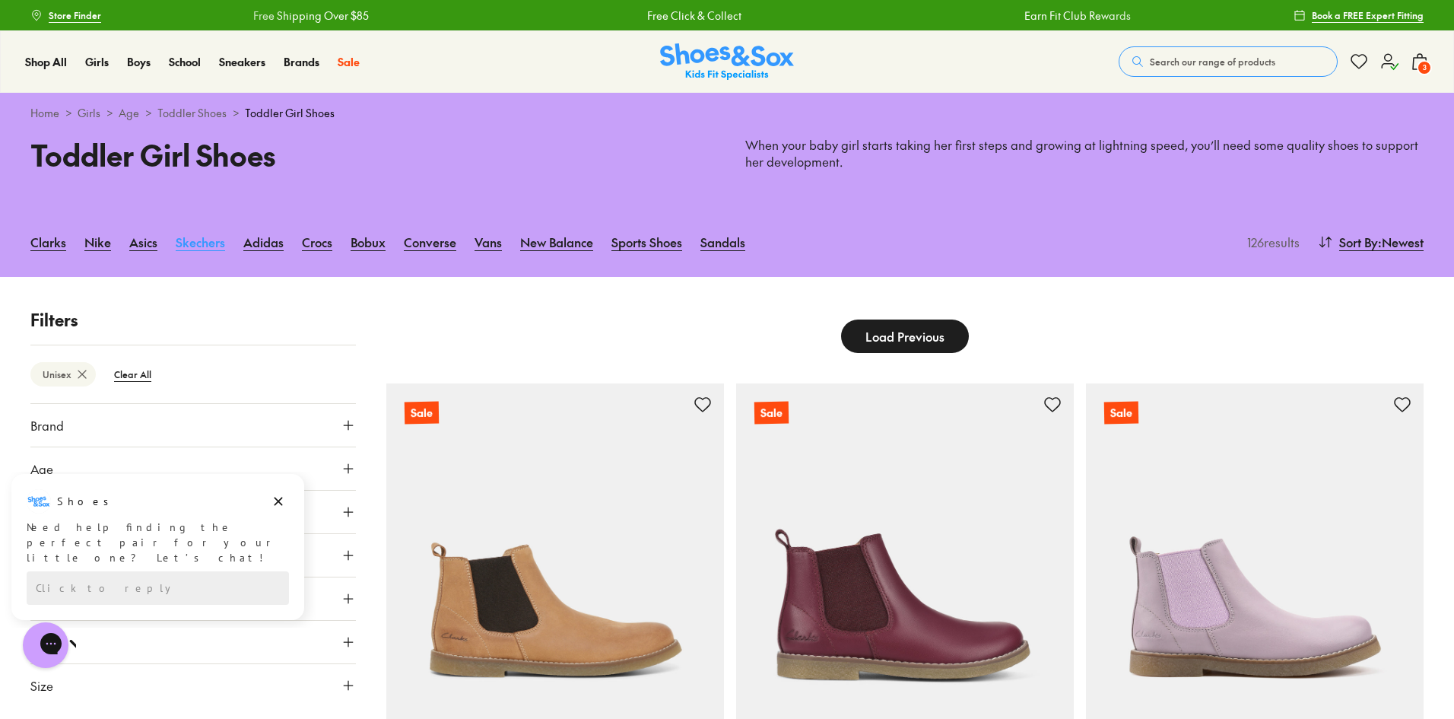
click at [191, 242] on link "Skechers" at bounding box center [200, 241] width 49 height 33
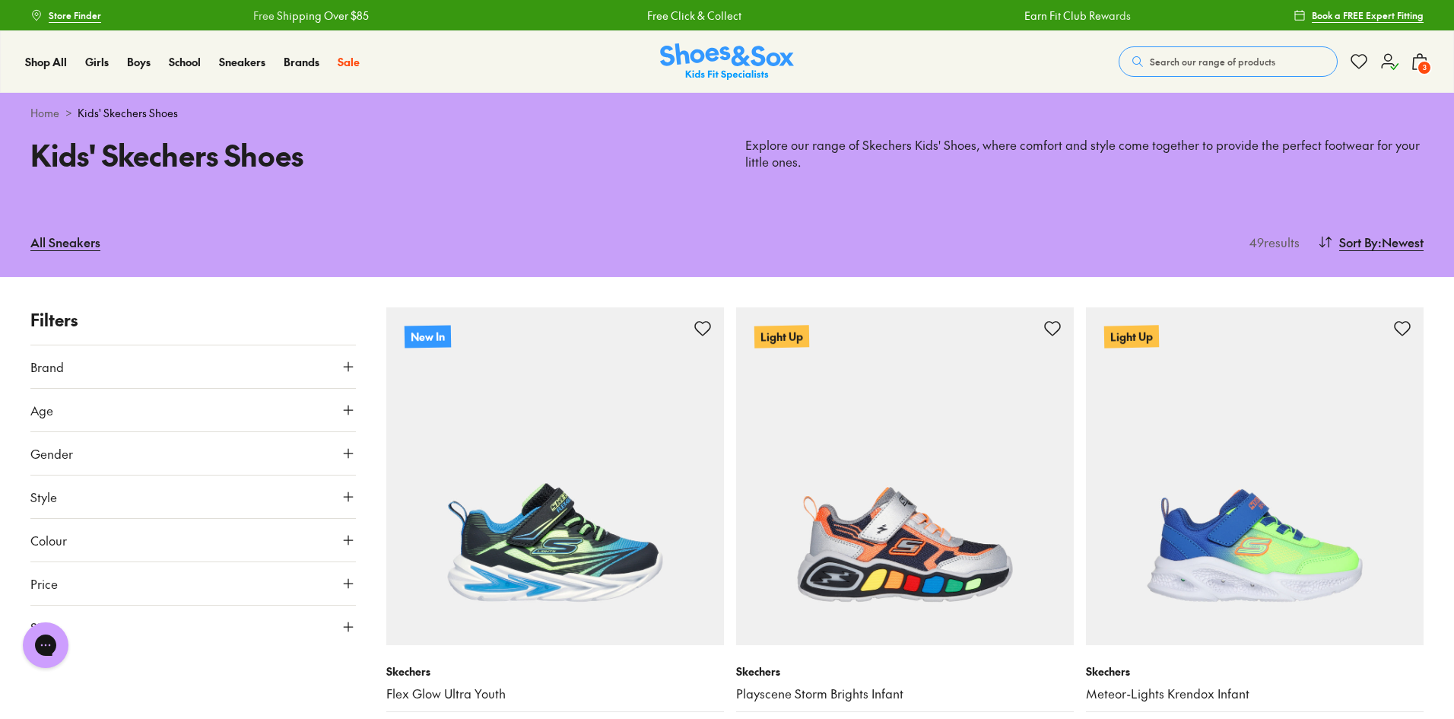
click at [355, 455] on icon at bounding box center [348, 453] width 15 height 15
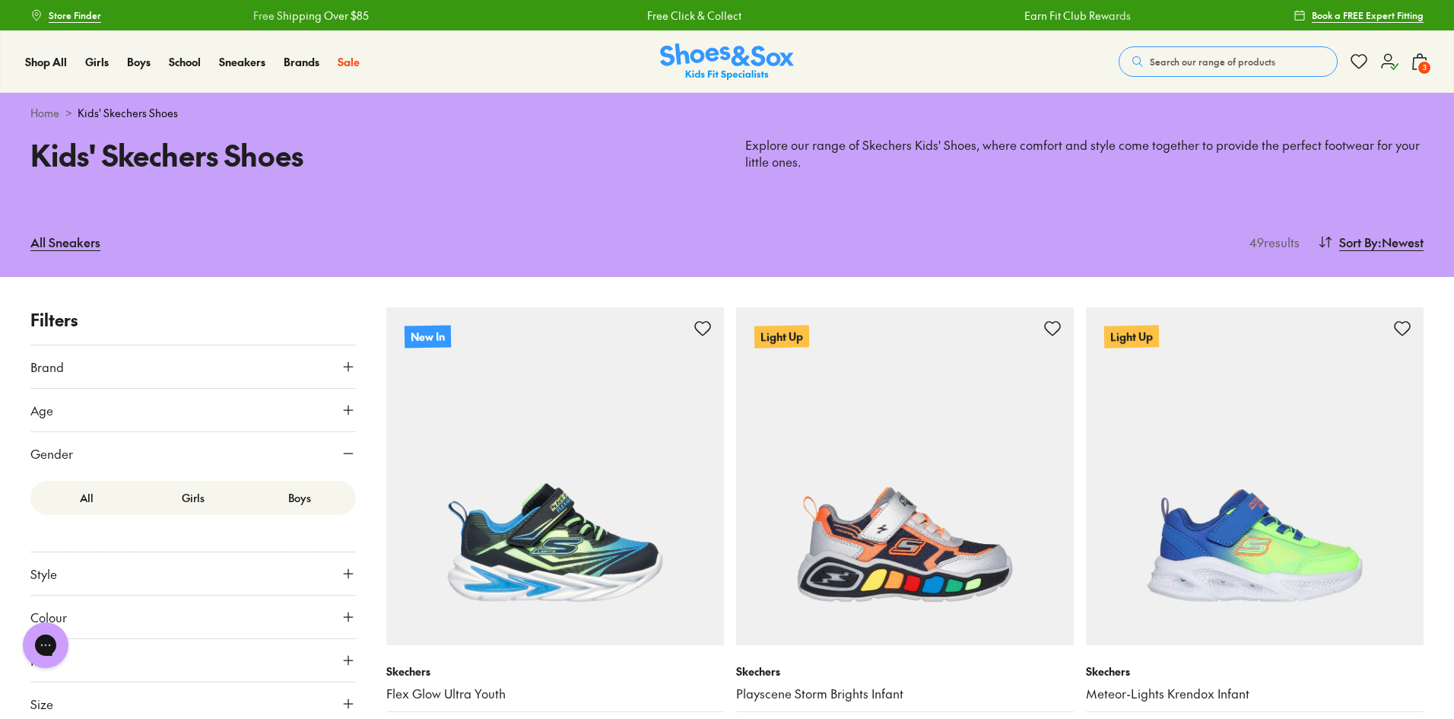
click at [202, 497] on label "Girls" at bounding box center [193, 498] width 106 height 28
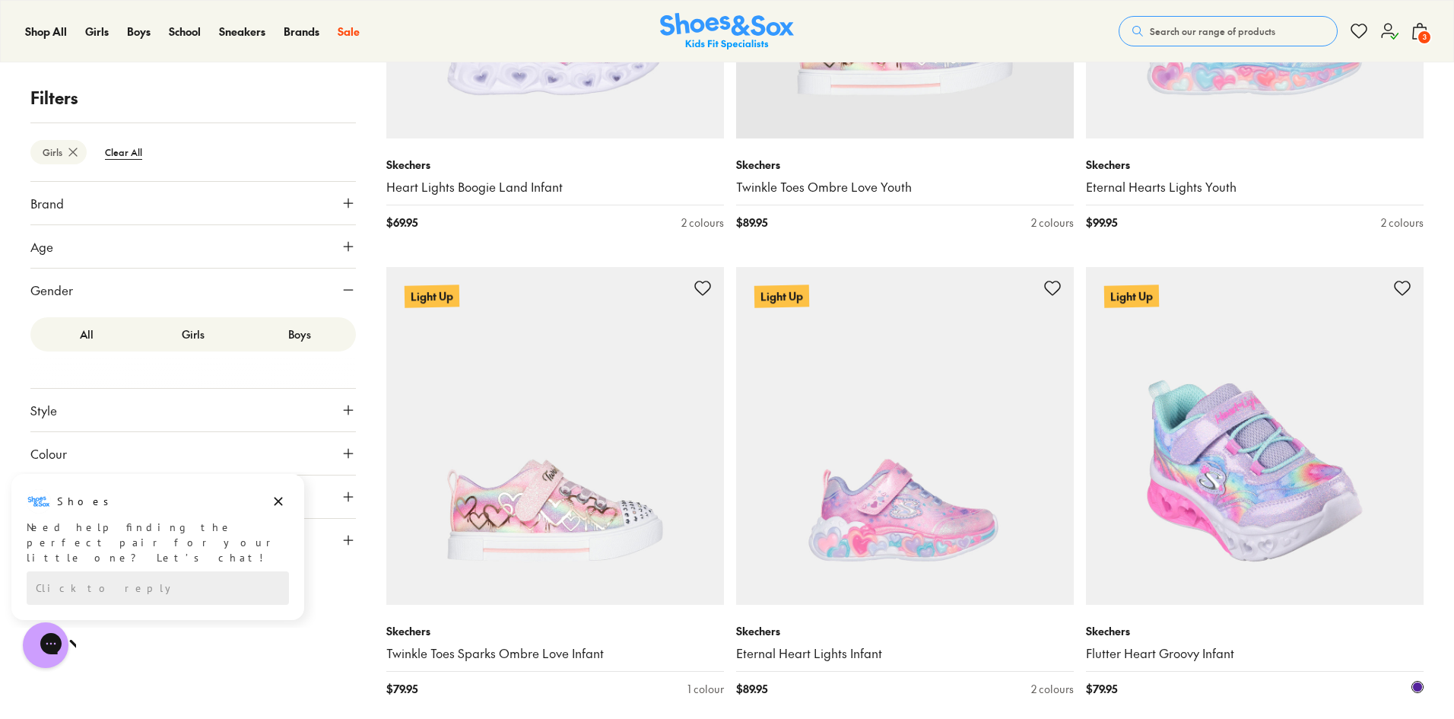
scroll to position [581, 0]
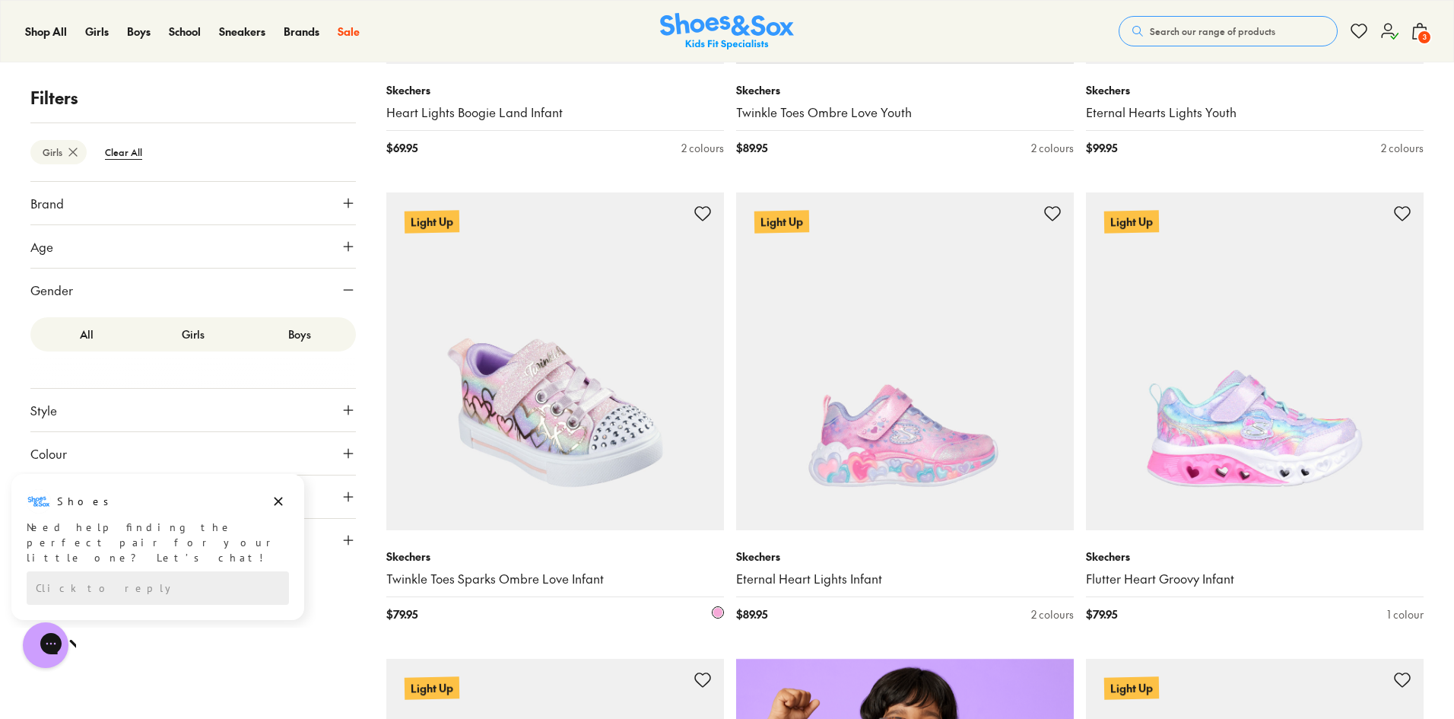
click at [535, 442] on img at bounding box center [555, 361] width 338 height 338
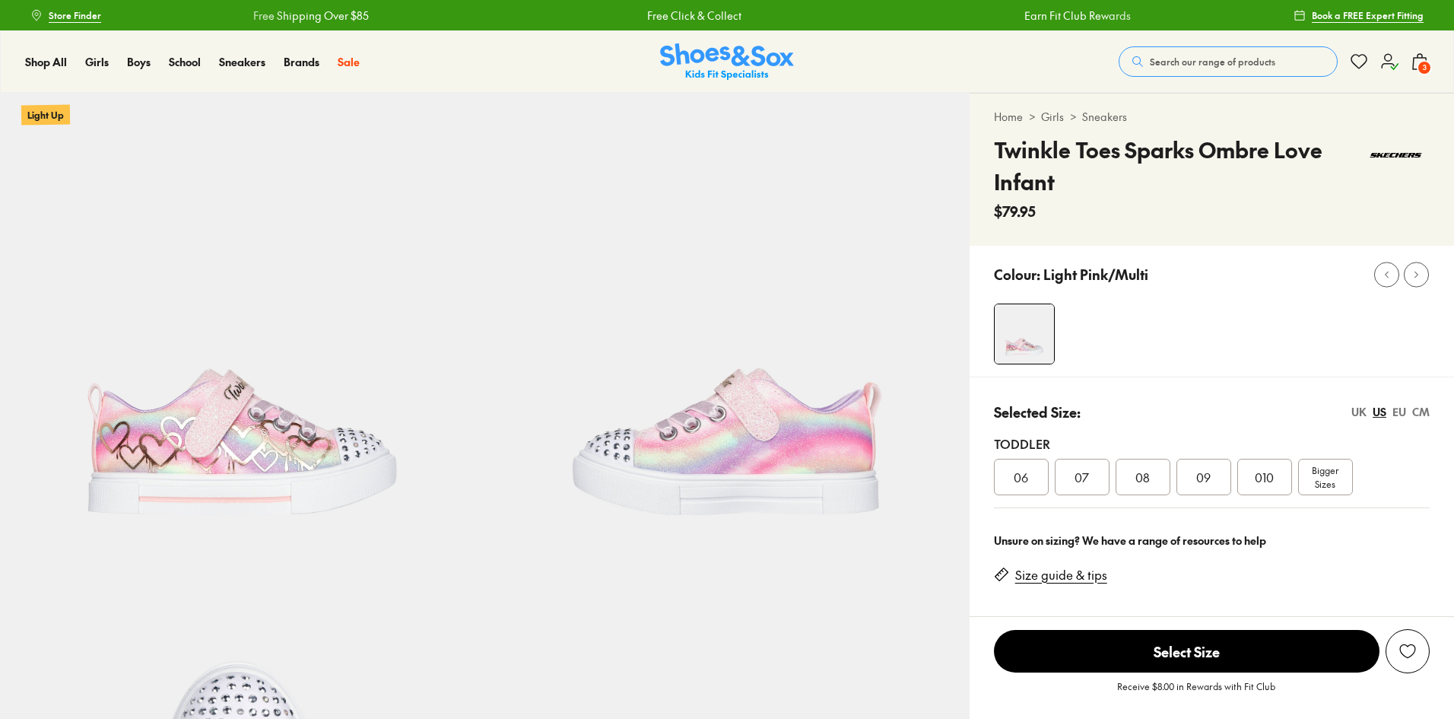
select select "*"
click at [1091, 487] on div "07" at bounding box center [1082, 477] width 55 height 36
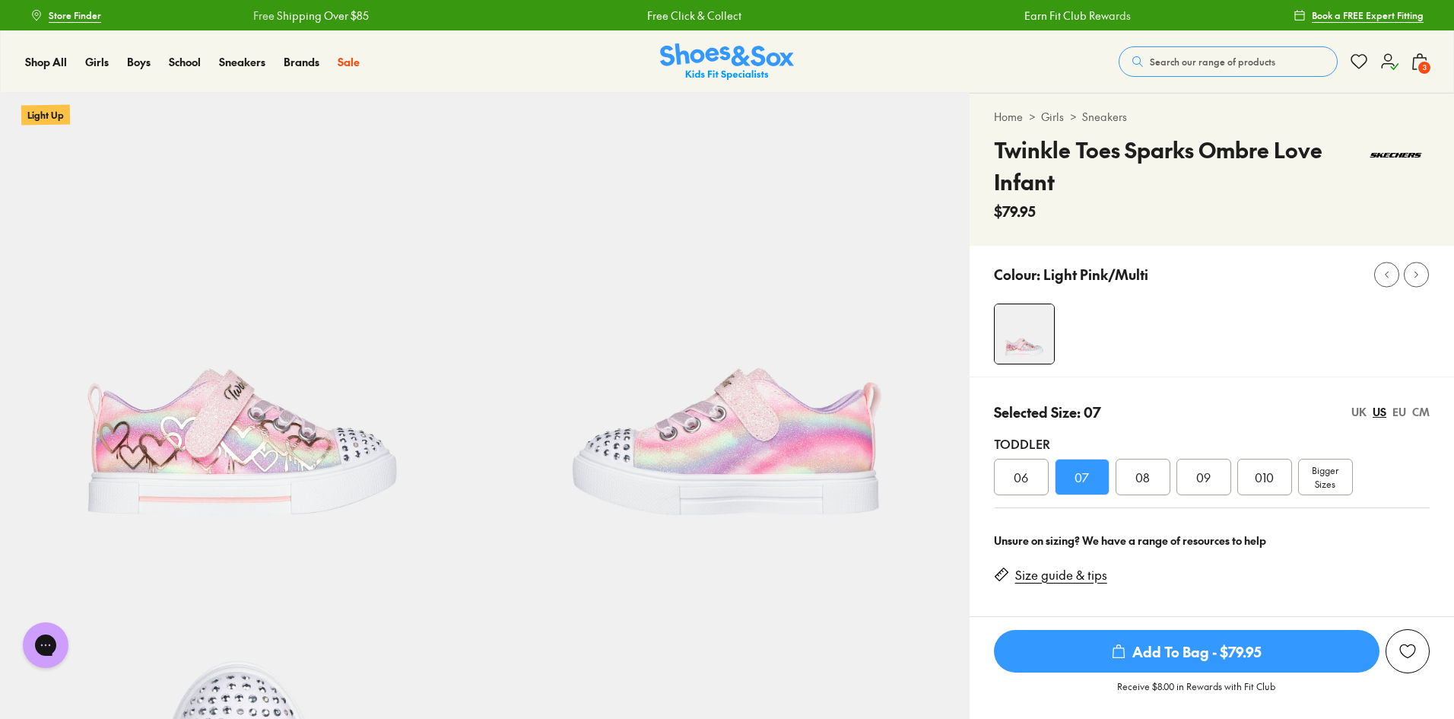
click at [1194, 656] on span "Add To Bag - $79.95" at bounding box center [1187, 651] width 386 height 43
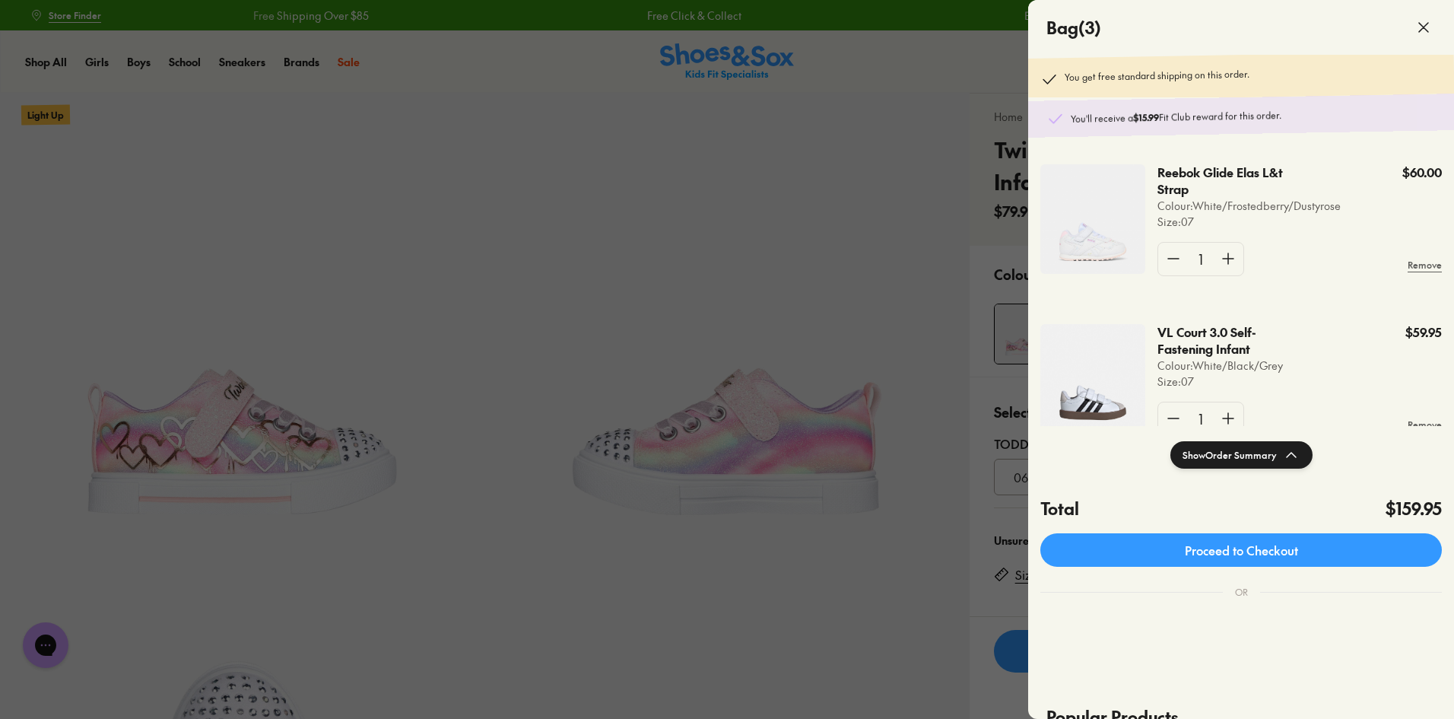
click at [816, 323] on div at bounding box center [727, 359] width 1454 height 719
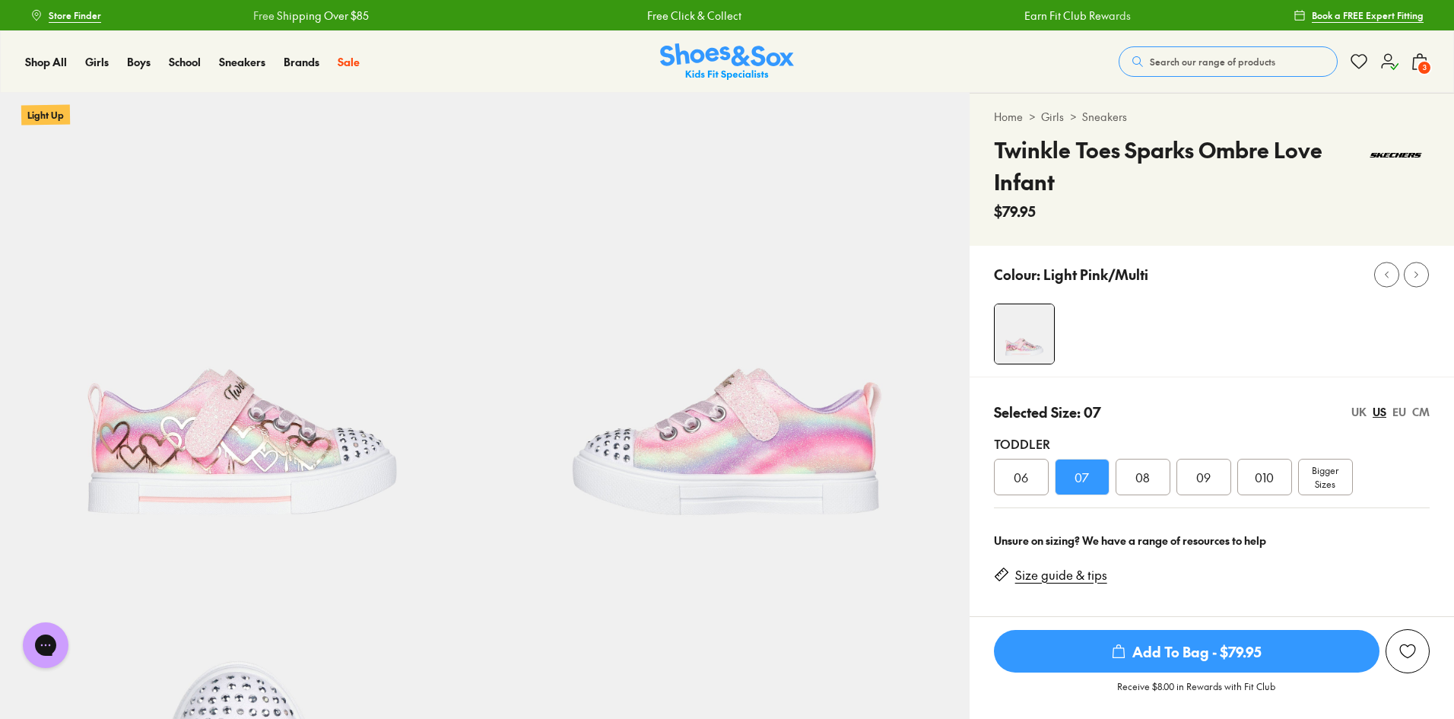
click at [1172, 646] on span "Add To Bag - $79.95" at bounding box center [1187, 651] width 386 height 43
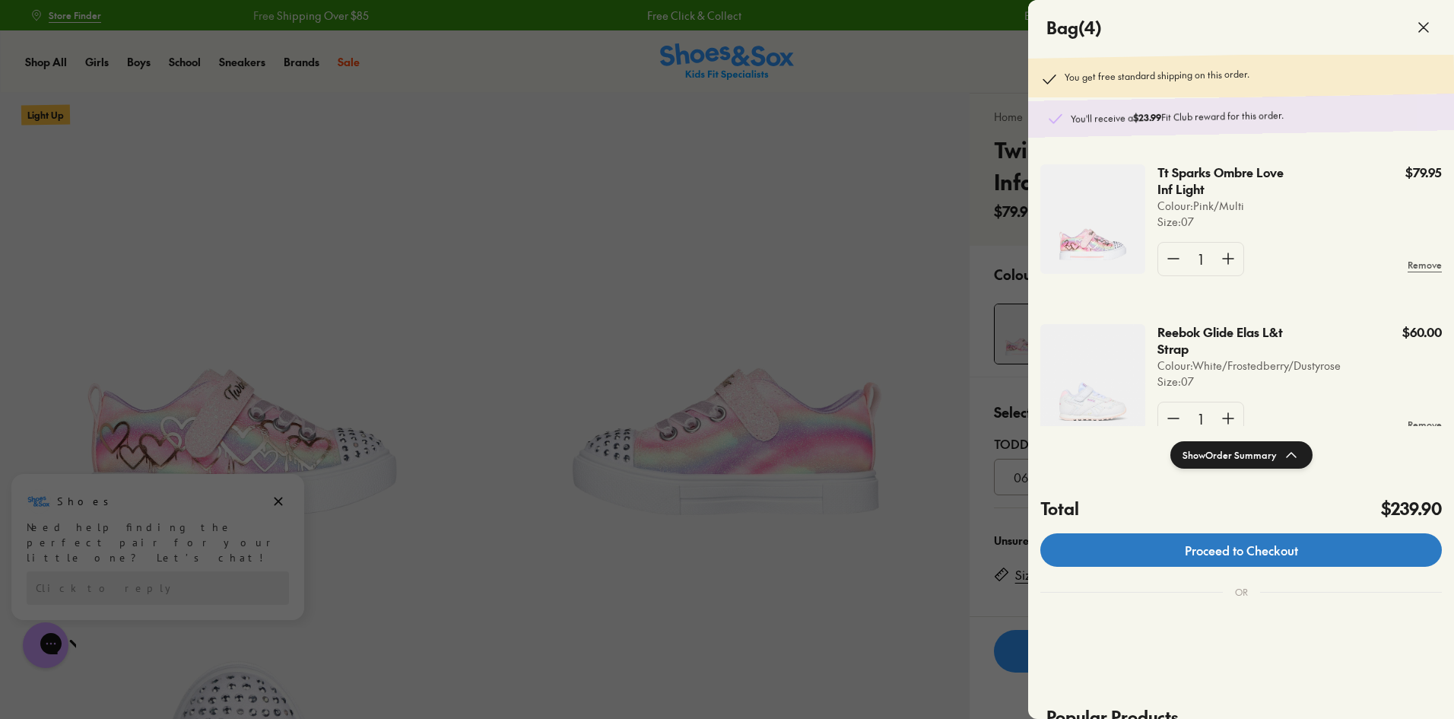
click at [1245, 545] on link "Proceed to Checkout" at bounding box center [1240, 549] width 401 height 33
